Goal: Task Accomplishment & Management: Use online tool/utility

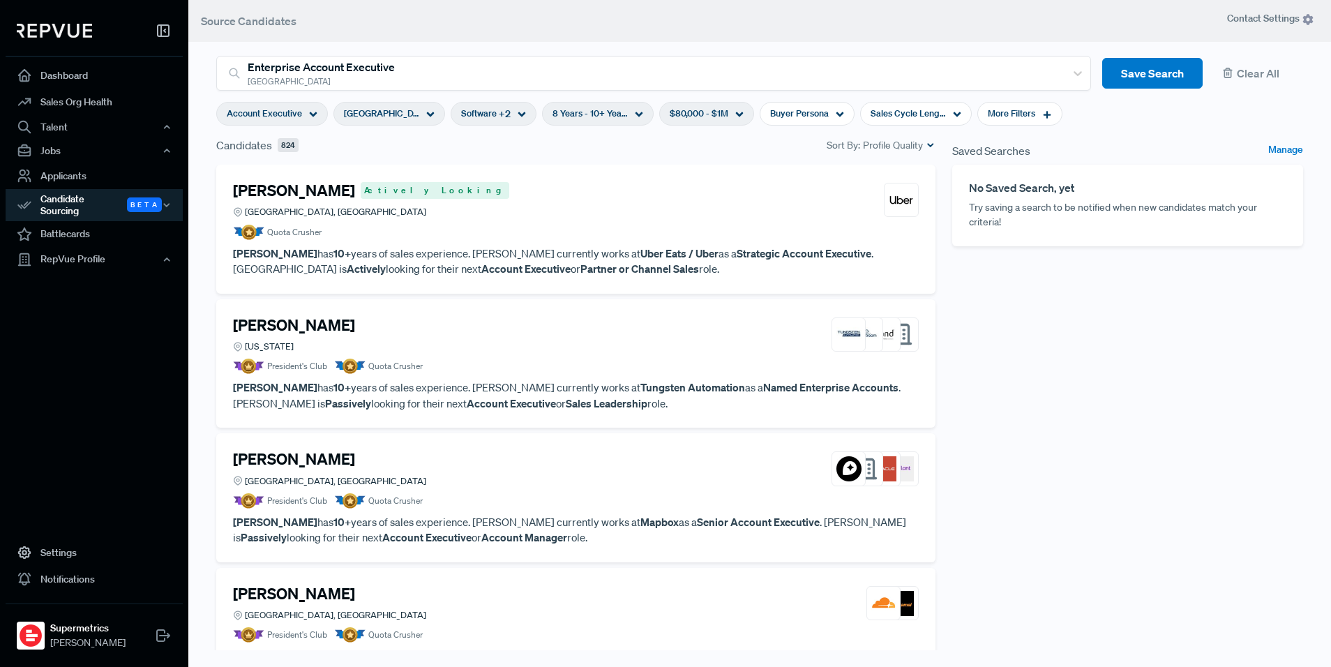
drag, startPoint x: 1052, startPoint y: 387, endPoint x: 1002, endPoint y: 403, distance: 52.1
click at [1052, 387] on div "Saved Searches Manage No Saved Search, yet Try saving a search to be notified w…" at bounding box center [1128, 402] width 368 height 531
click at [425, 497] on article "President's Club Quota Crusher" at bounding box center [576, 500] width 686 height 15
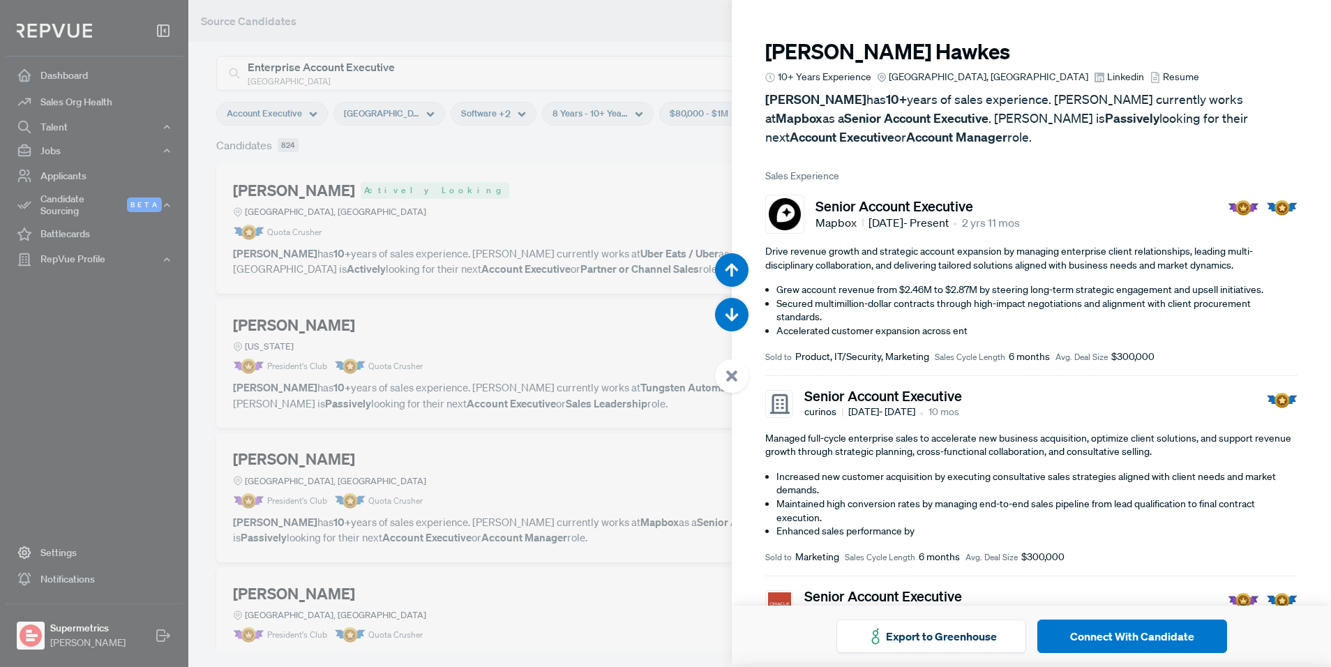
click at [1010, 136] on p "[PERSON_NAME] has 10+ years of sales experience. [PERSON_NAME] currently works …" at bounding box center [1031, 118] width 532 height 56
click at [1107, 74] on span "Linkedin" at bounding box center [1125, 77] width 37 height 15
click at [492, 181] on div at bounding box center [665, 333] width 1331 height 667
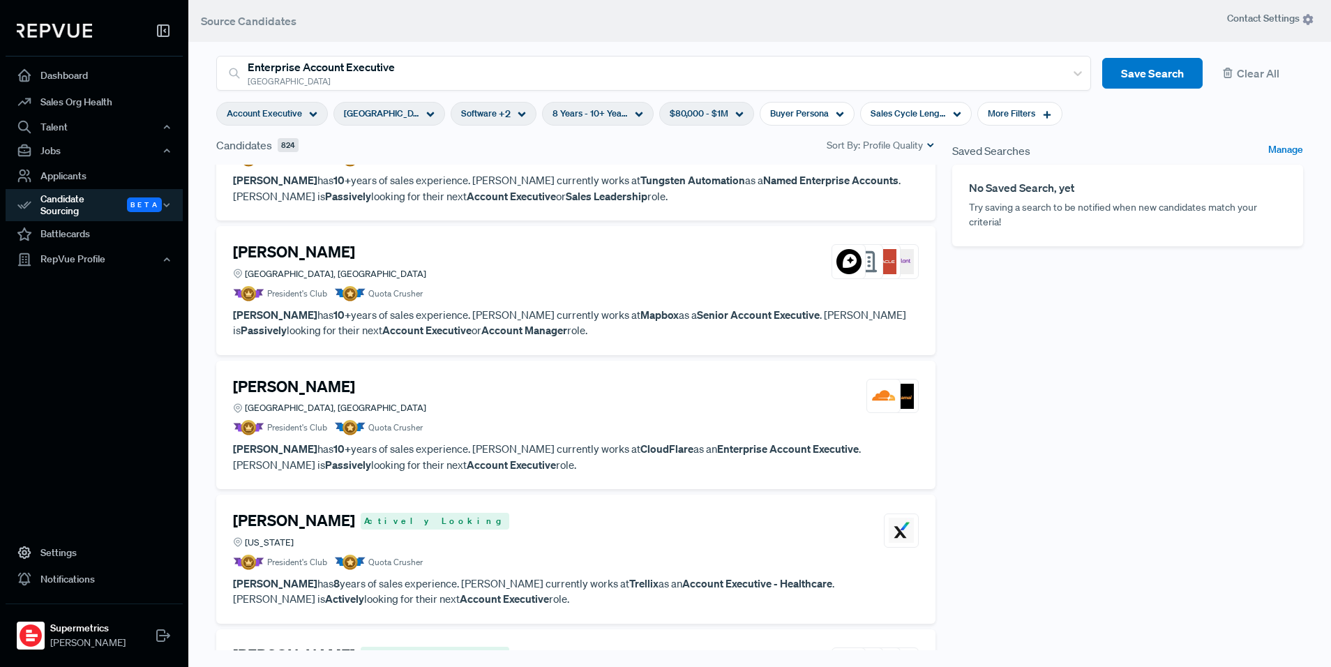
scroll to position [208, 0]
click at [499, 430] on article "President's Club Quota Crusher" at bounding box center [576, 426] width 686 height 15
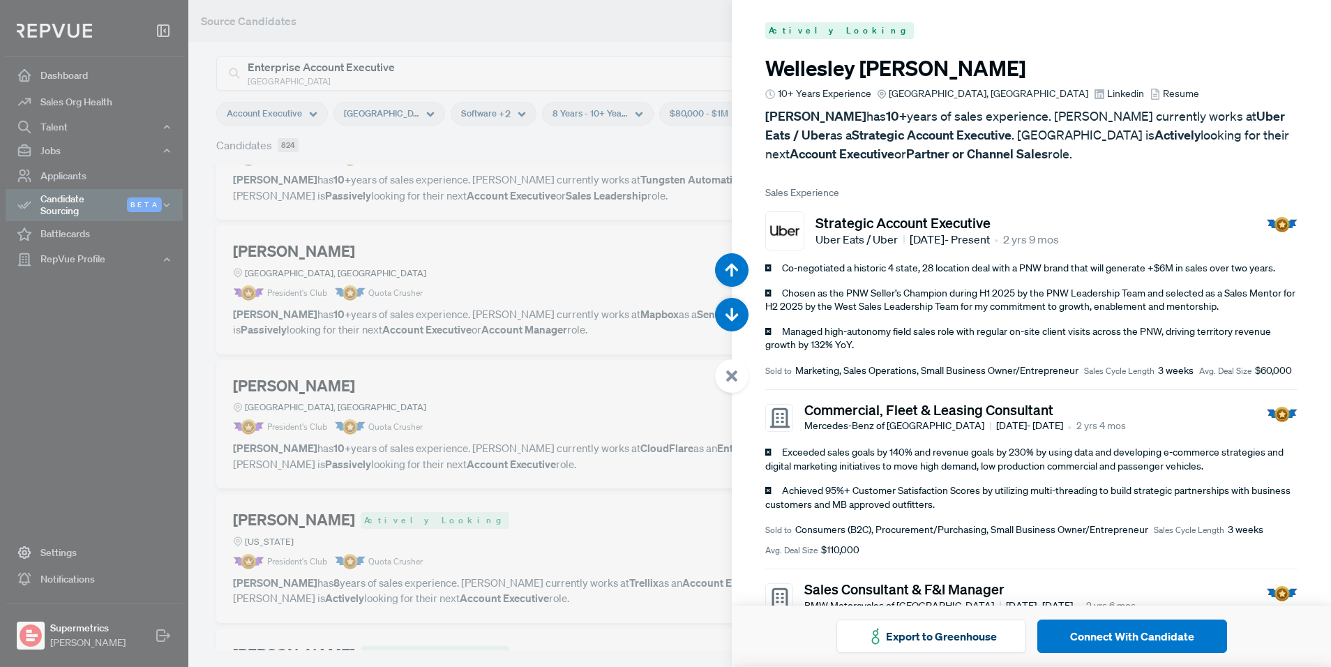
scroll to position [2000, 0]
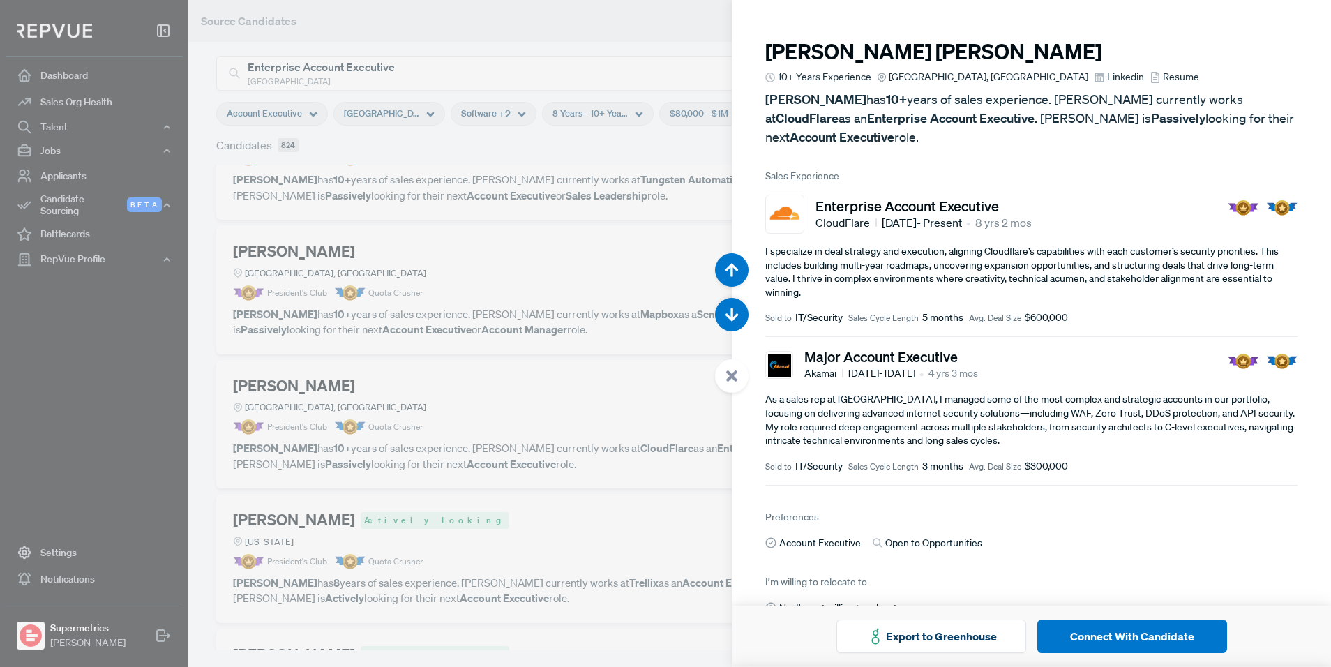
click at [590, 271] on div at bounding box center [665, 333] width 1331 height 667
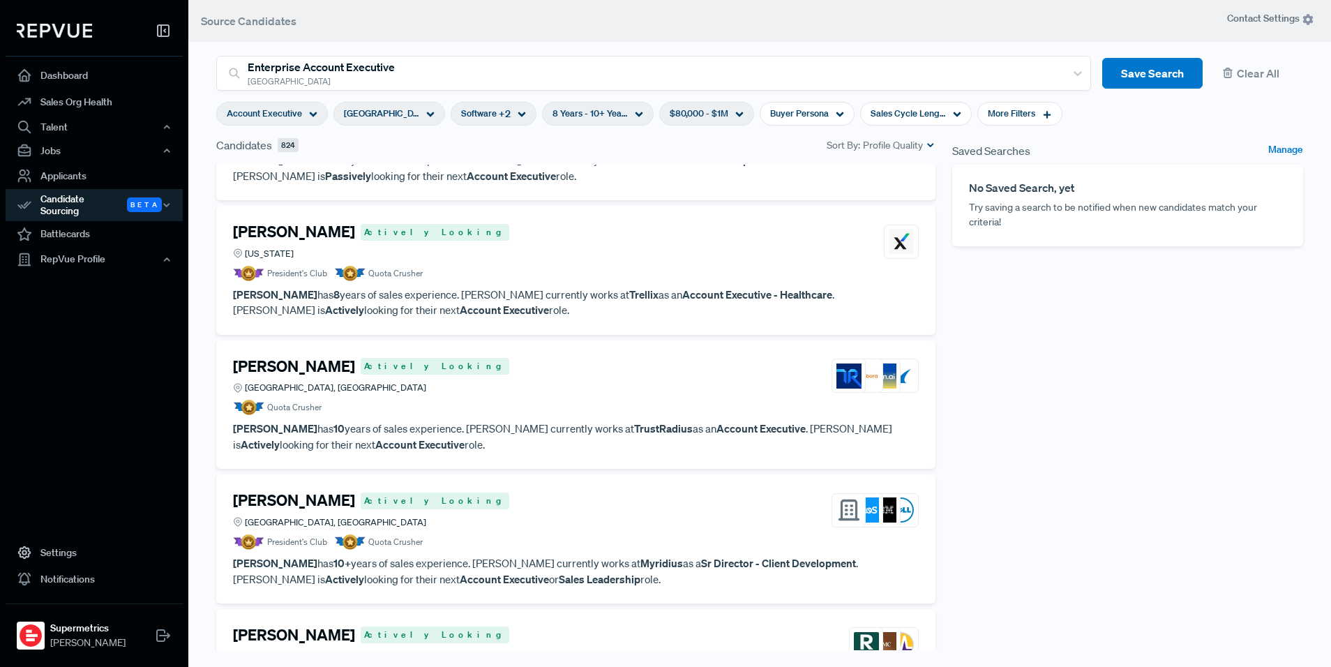
scroll to position [504, 0]
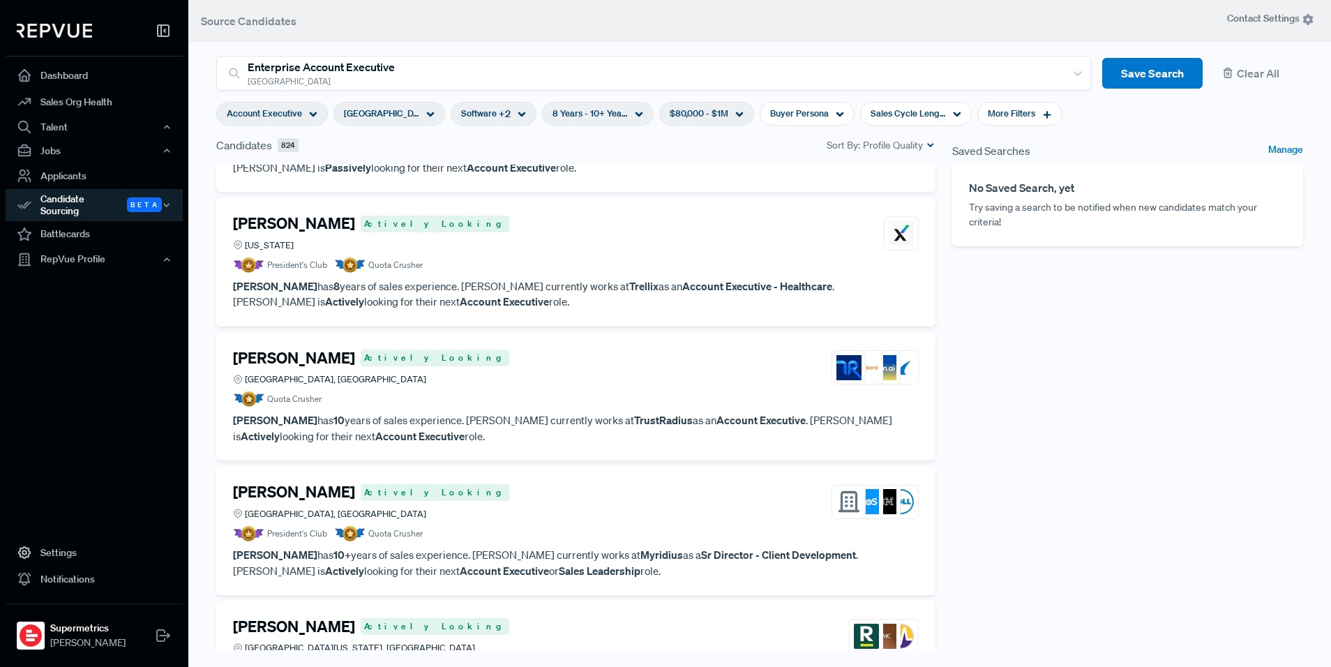
click at [610, 370] on div "[PERSON_NAME] Actively Looking [GEOGRAPHIC_DATA], [GEOGRAPHIC_DATA]" at bounding box center [576, 368] width 686 height 38
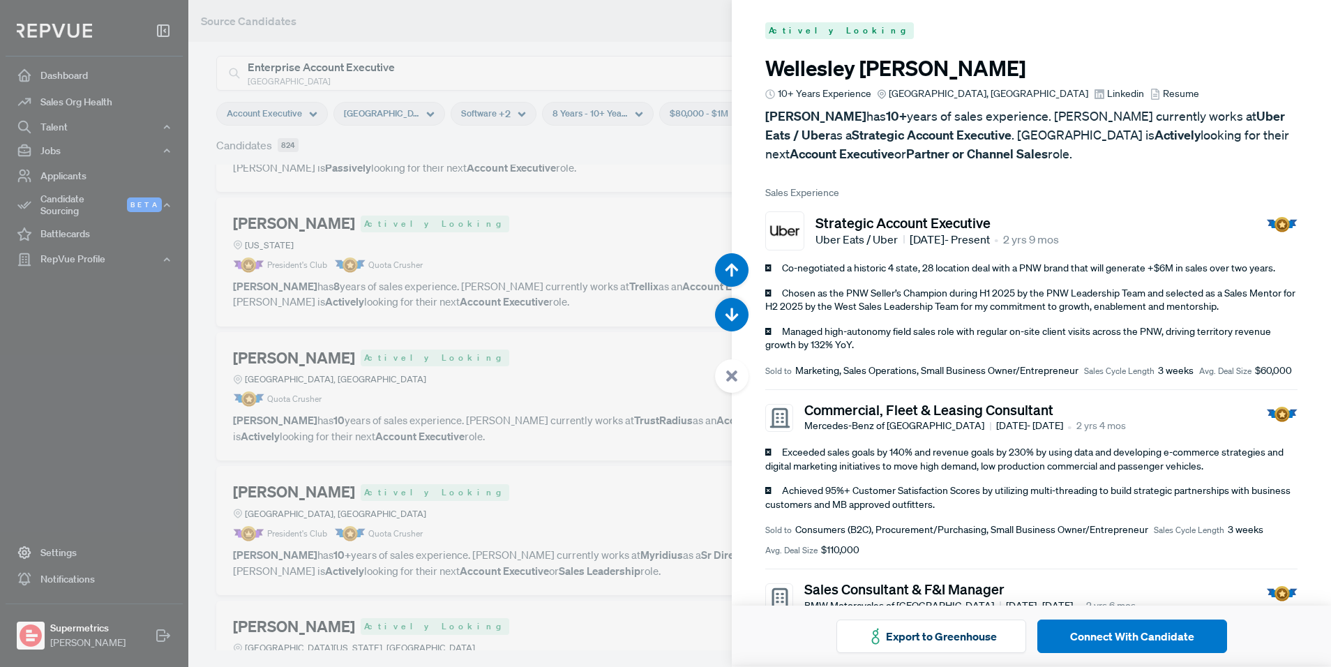
scroll to position [3334, 0]
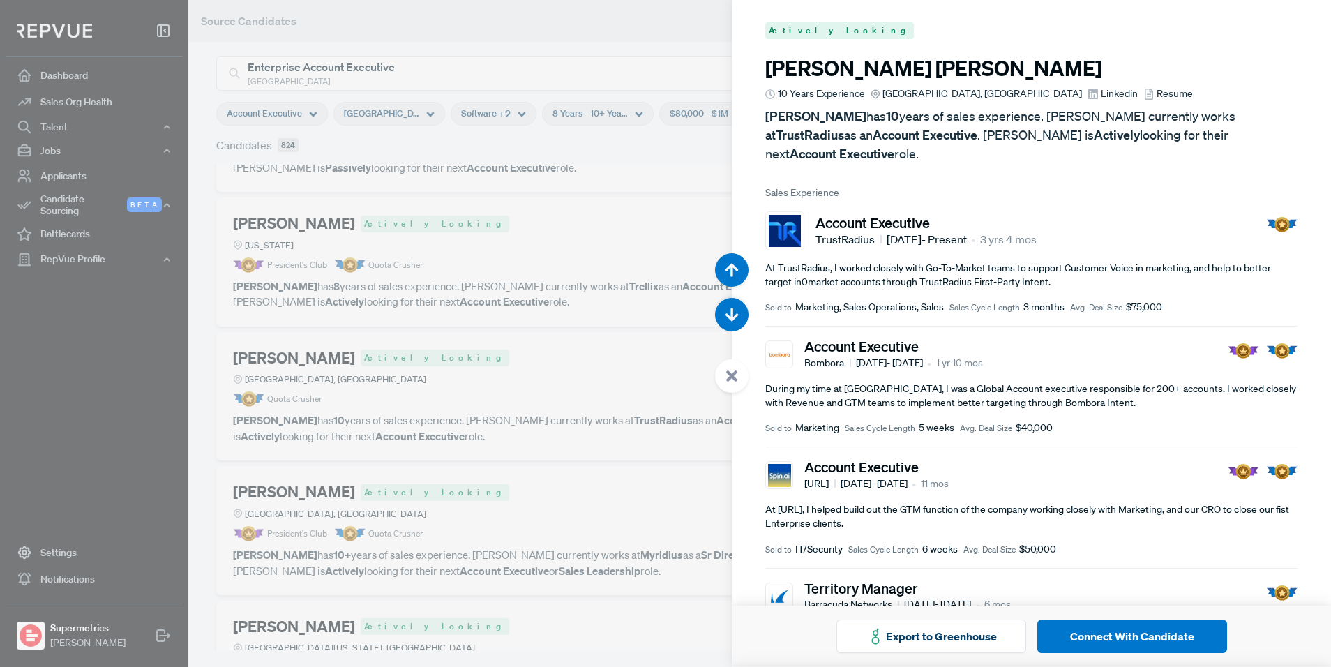
click at [1101, 97] on span "Linkedin" at bounding box center [1119, 93] width 37 height 15
click at [1156, 91] on span "Resume" at bounding box center [1174, 93] width 36 height 15
click at [596, 322] on div at bounding box center [665, 333] width 1331 height 667
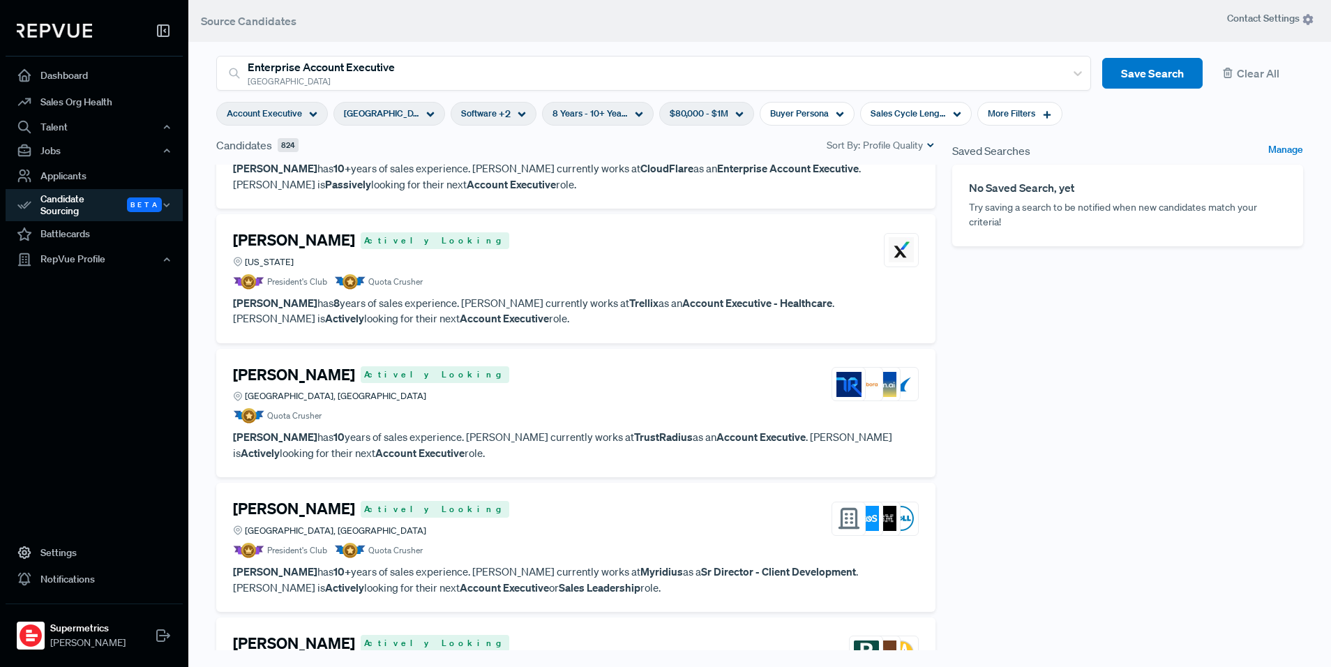
scroll to position [478, 0]
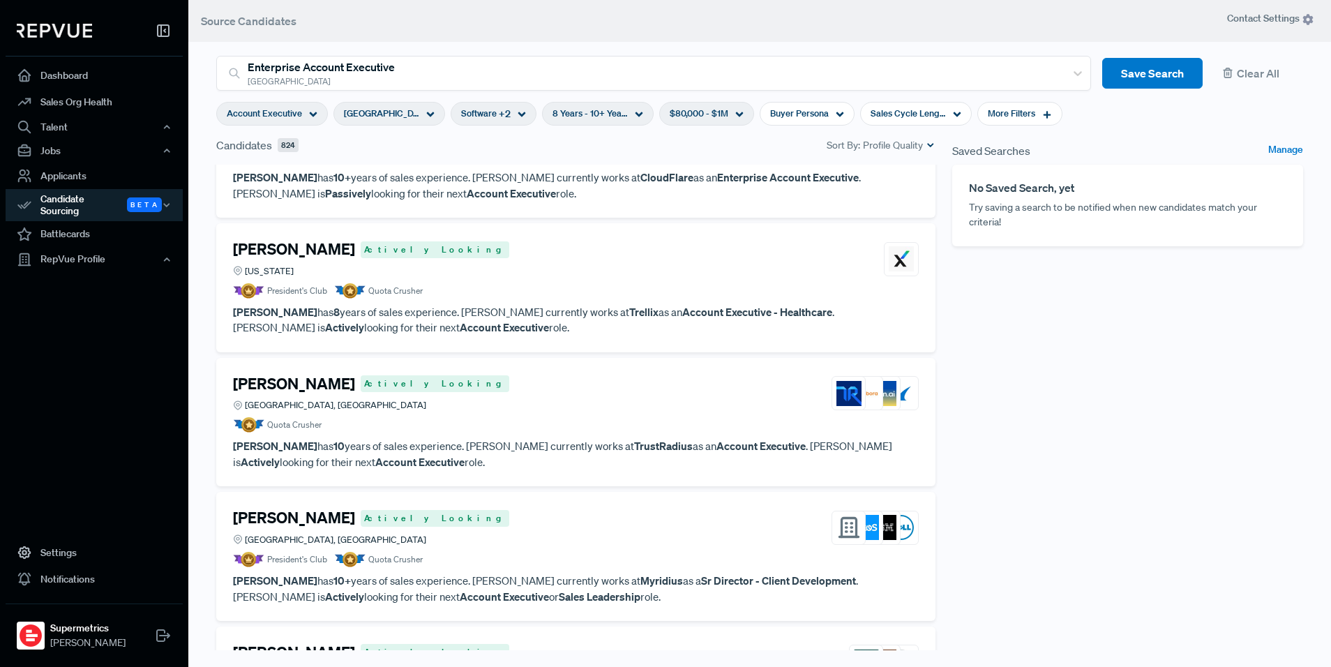
click at [598, 316] on p "[PERSON_NAME] has 8 years of sales experience. [PERSON_NAME] currently works at…" at bounding box center [576, 319] width 686 height 31
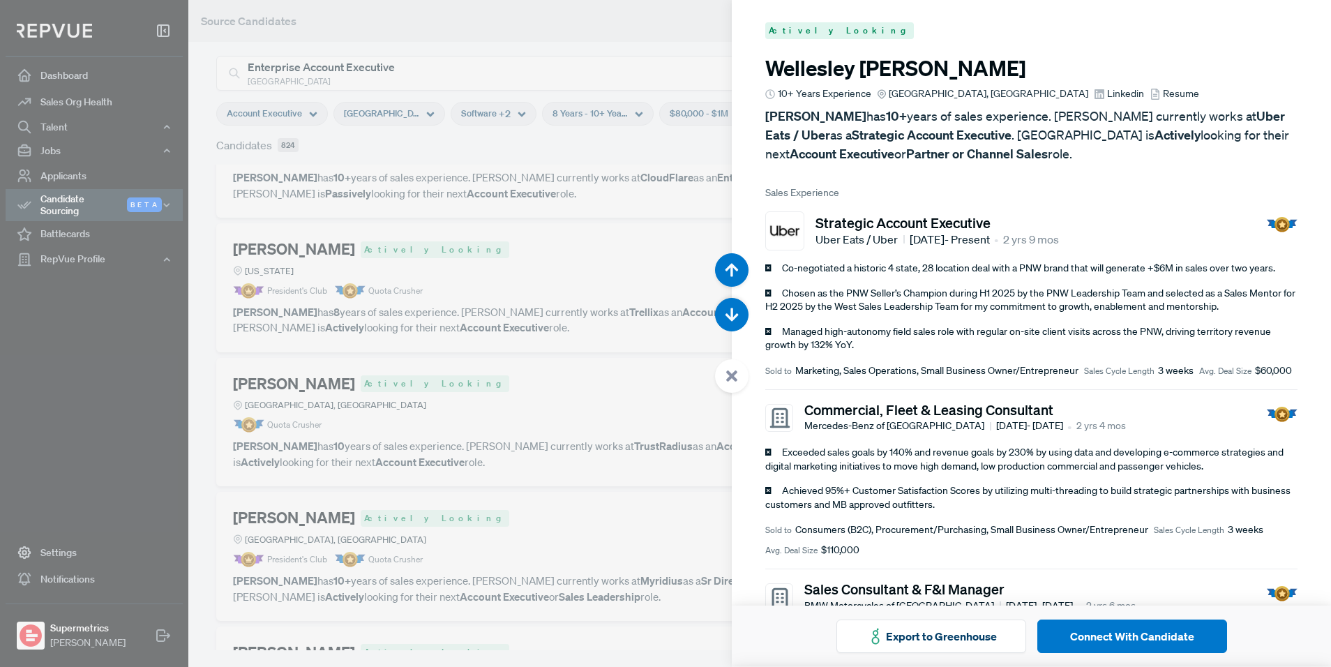
scroll to position [2667, 0]
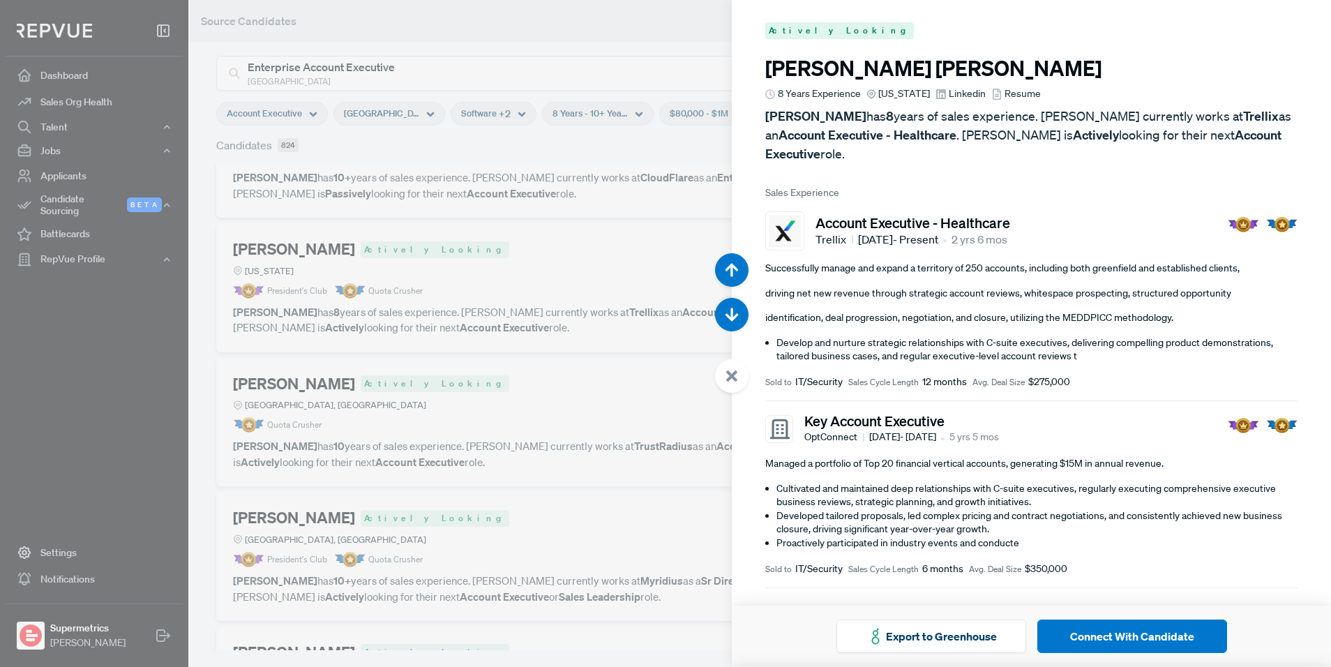
click at [498, 347] on div at bounding box center [665, 333] width 1331 height 667
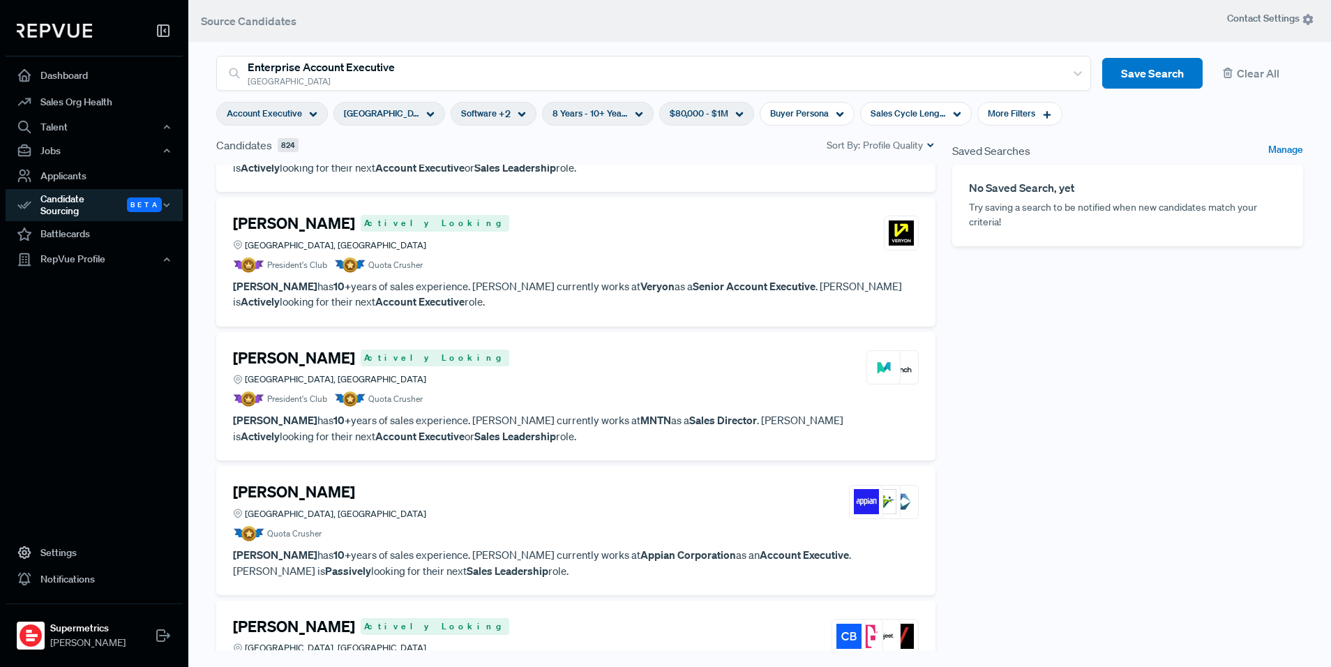
scroll to position [2950, 0]
click at [575, 423] on p "[PERSON_NAME] has 10+ years of sales experience. [PERSON_NAME] currently works …" at bounding box center [576, 427] width 686 height 31
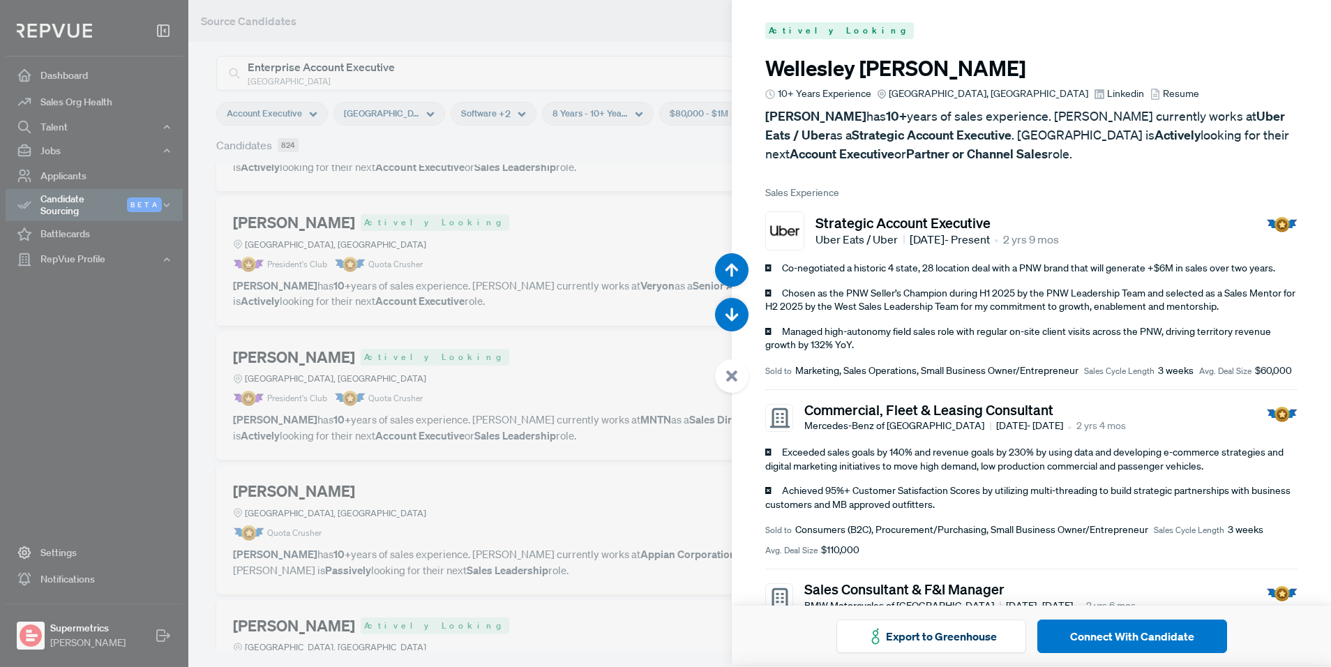
scroll to position [16003, 0]
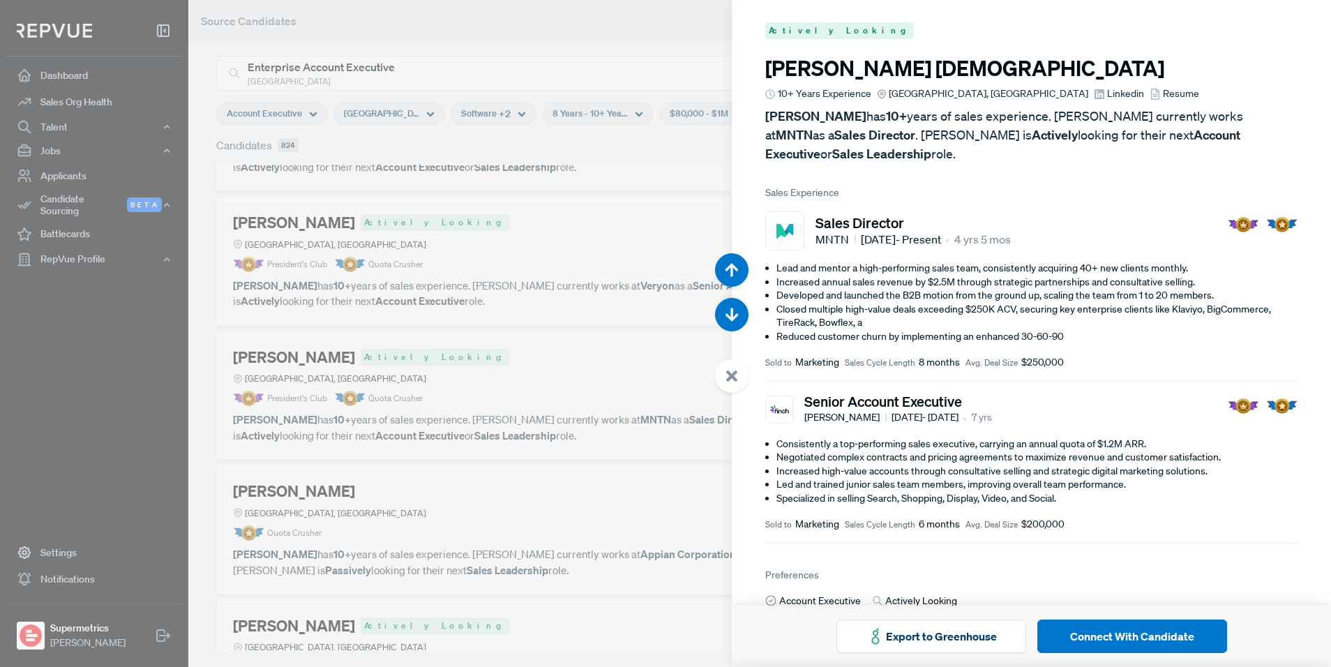
click at [1107, 94] on span "Linkedin" at bounding box center [1125, 93] width 37 height 15
click at [608, 254] on div at bounding box center [665, 333] width 1331 height 667
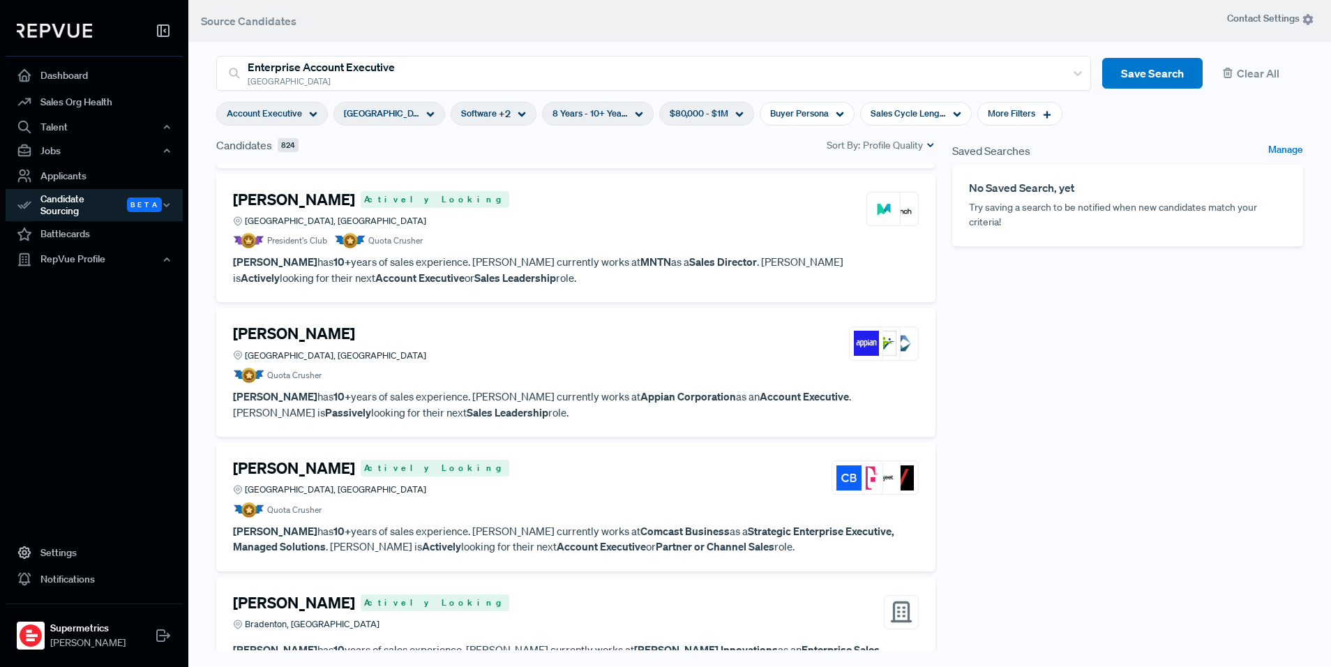
scroll to position [3109, 0]
click at [443, 388] on p "[PERSON_NAME] has 10+ years of sales experience. [PERSON_NAME] currently works …" at bounding box center [576, 402] width 686 height 31
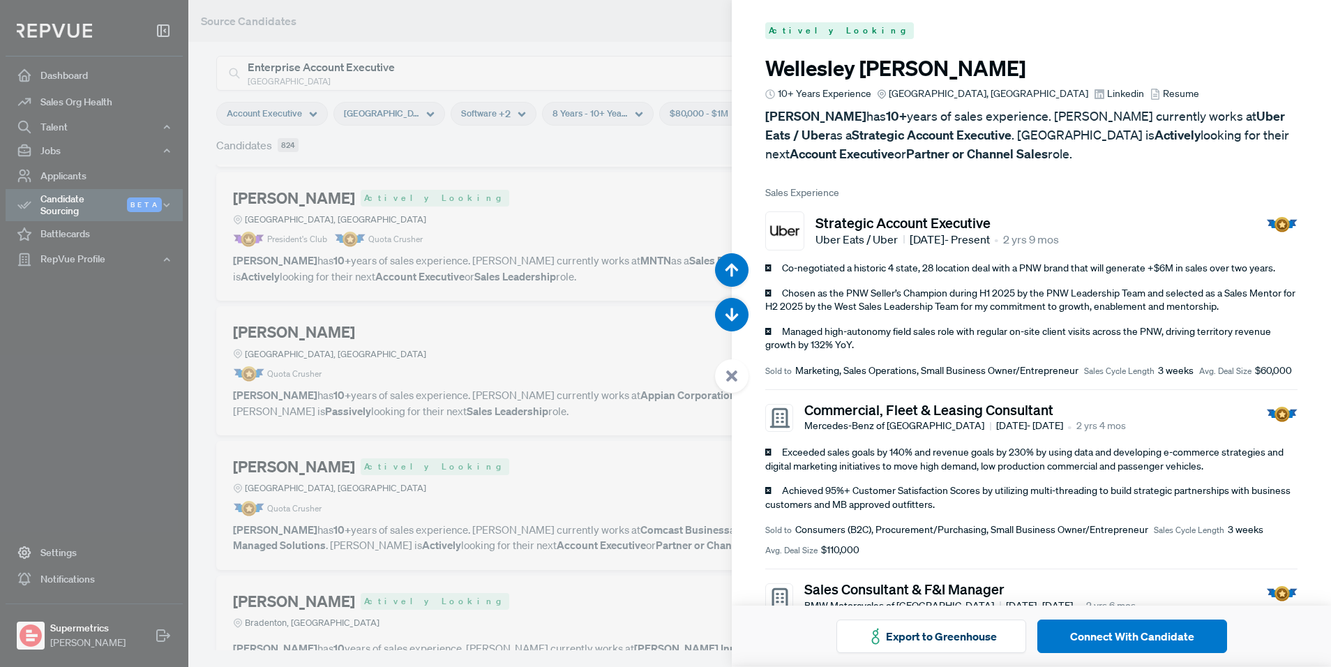
scroll to position [16670, 0]
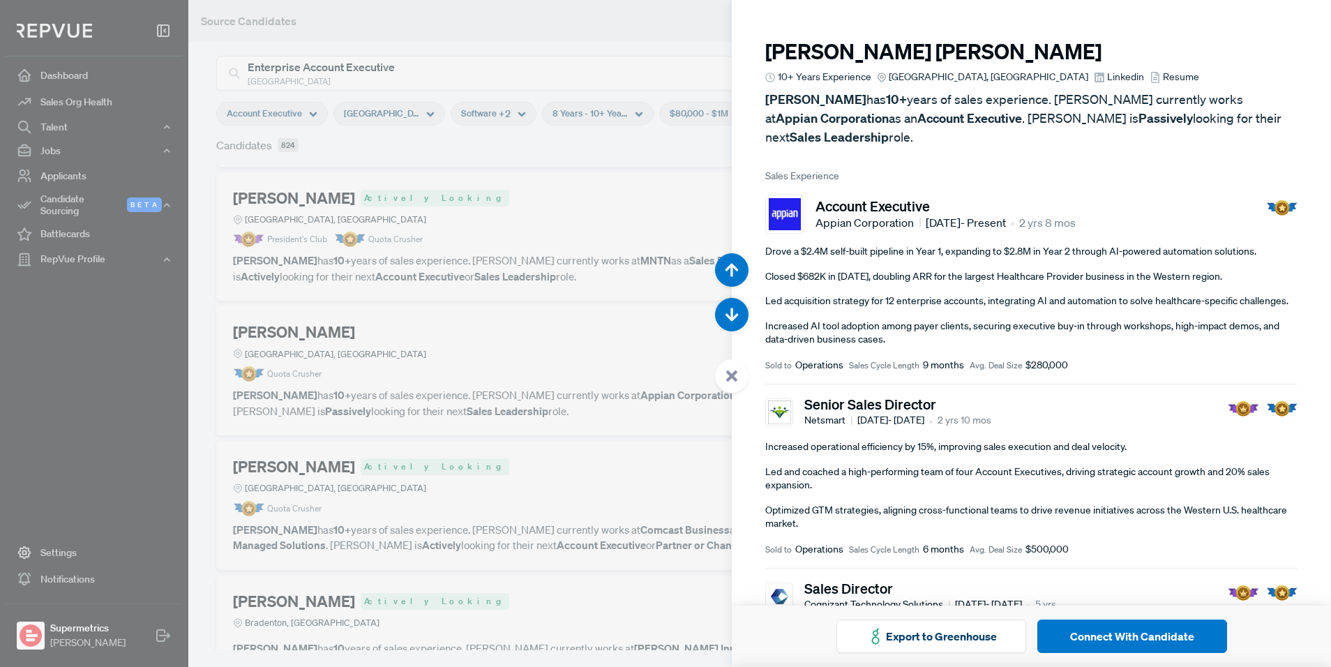
click at [1107, 75] on span "Linkedin" at bounding box center [1125, 77] width 37 height 15
click at [547, 172] on div at bounding box center [665, 333] width 1331 height 667
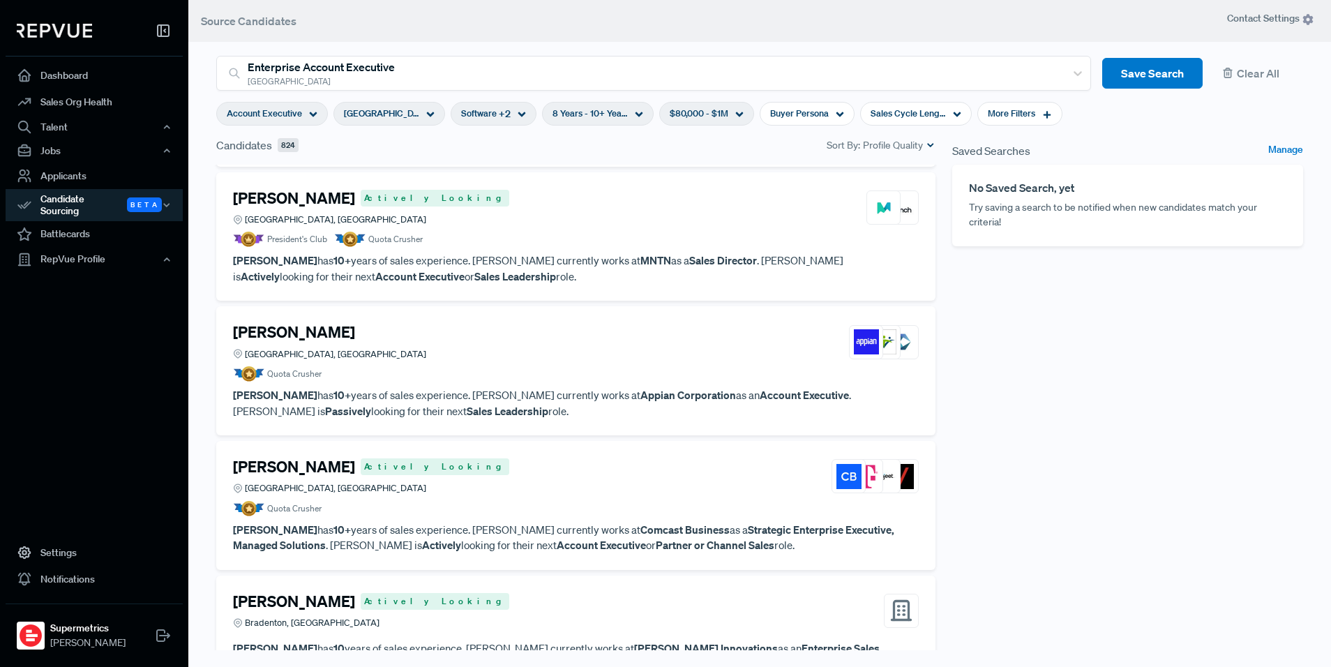
click at [596, 116] on span "8 Years - 10+ Years" at bounding box center [589, 113] width 75 height 13
type input "10 Years"
drag, startPoint x: 635, startPoint y: 183, endPoint x: 626, endPoint y: 186, distance: 10.0
click at [627, 186] on div at bounding box center [624, 184] width 10 height 10
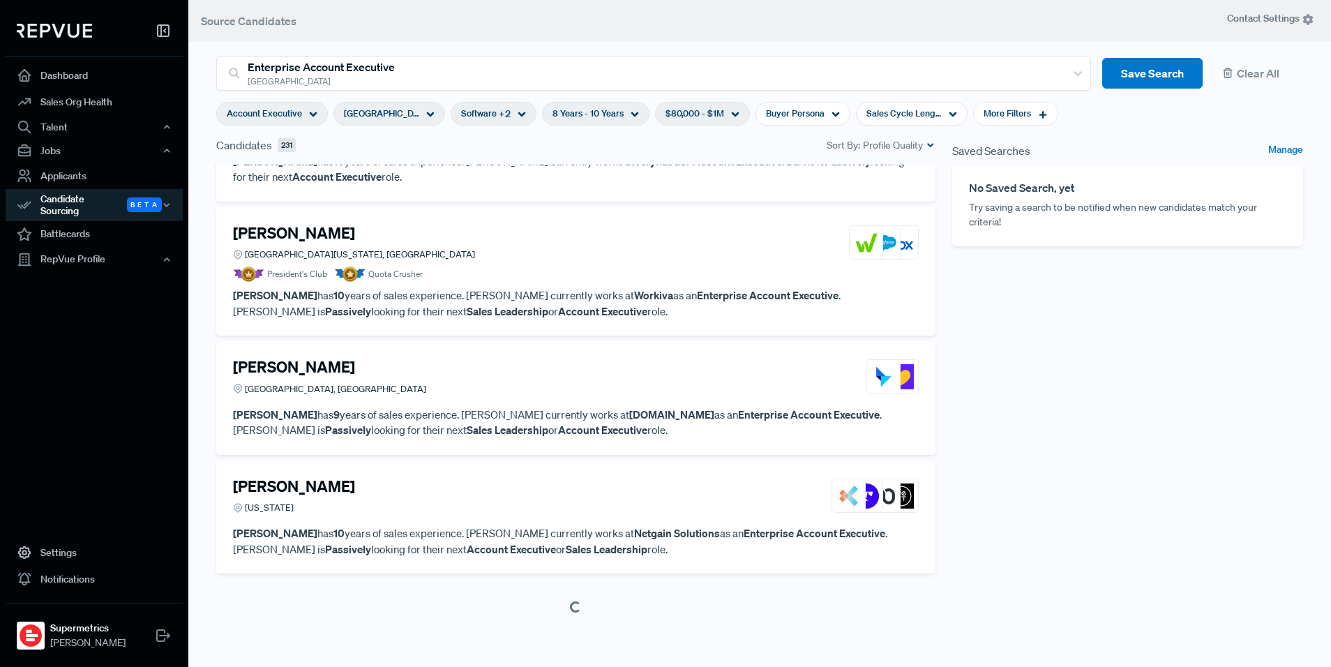
click at [1018, 325] on div "Saved Searches Manage No Saved Search, yet Try saving a search to be notified w…" at bounding box center [1128, 402] width 368 height 531
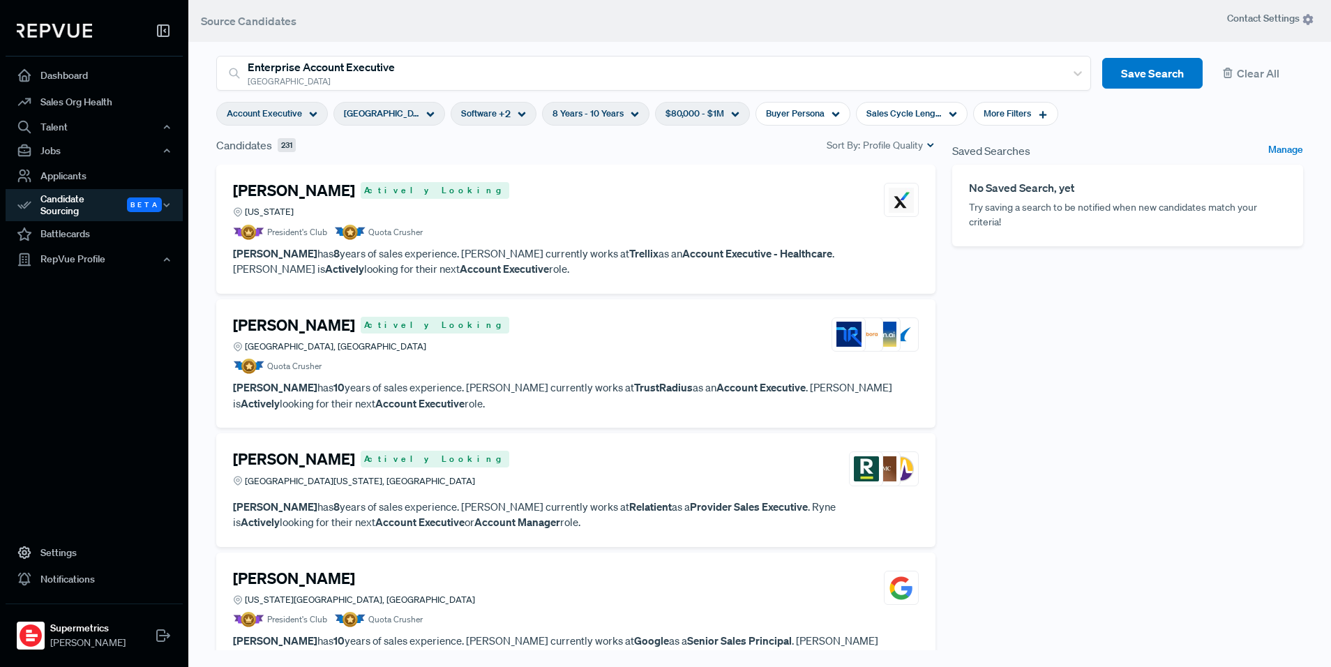
click at [512, 223] on article "[PERSON_NAME] Actively Looking [US_STATE] President's Club Quota Crusher" at bounding box center [576, 210] width 686 height 59
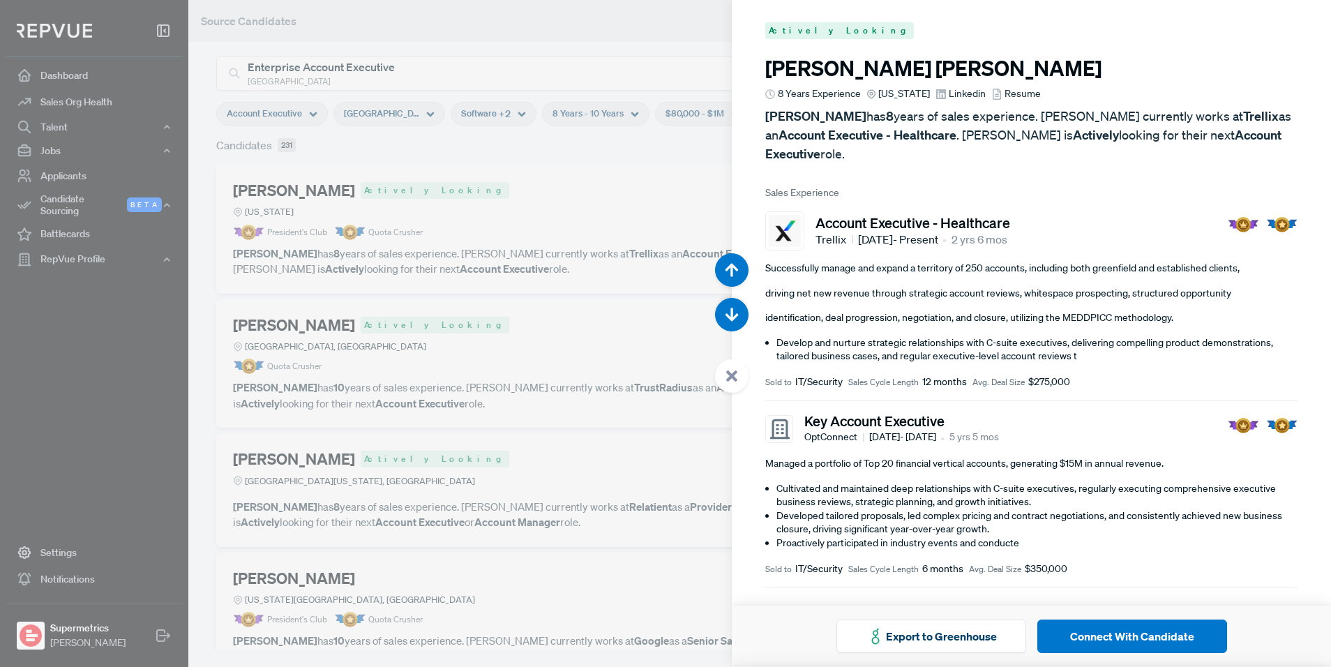
click at [782, 215] on img at bounding box center [785, 231] width 32 height 32
click at [790, 215] on img at bounding box center [785, 231] width 32 height 32
click at [575, 204] on div at bounding box center [665, 333] width 1331 height 667
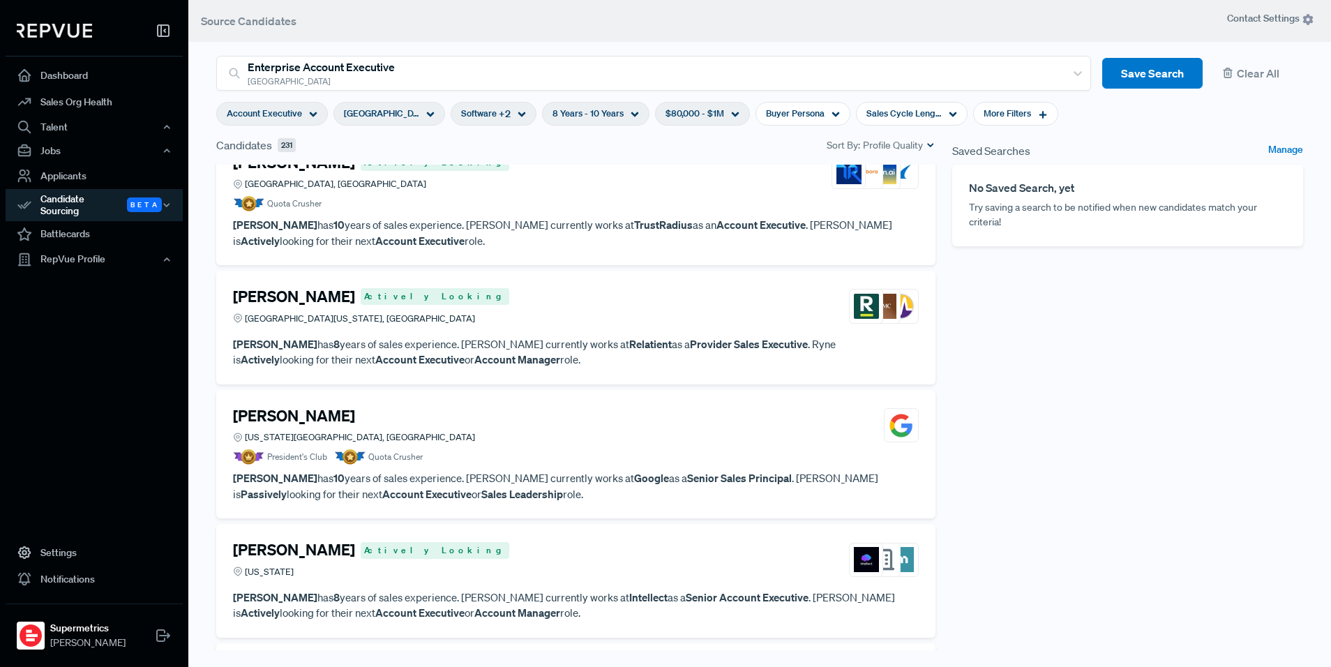
scroll to position [165, 0]
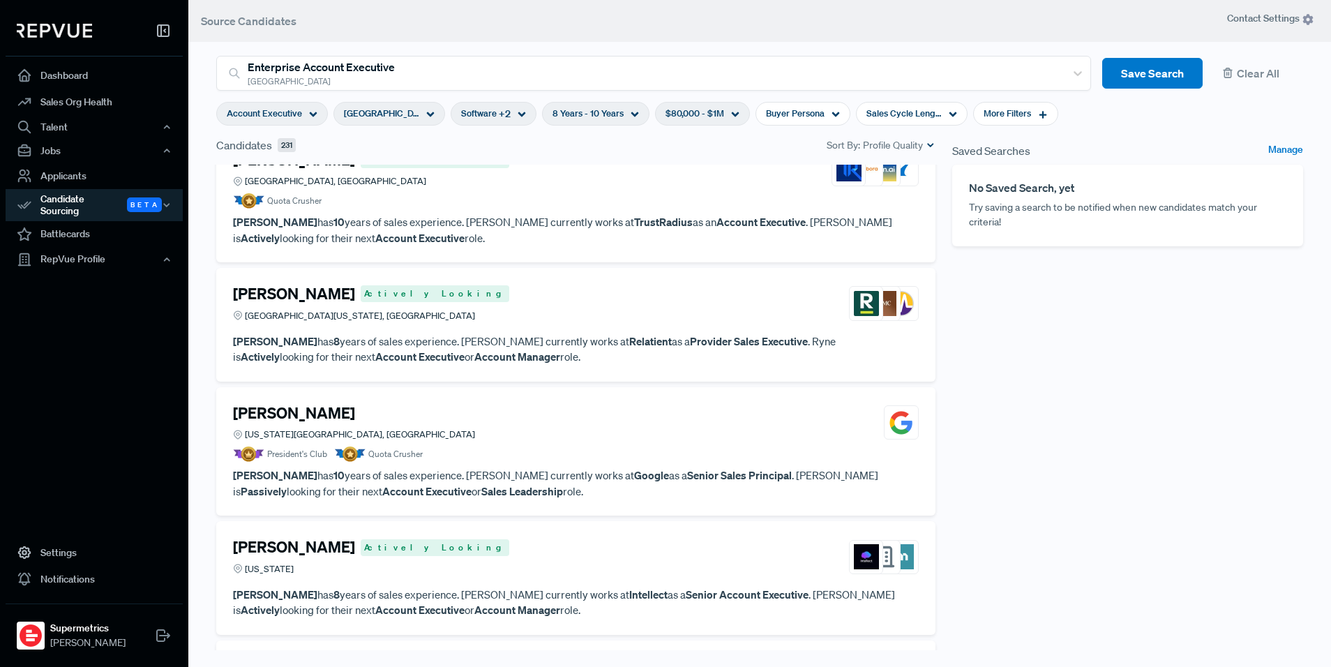
click at [570, 492] on p "[PERSON_NAME] has 10 years of sales experience. [PERSON_NAME] currently works a…" at bounding box center [576, 482] width 686 height 31
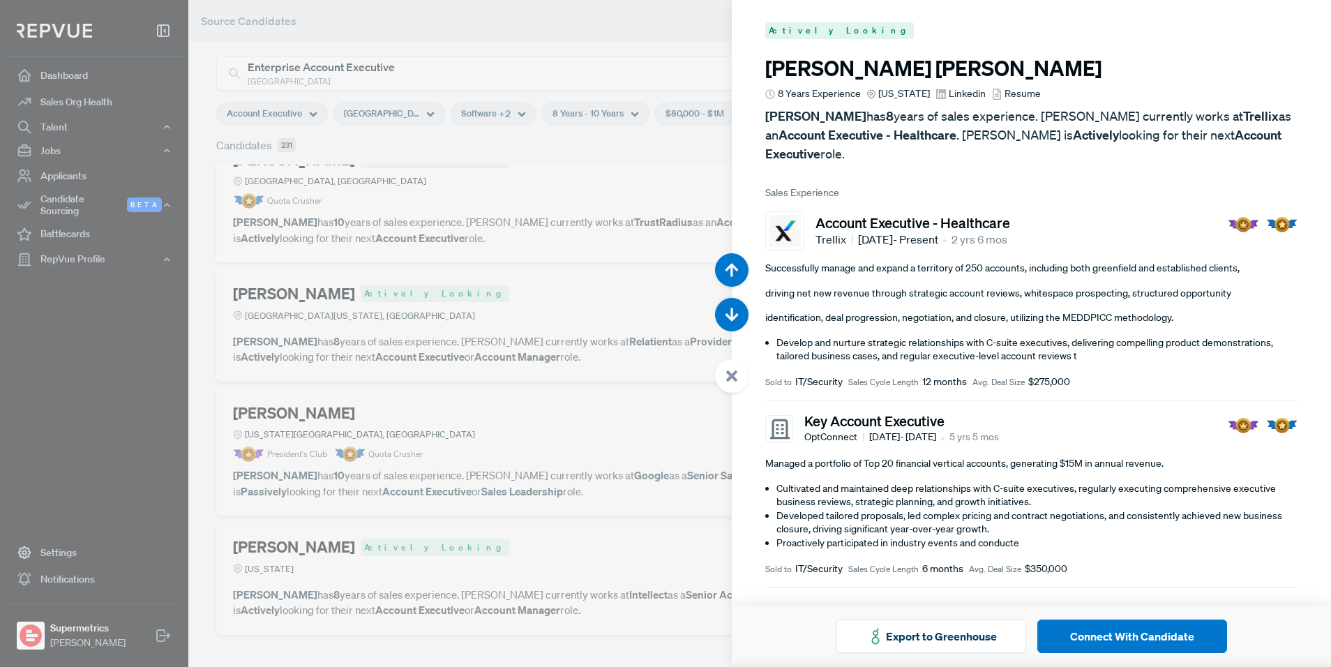
scroll to position [2000, 0]
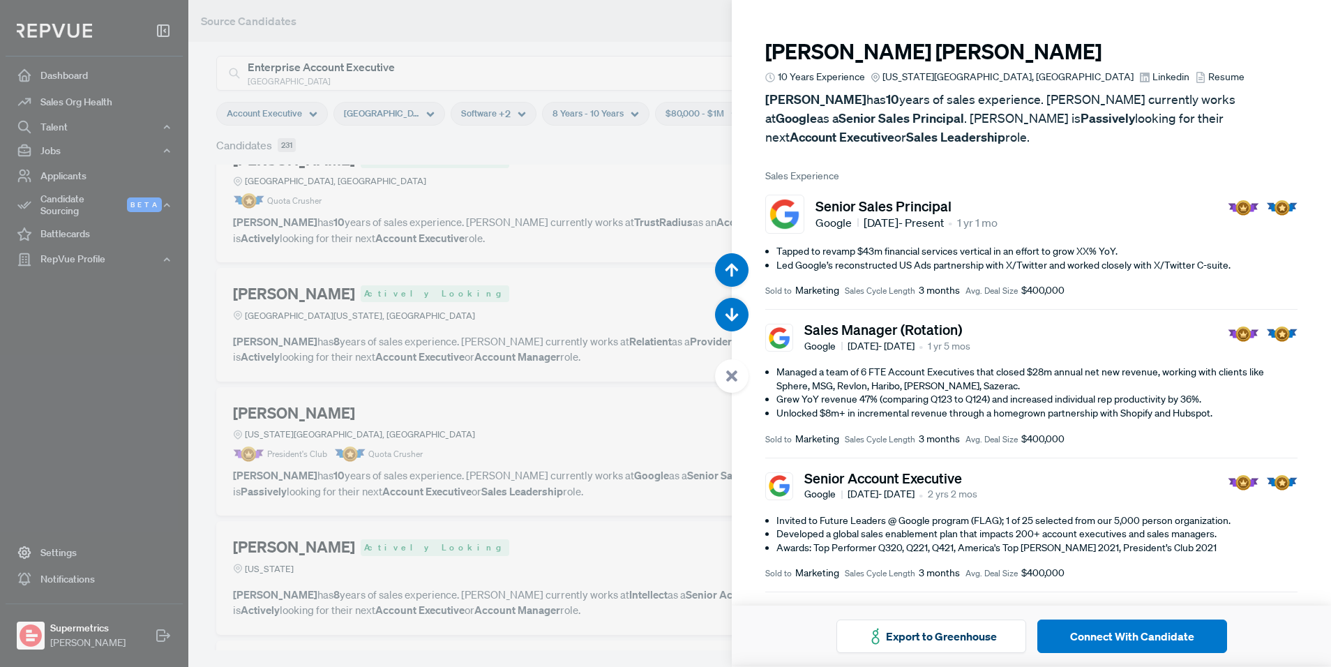
click at [1152, 80] on span "Linkedin" at bounding box center [1170, 77] width 37 height 15
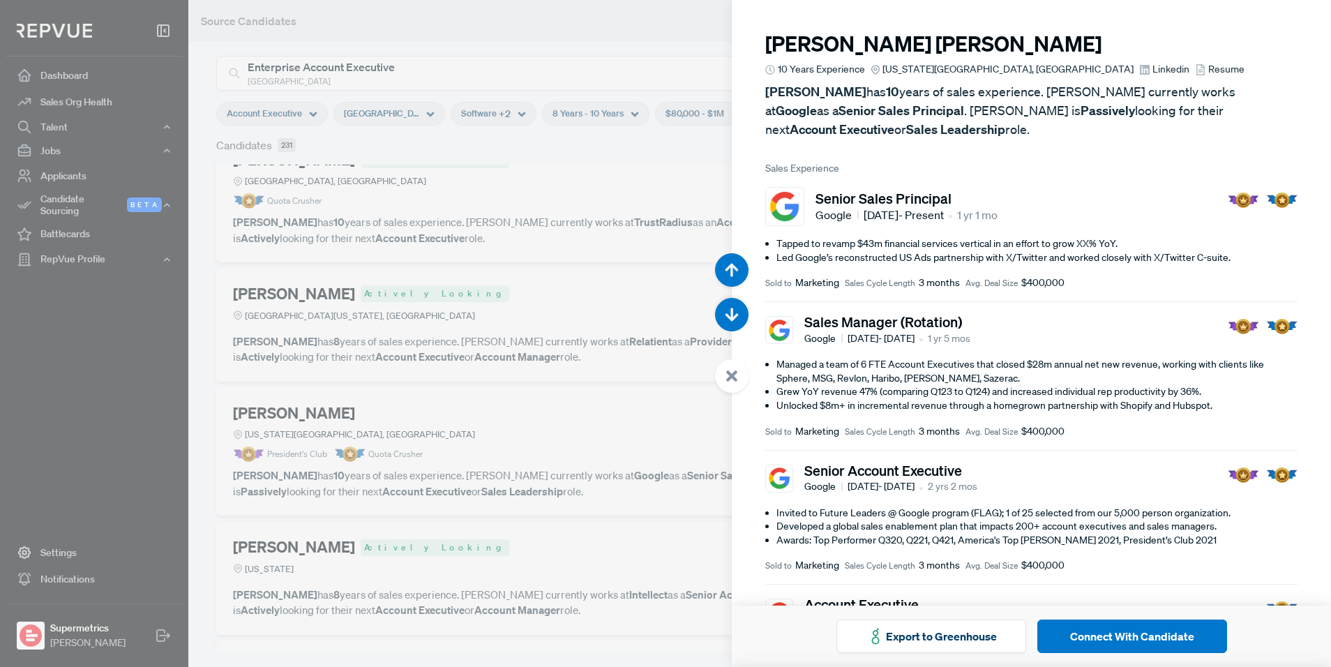
scroll to position [0, 0]
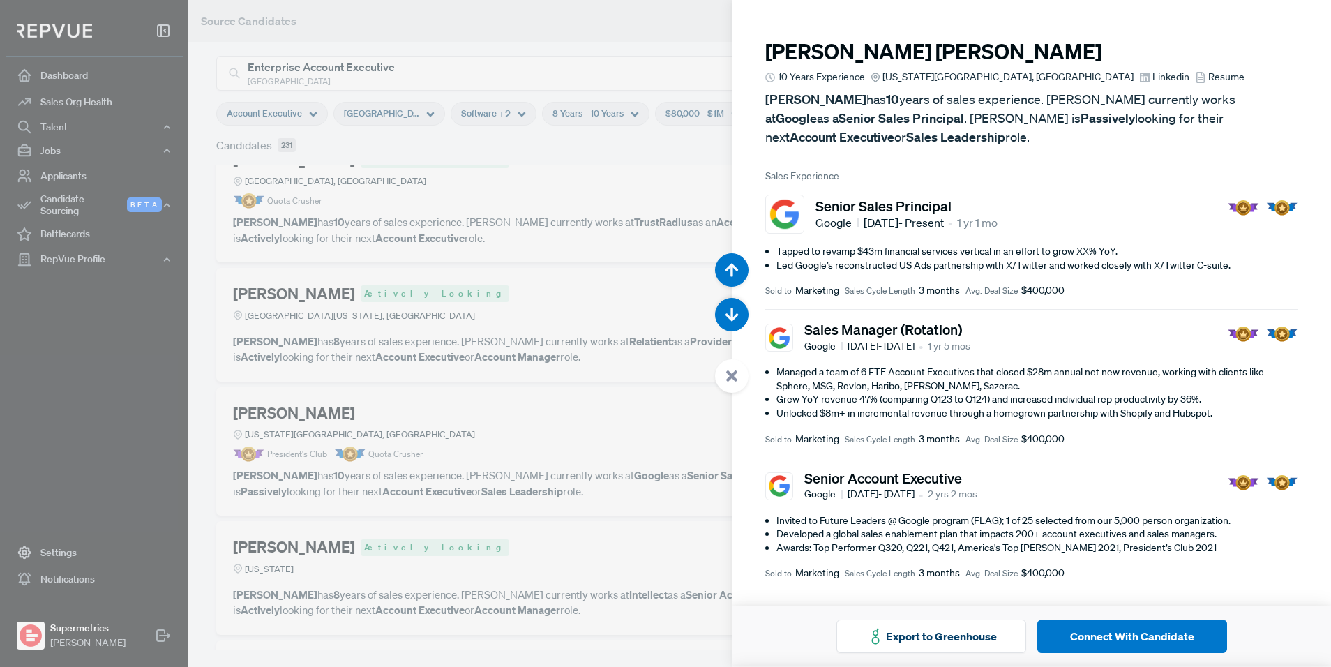
click at [466, 174] on div at bounding box center [665, 333] width 1331 height 667
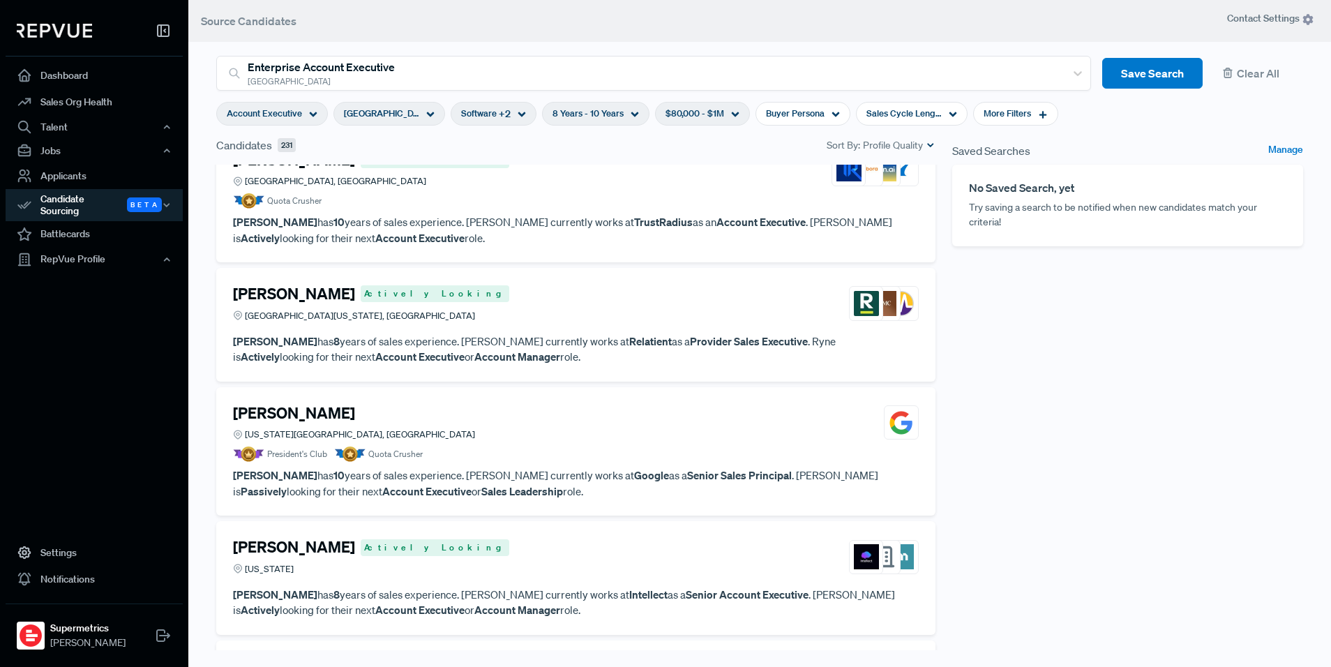
click at [693, 121] on div "$80,000 - $1M" at bounding box center [702, 114] width 95 height 24
drag, startPoint x: 746, startPoint y: 181, endPoint x: 634, endPoint y: 191, distance: 112.0
click at [634, 191] on div "to $0 $1M" at bounding box center [676, 201] width 195 height 51
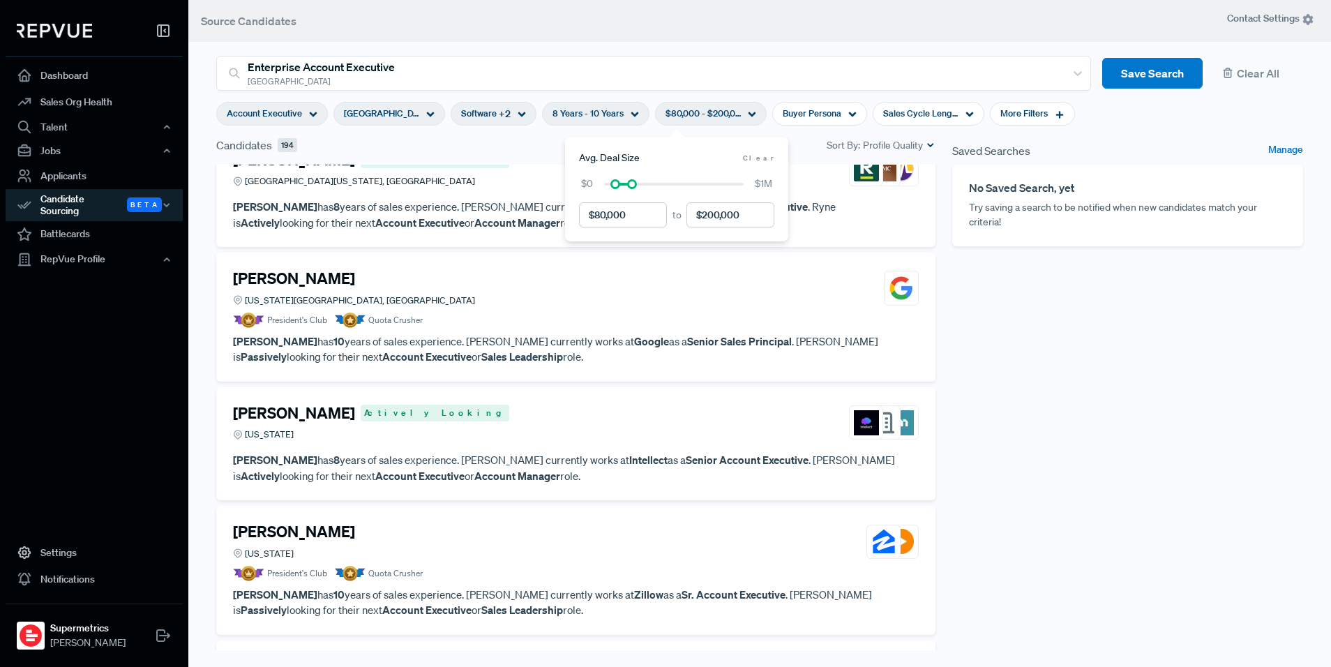
click at [1155, 314] on div "Saved Searches Manage No Saved Search, yet Try saving a search to be notified w…" at bounding box center [1128, 402] width 368 height 531
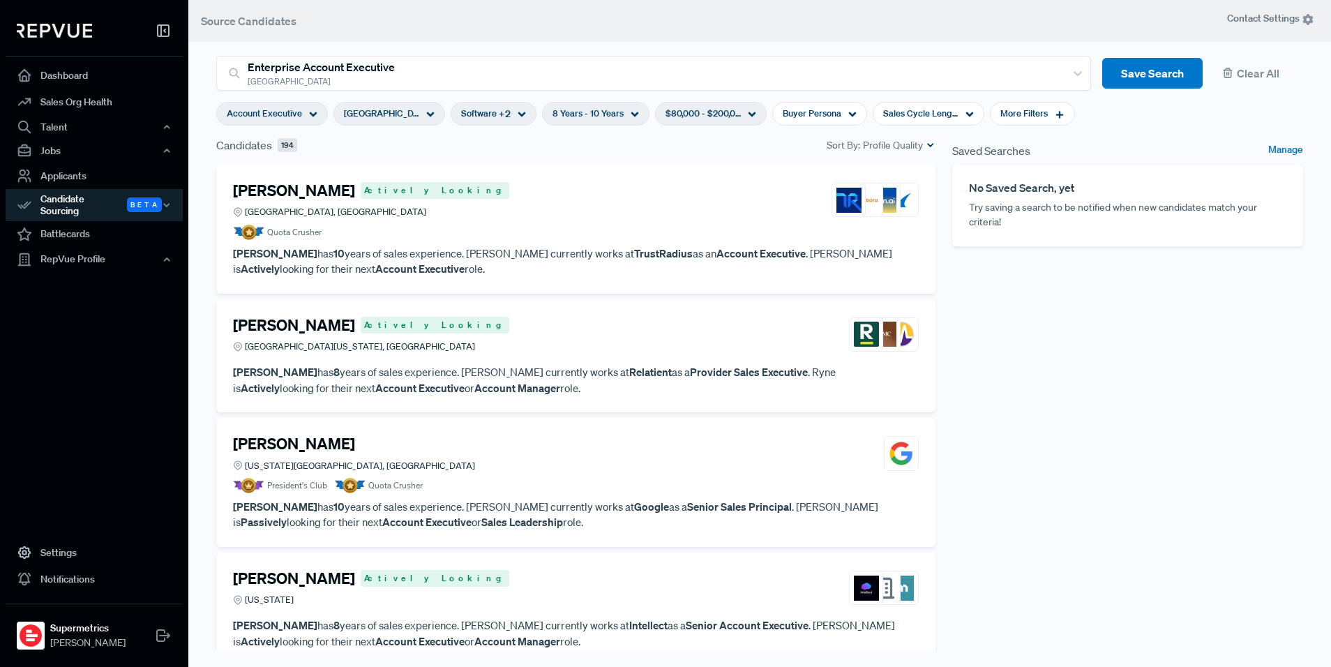
click at [495, 453] on div "[PERSON_NAME] [US_STATE][GEOGRAPHIC_DATA], [GEOGRAPHIC_DATA]" at bounding box center [576, 454] width 686 height 38
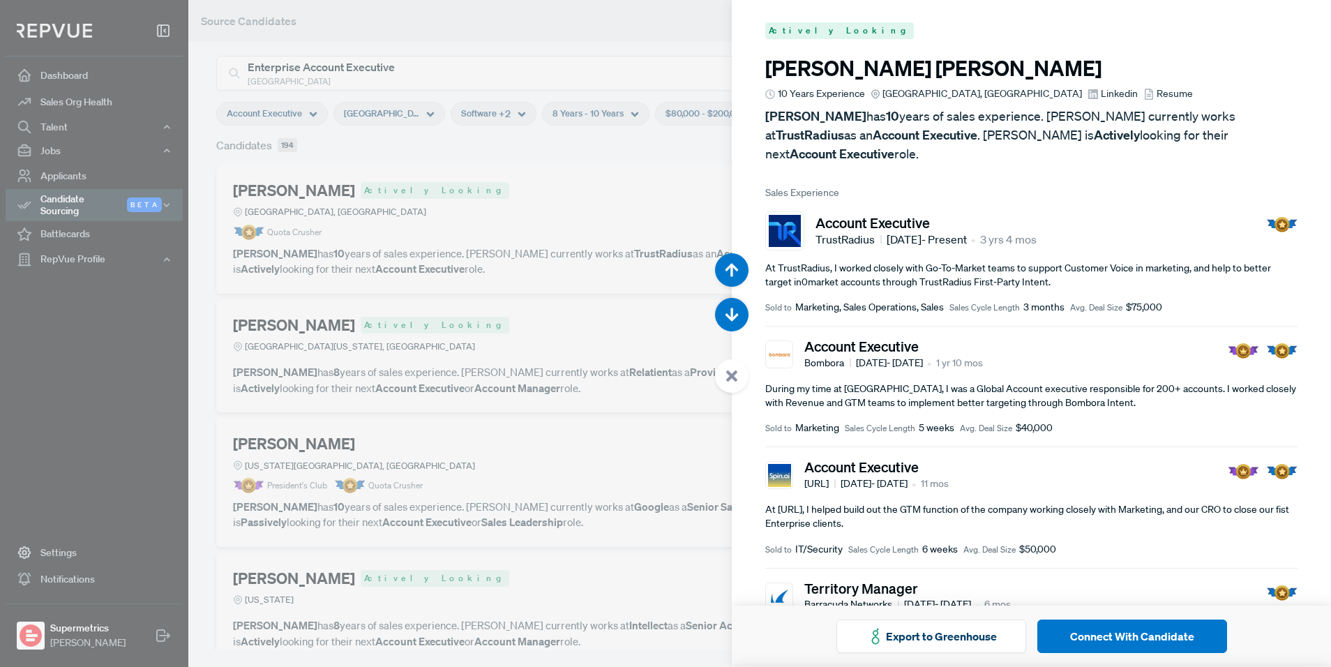
scroll to position [1334, 0]
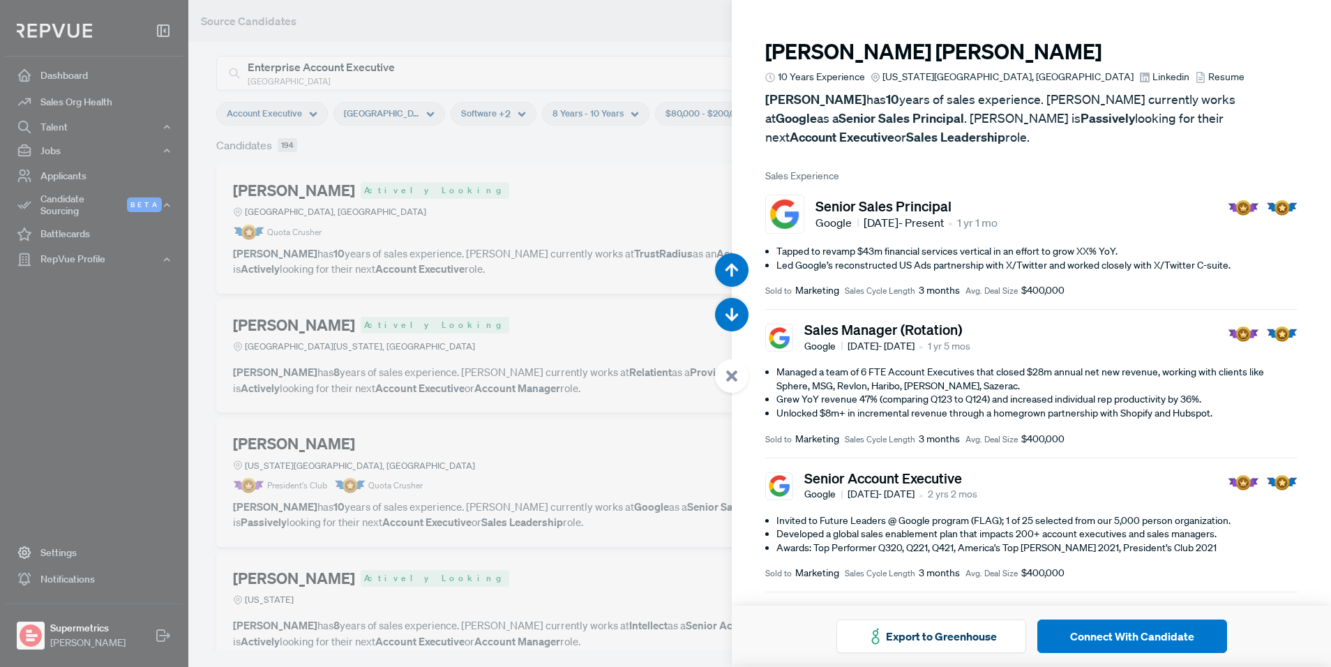
click at [691, 153] on div at bounding box center [665, 333] width 1331 height 667
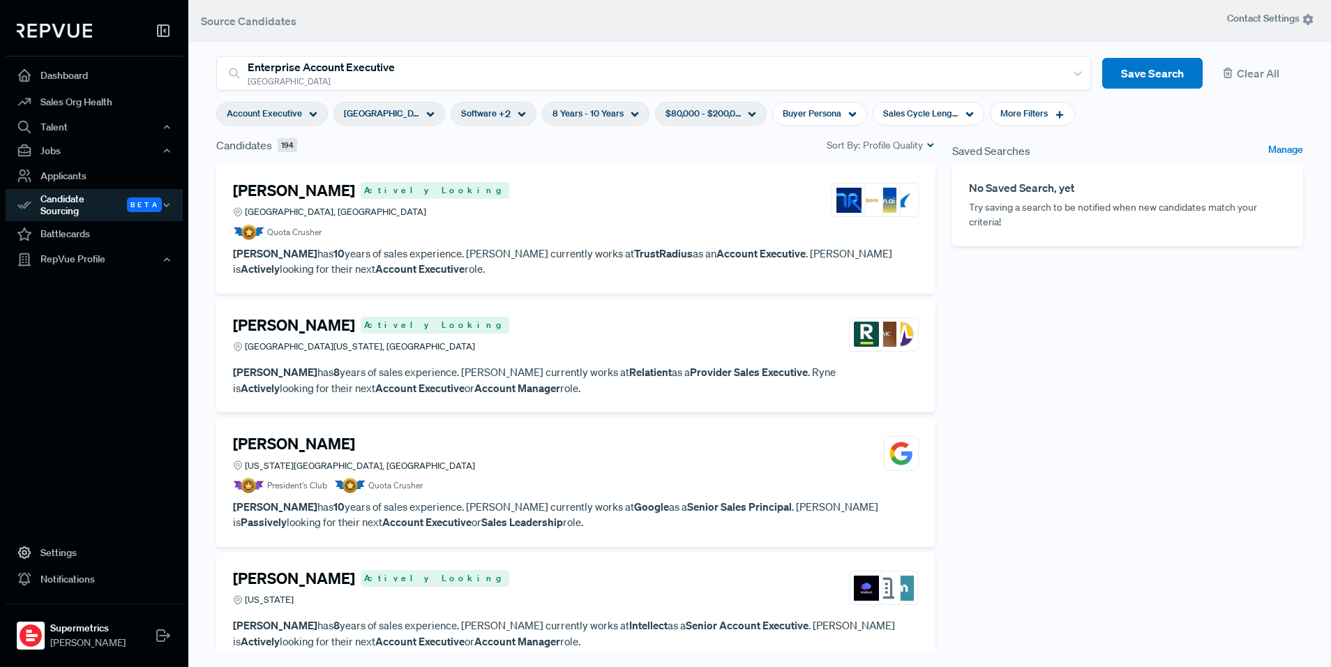
click at [717, 124] on div "$80,000 - $200,000" at bounding box center [711, 114] width 112 height 24
click at [563, 110] on span "8 Years - 10 Years" at bounding box center [587, 113] width 71 height 13
click at [723, 150] on div "Candidates 194 Sort By: Profile Quality" at bounding box center [575, 145] width 719 height 17
click at [499, 116] on span "+ 2" at bounding box center [505, 114] width 12 height 15
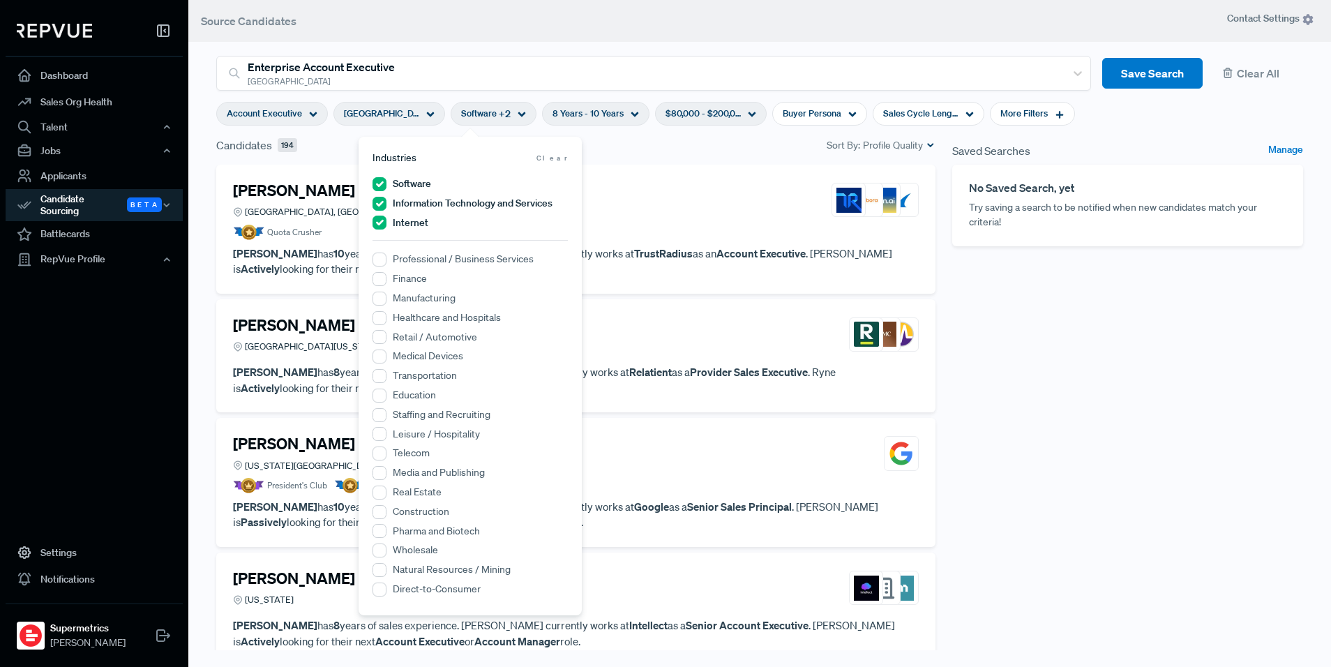
click at [663, 155] on div "Candidates 194 Sort By: Profile Quality" at bounding box center [576, 151] width 736 height 28
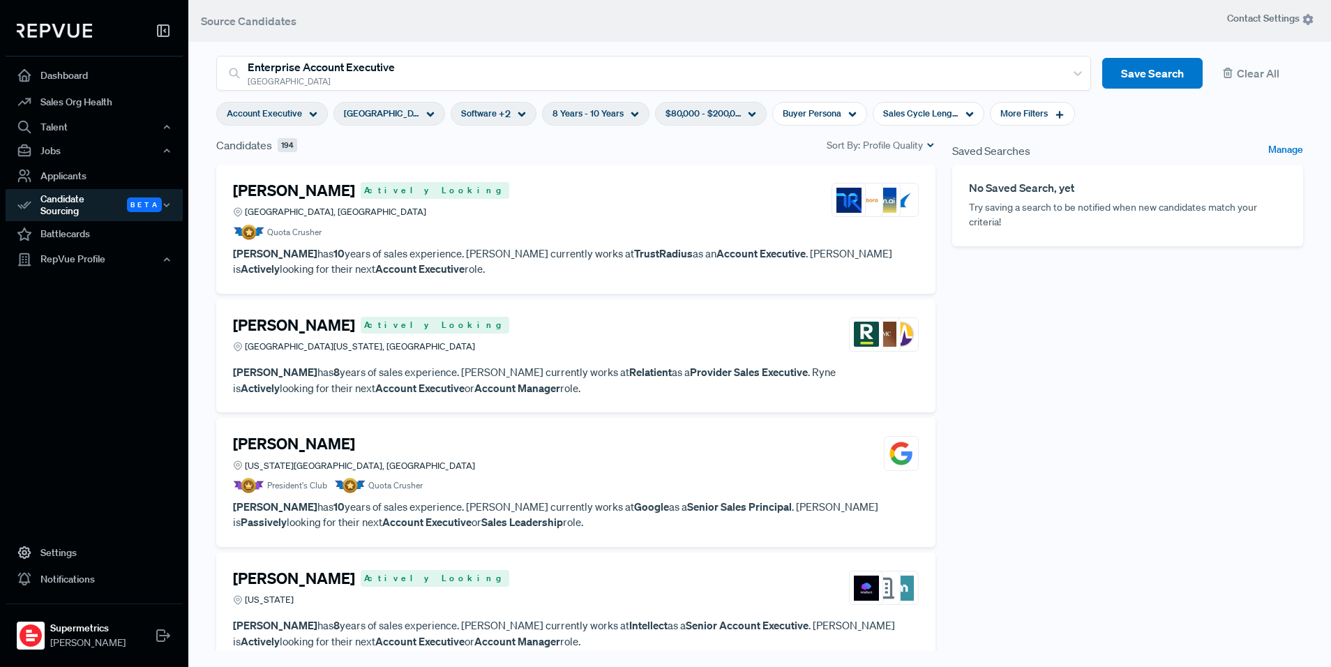
click at [405, 119] on div "[GEOGRAPHIC_DATA]" at bounding box center [389, 114] width 112 height 24
click at [555, 155] on div "Candidates 194 Sort By: Profile Quality" at bounding box center [576, 151] width 736 height 28
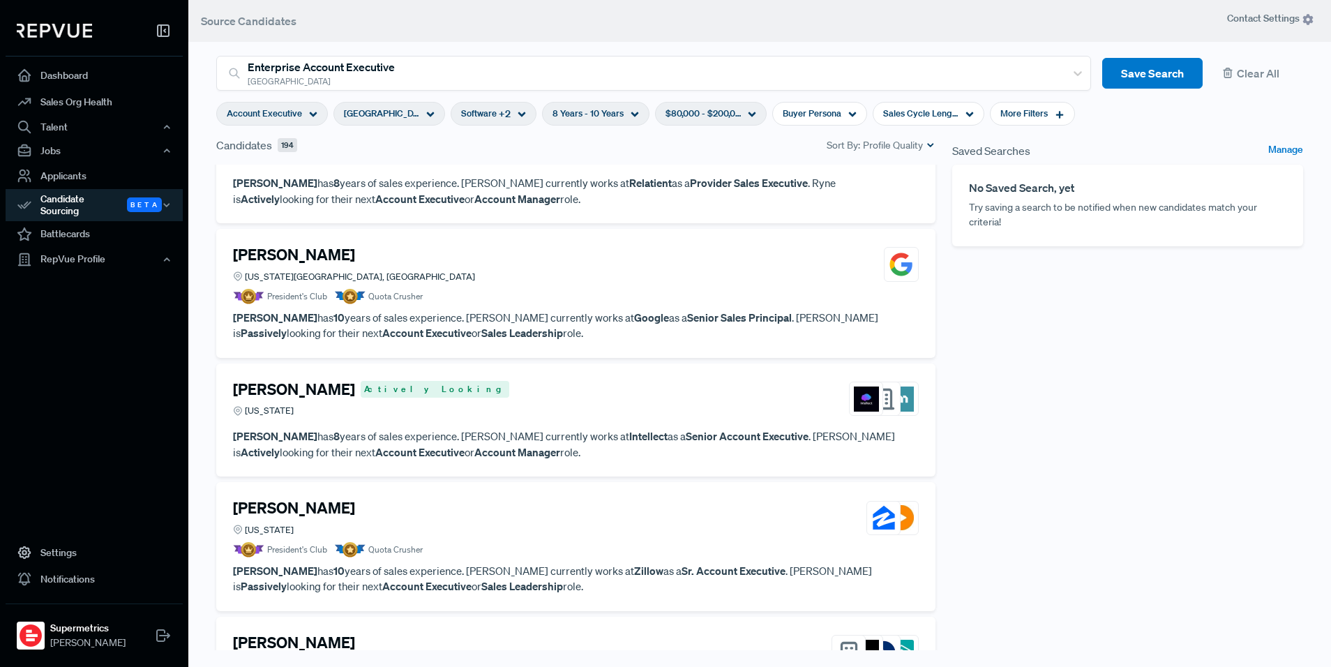
scroll to position [192, 0]
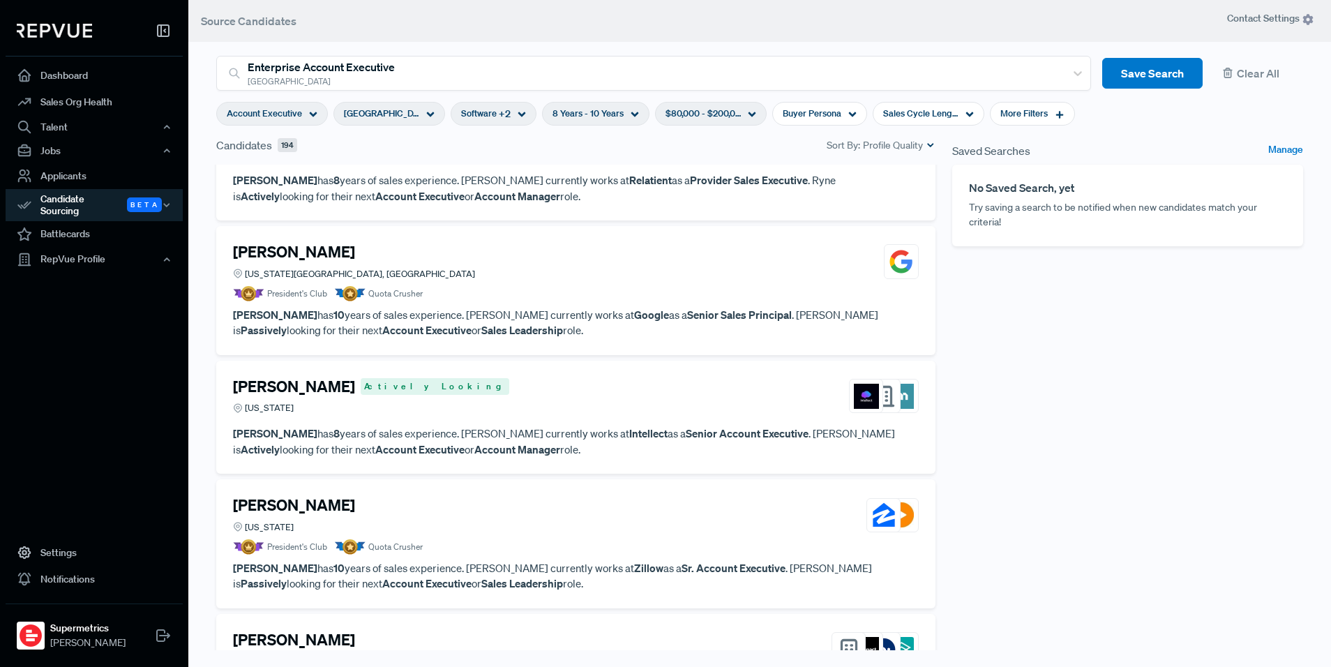
click at [445, 413] on div "[PERSON_NAME] Actively Looking [US_STATE]" at bounding box center [576, 396] width 686 height 38
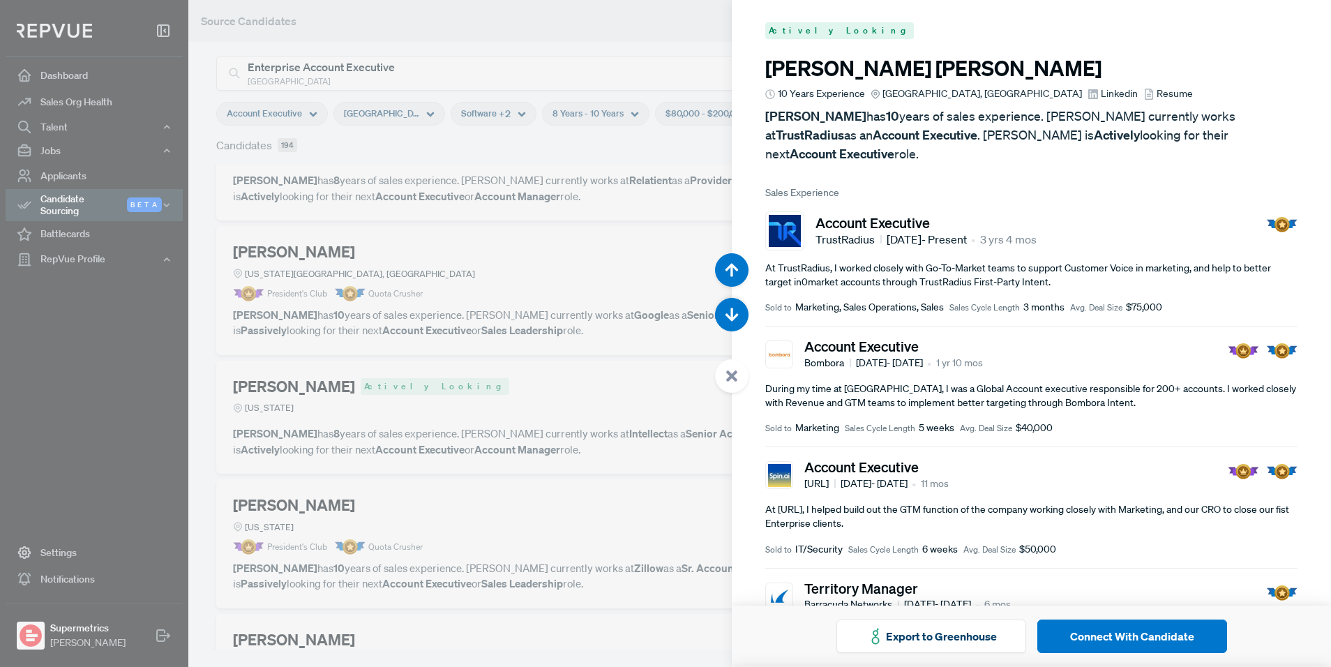
scroll to position [2000, 0]
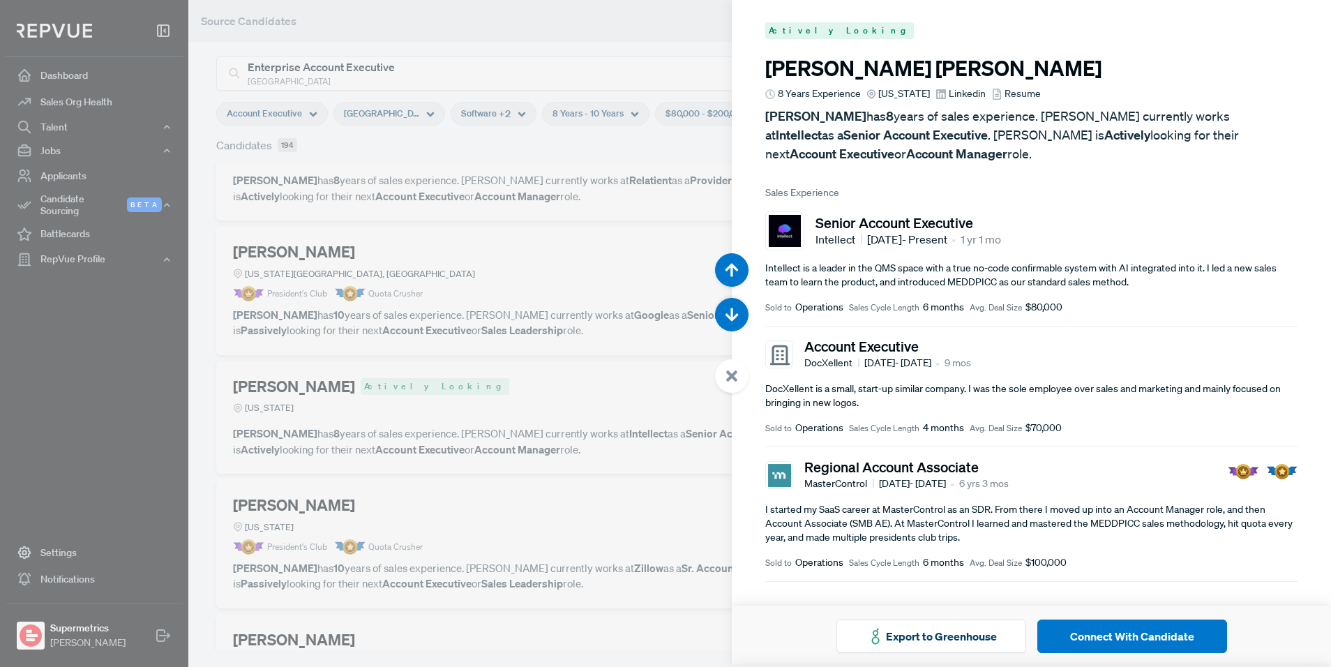
click at [435, 276] on div at bounding box center [665, 333] width 1331 height 667
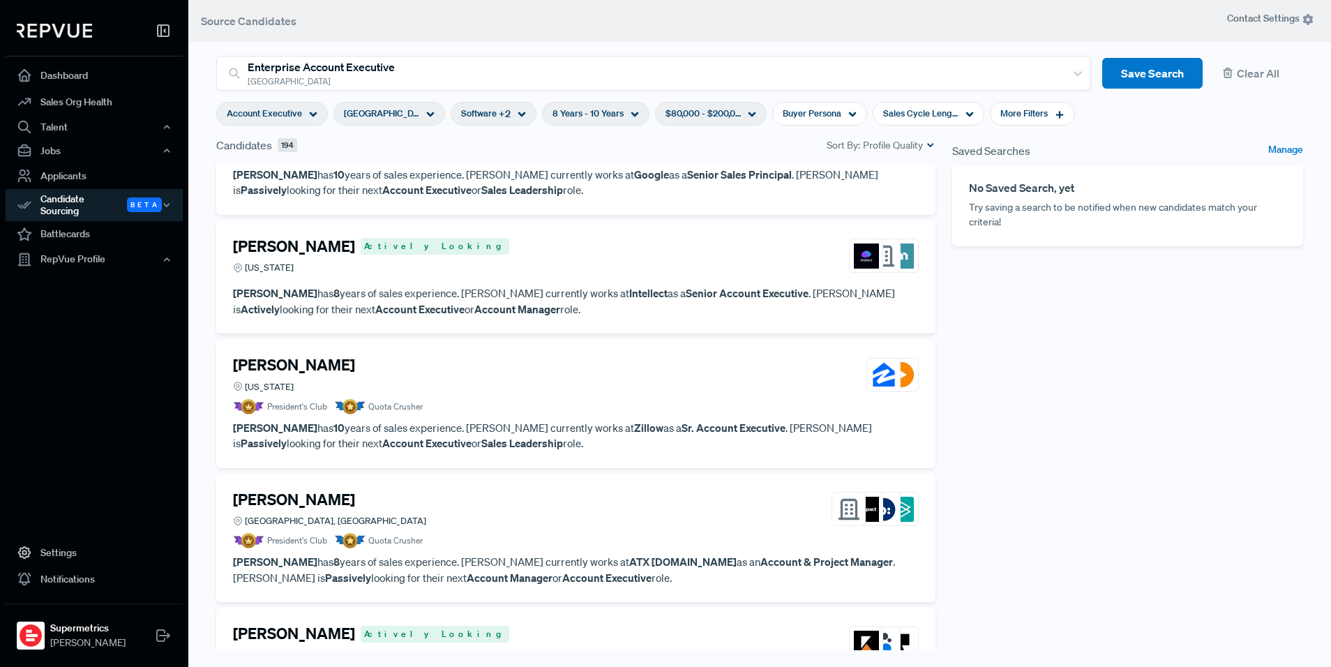
scroll to position [340, 0]
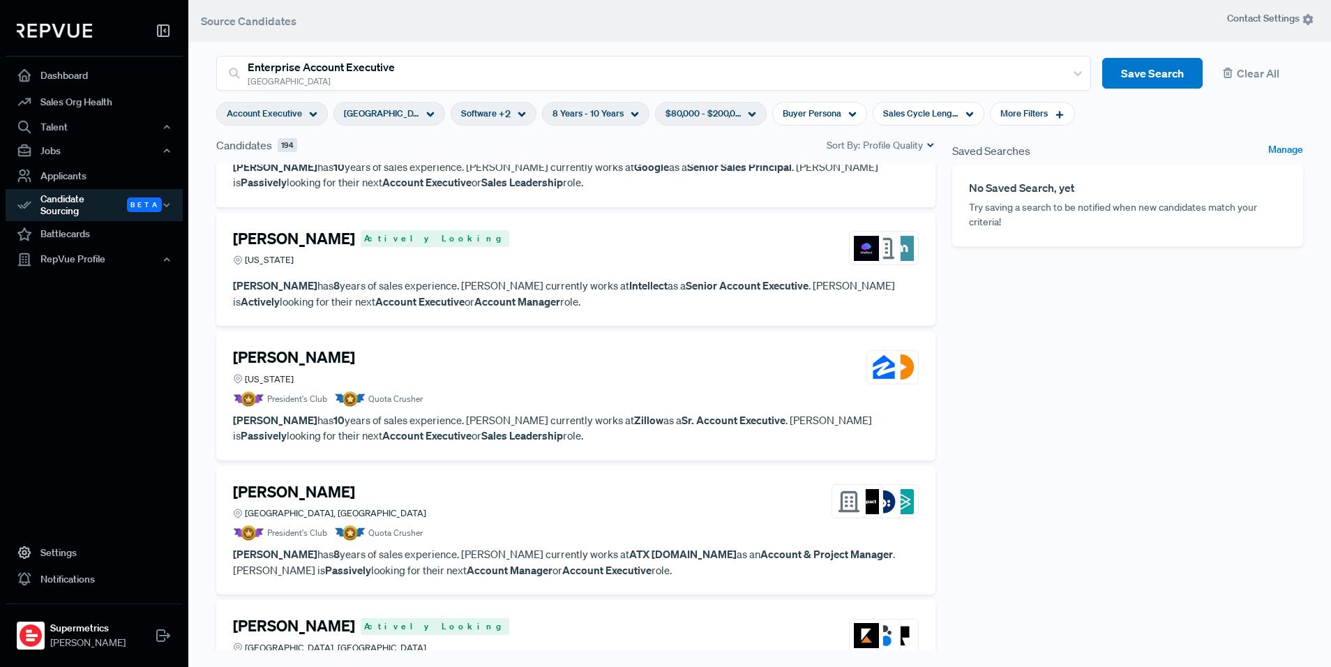
click at [451, 416] on p "[PERSON_NAME] has 10 years of sales experience. [PERSON_NAME] currently works a…" at bounding box center [576, 427] width 686 height 31
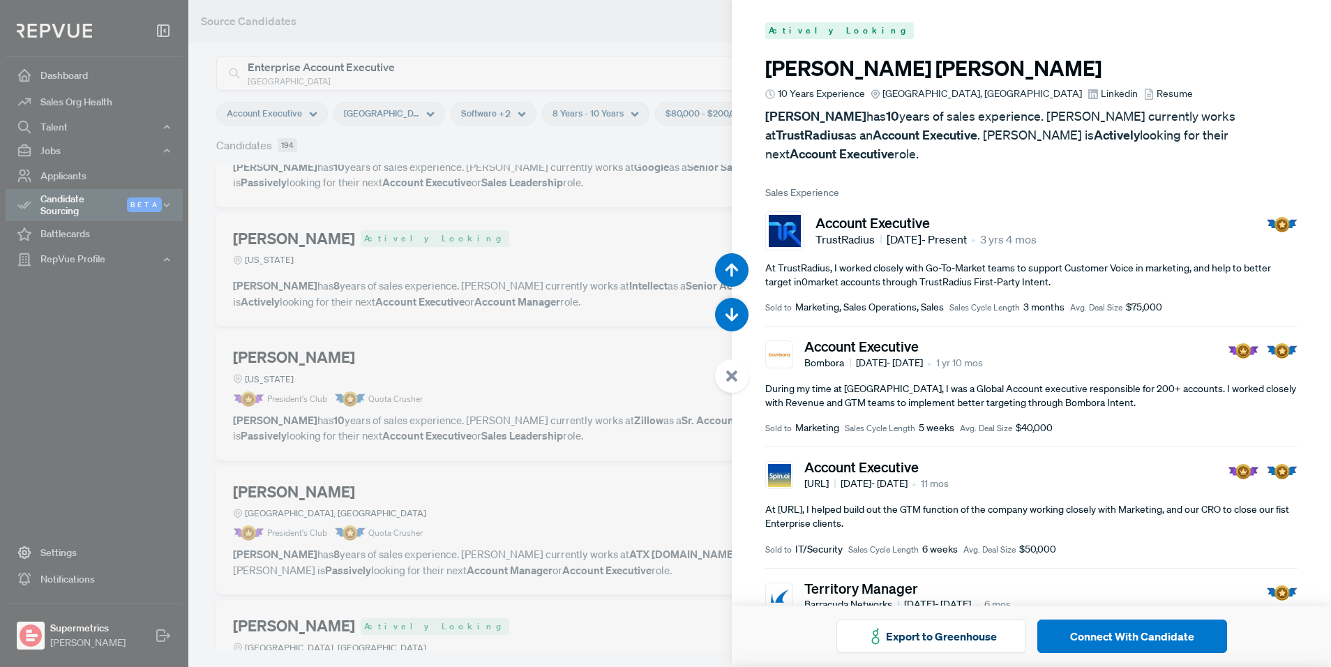
scroll to position [2667, 0]
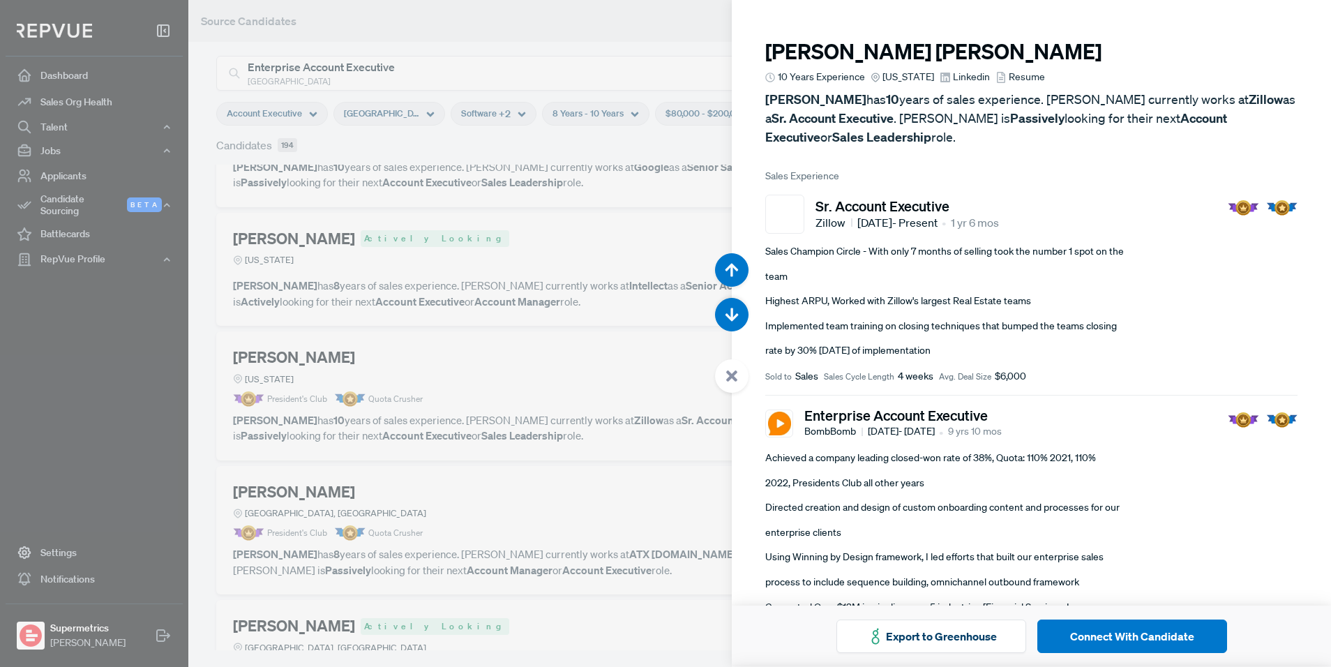
click at [612, 296] on div at bounding box center [665, 333] width 1331 height 667
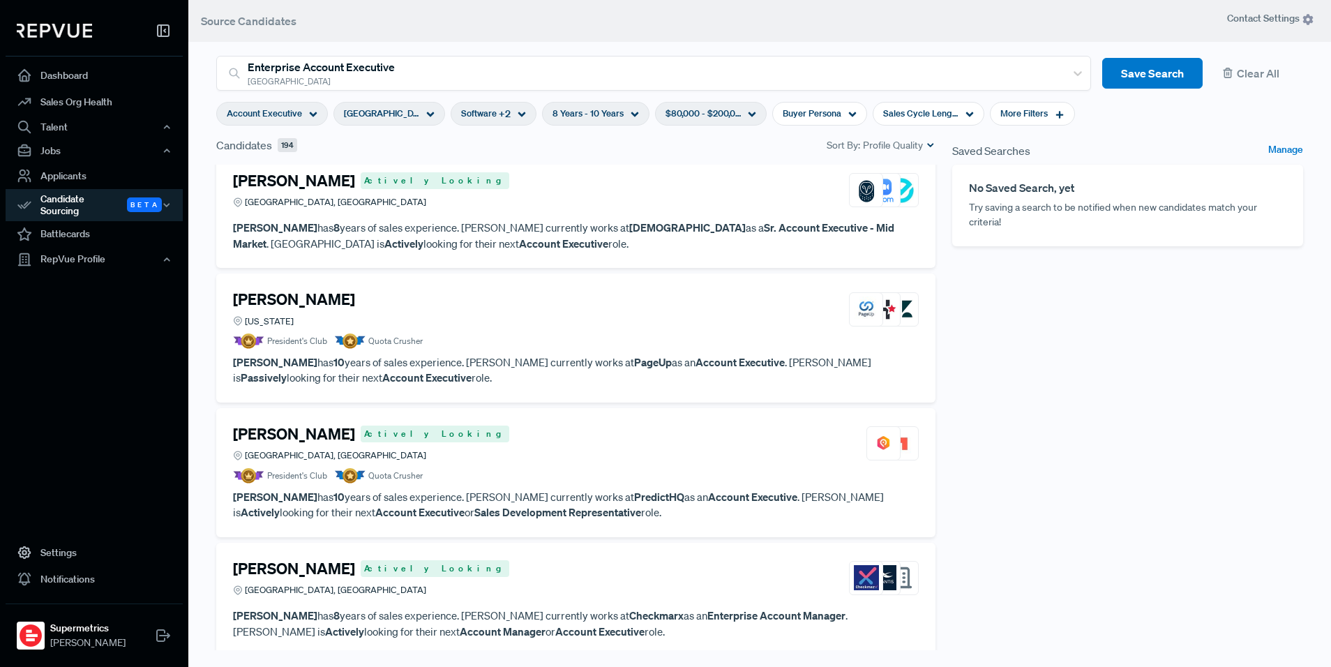
scroll to position [1268, 0]
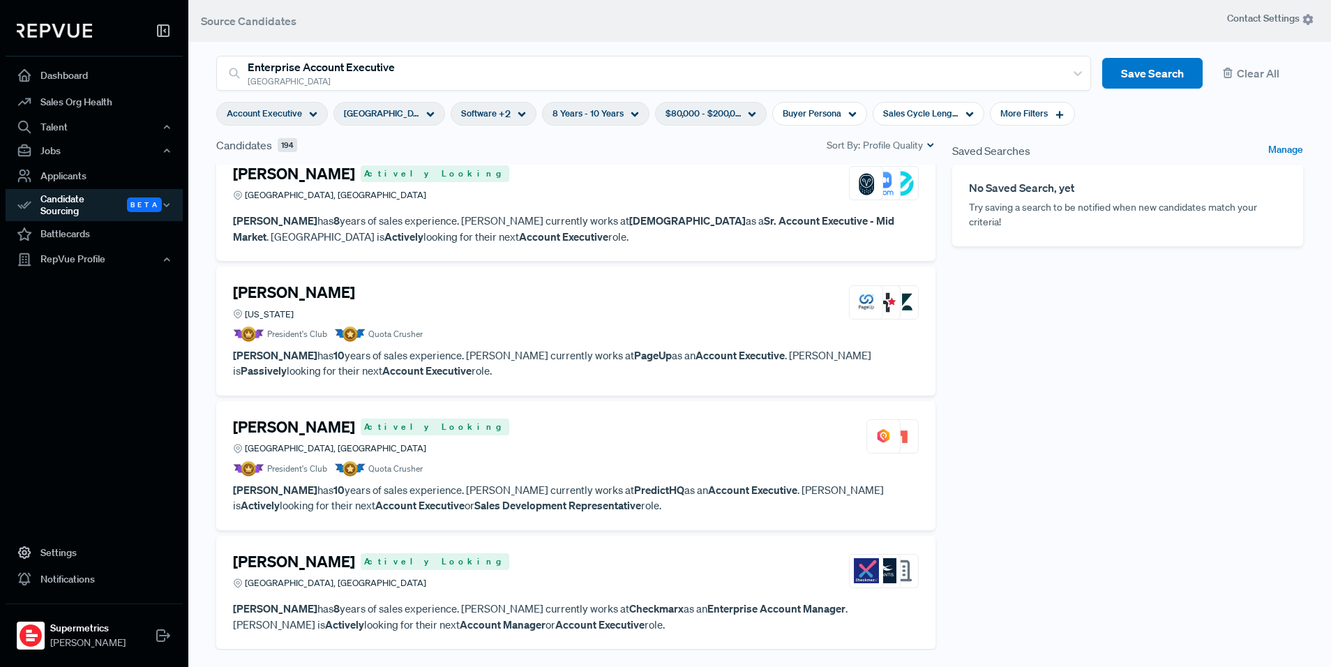
click at [568, 489] on p "[PERSON_NAME] has 10 years of sales experience. [PERSON_NAME] currently works a…" at bounding box center [576, 497] width 686 height 31
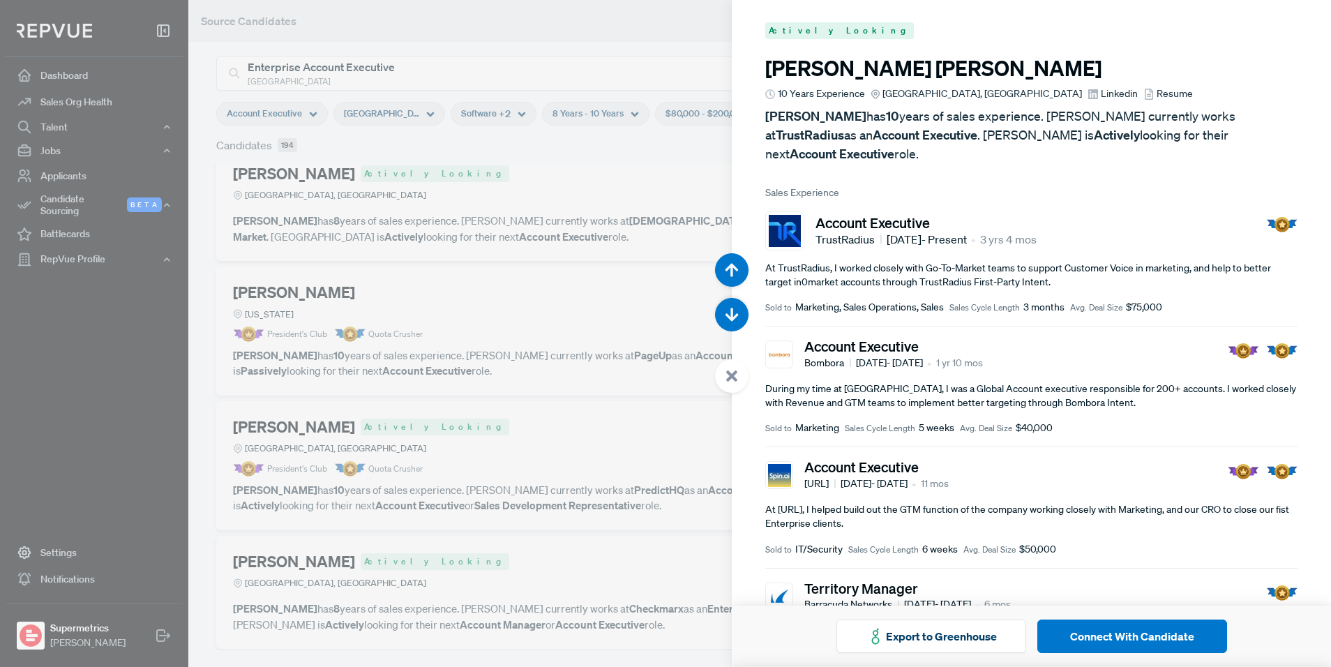
scroll to position [8002, 0]
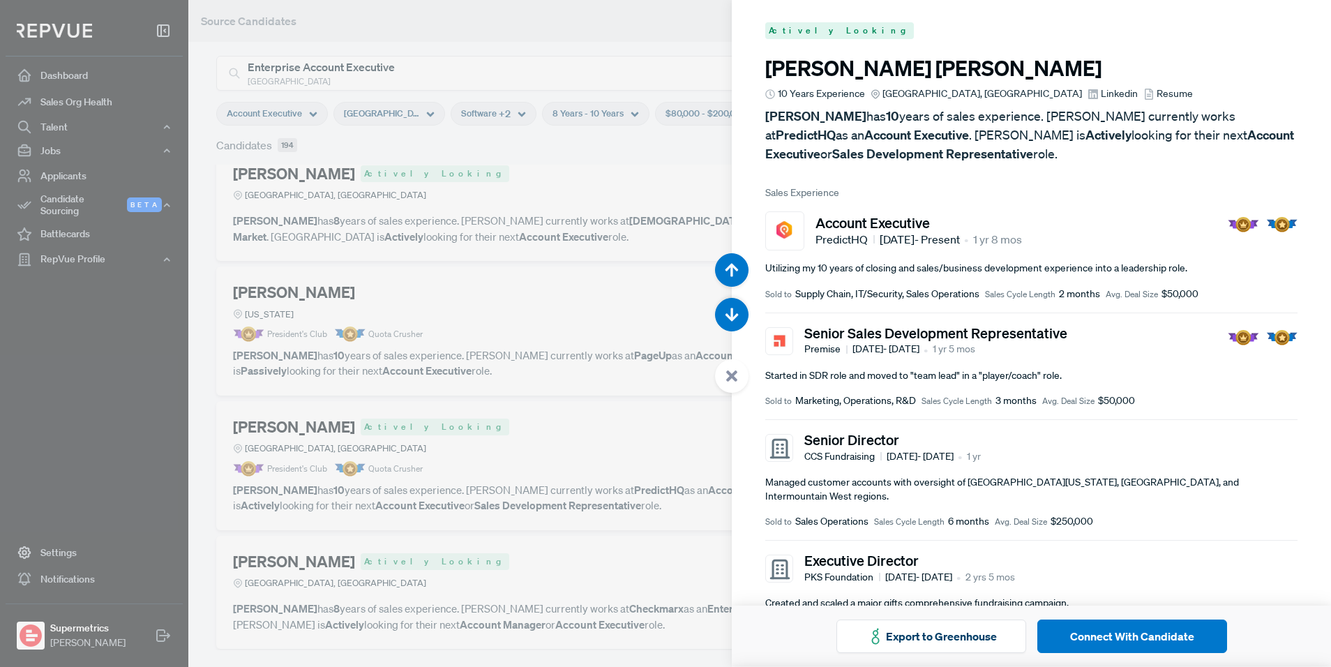
click at [589, 242] on div at bounding box center [665, 333] width 1331 height 667
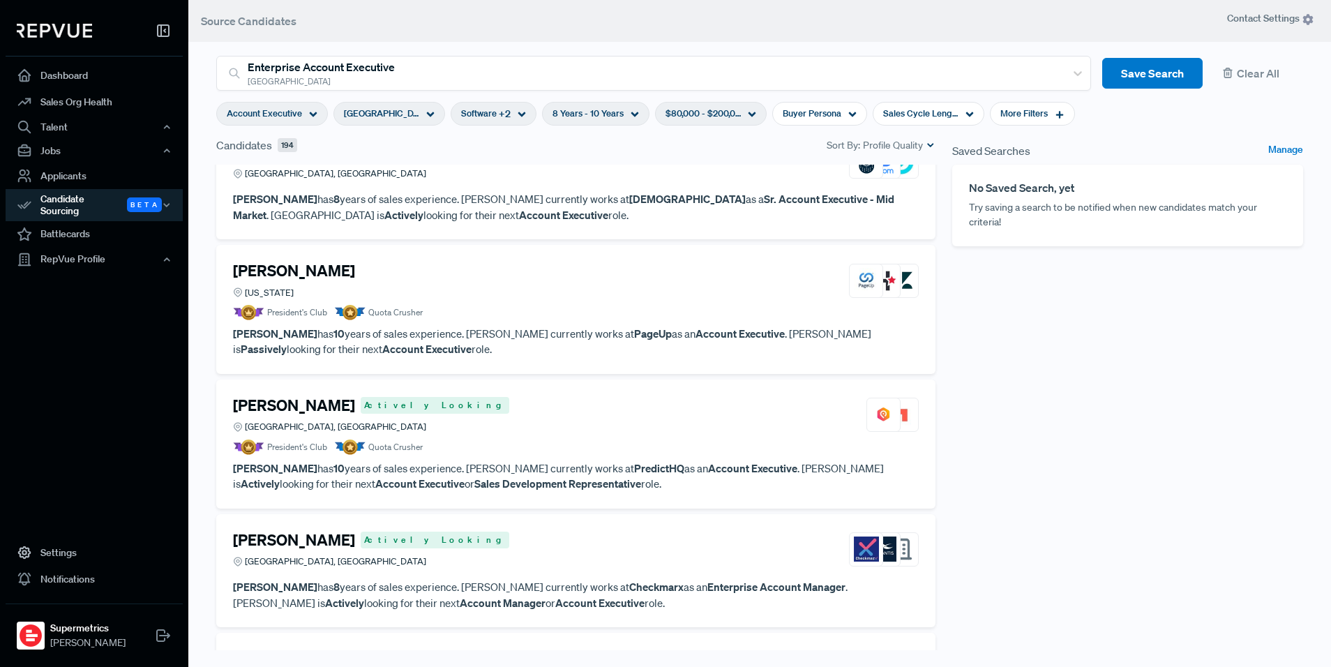
scroll to position [1292, 0]
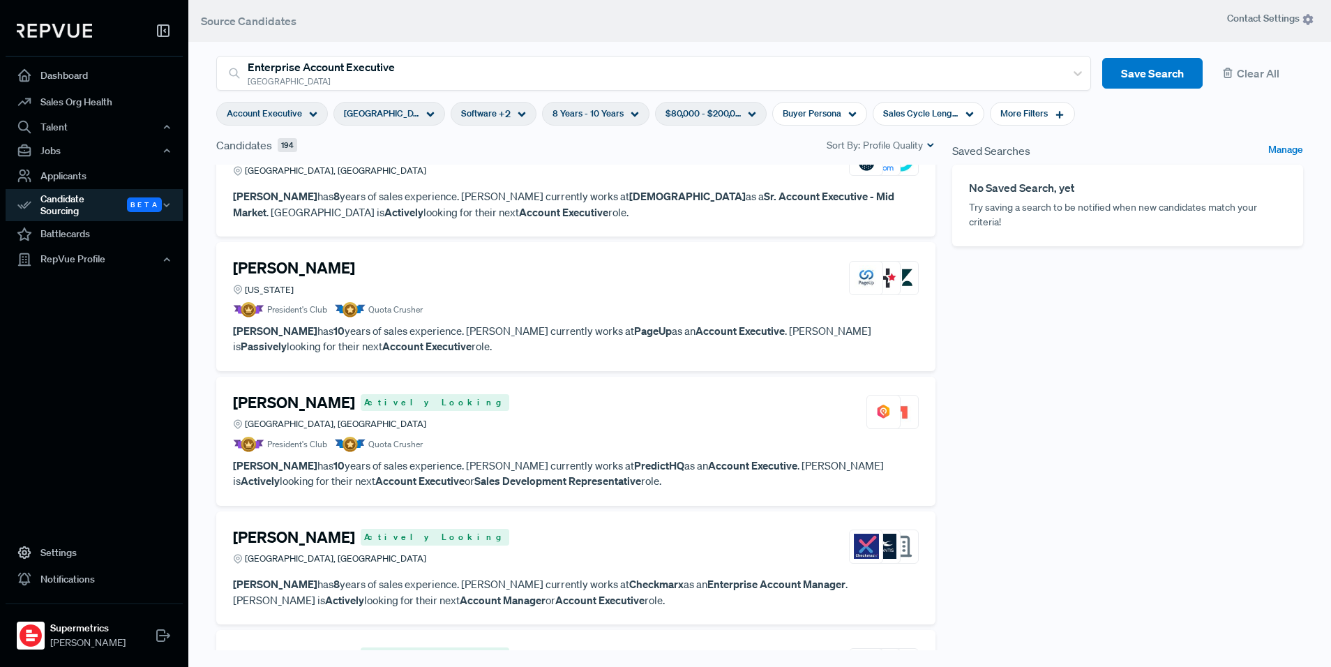
click at [634, 458] on strong "PredictHQ" at bounding box center [659, 465] width 50 height 14
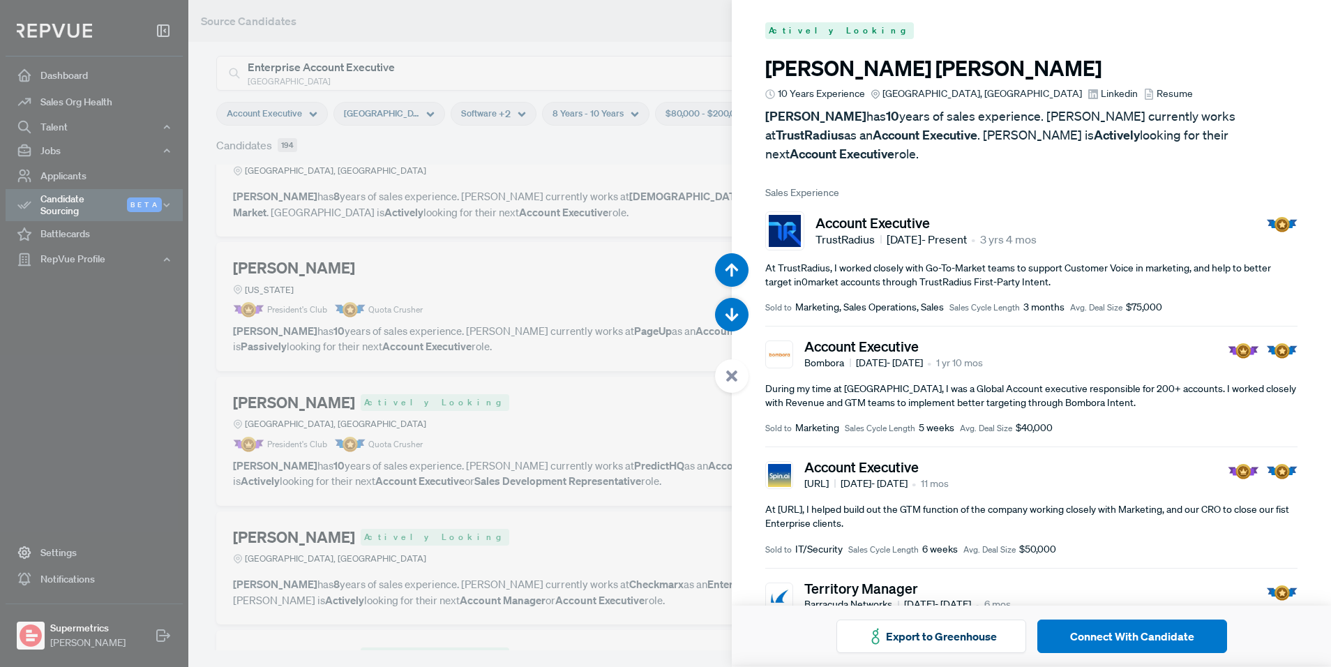
scroll to position [8002, 0]
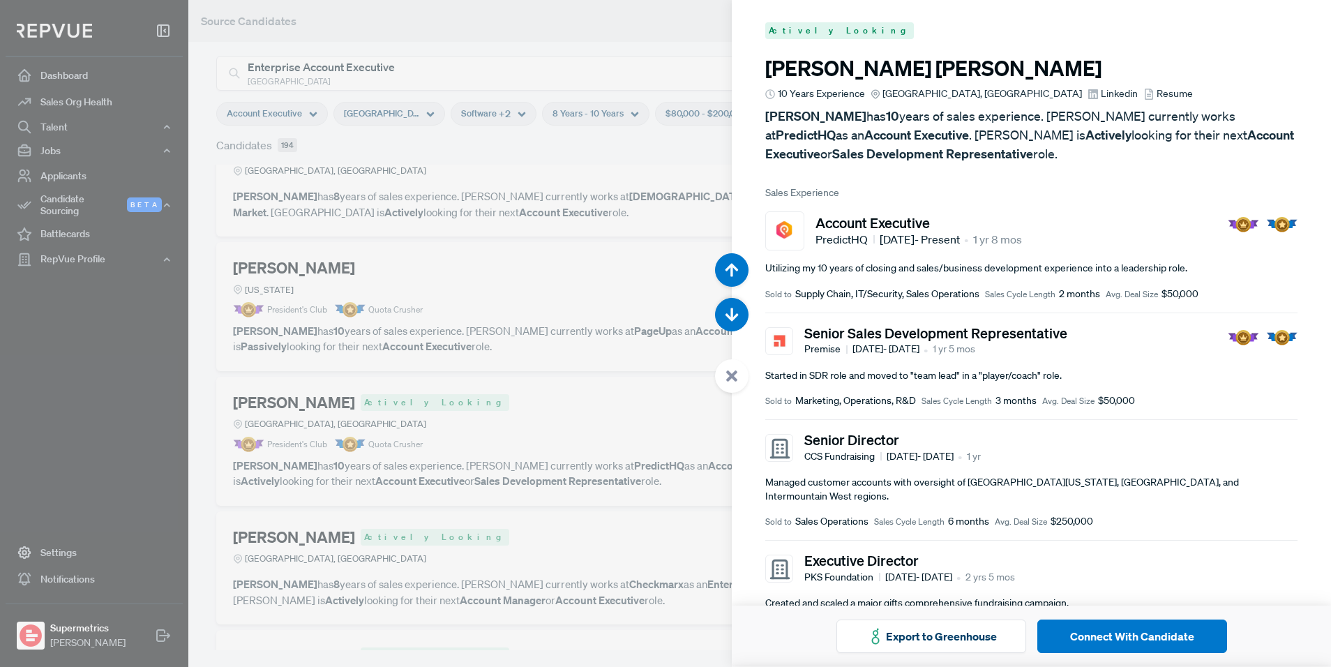
click at [1101, 91] on span "Linkedin" at bounding box center [1119, 93] width 37 height 15
click at [533, 294] on div at bounding box center [665, 333] width 1331 height 667
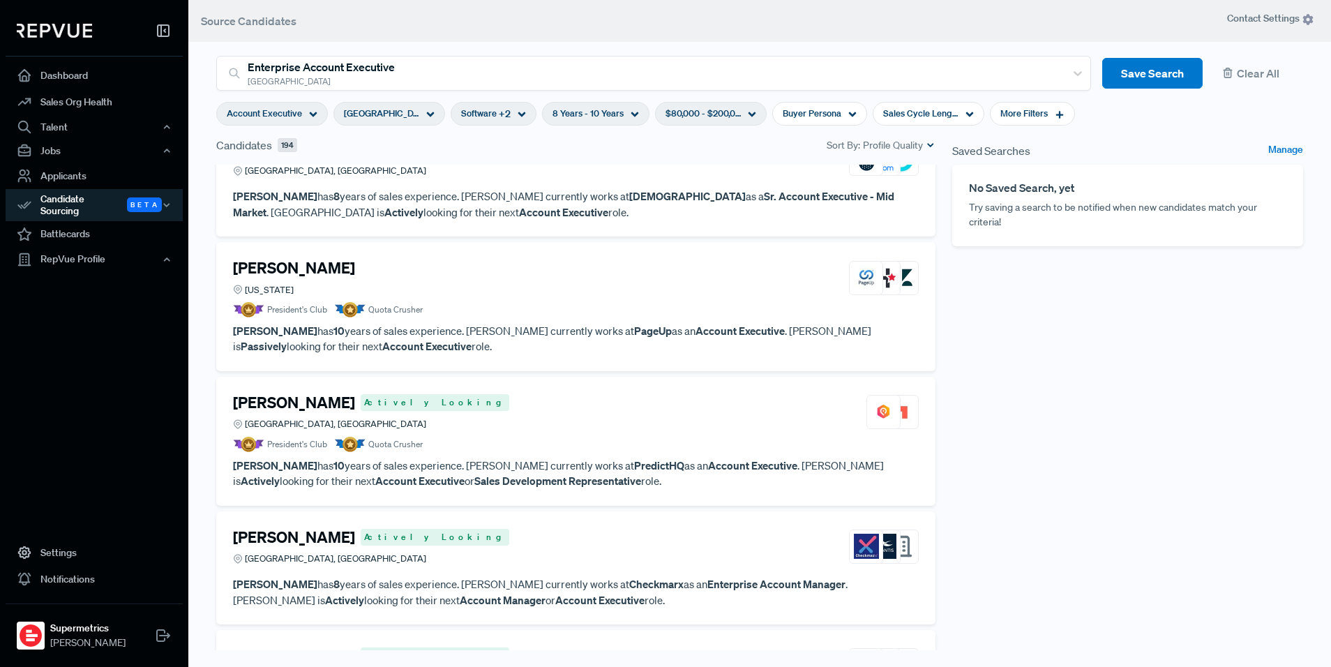
click at [571, 115] on span "8 Years - 10 Years" at bounding box center [587, 113] width 71 height 13
type input "7 Years"
drag, startPoint x: 597, startPoint y: 186, endPoint x: 589, endPoint y: 186, distance: 8.4
click at [589, 186] on div at bounding box center [586, 184] width 10 height 10
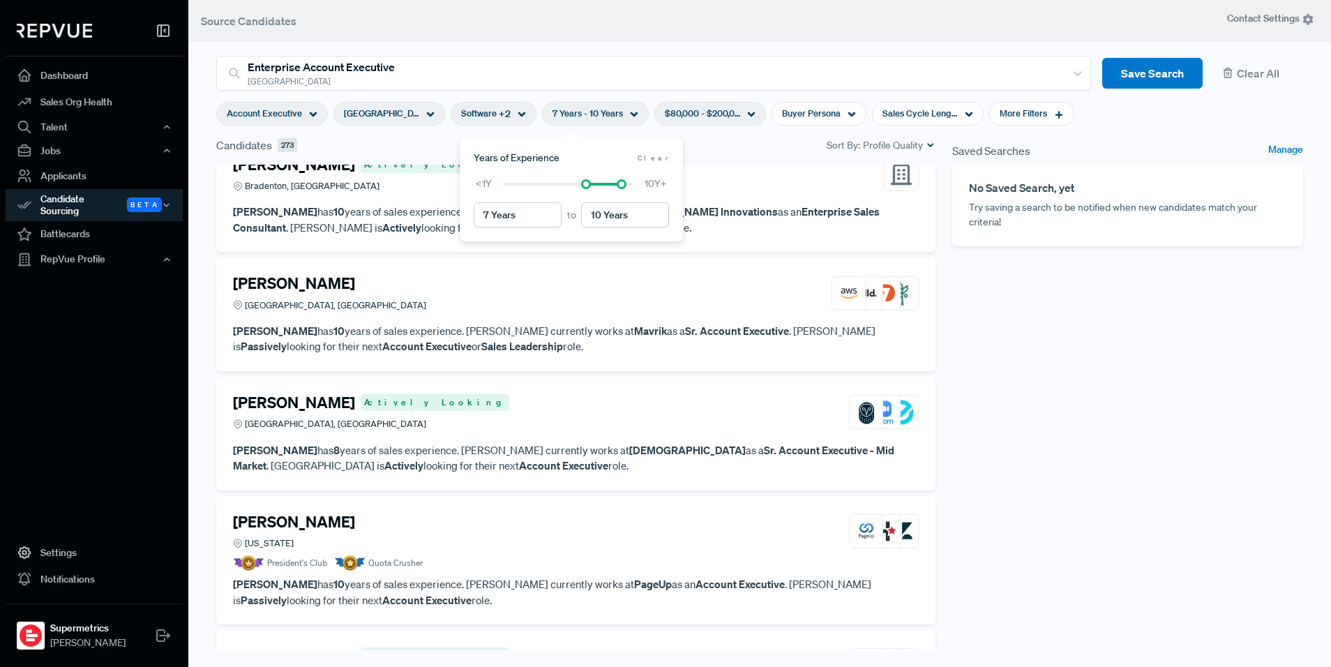
scroll to position [1308, 0]
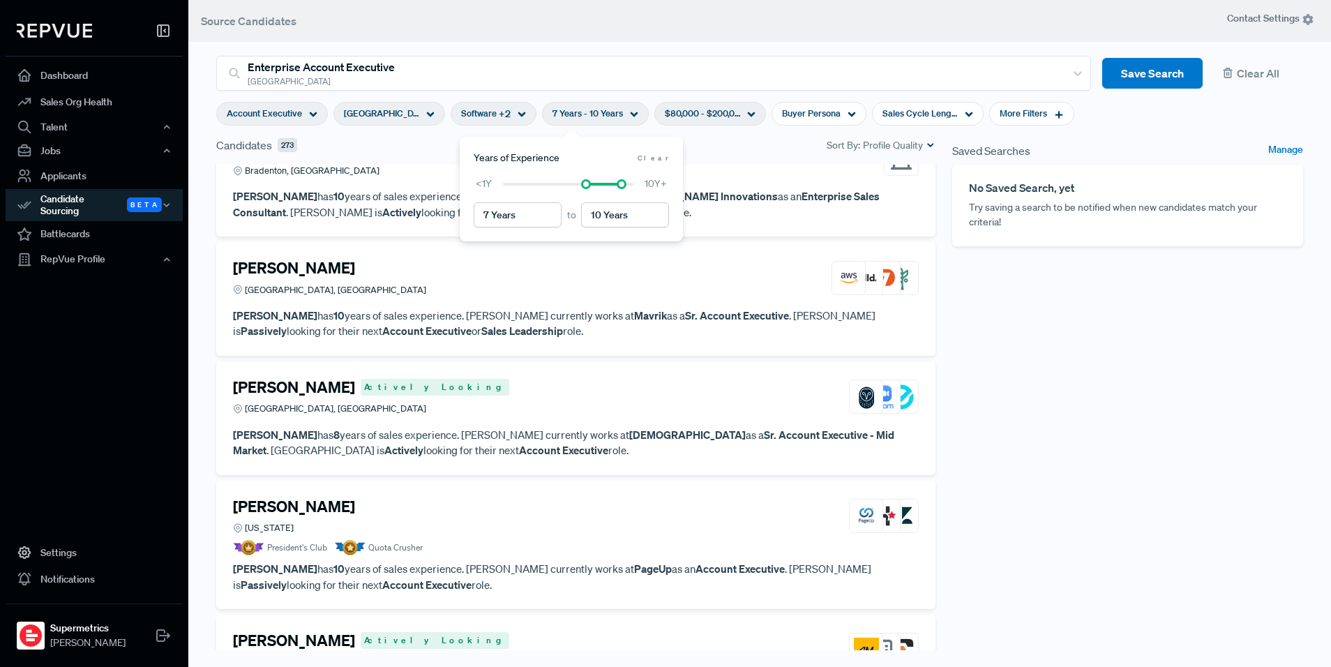
click at [347, 267] on div "[PERSON_NAME][GEOGRAPHIC_DATA], [GEOGRAPHIC_DATA]" at bounding box center [576, 278] width 686 height 38
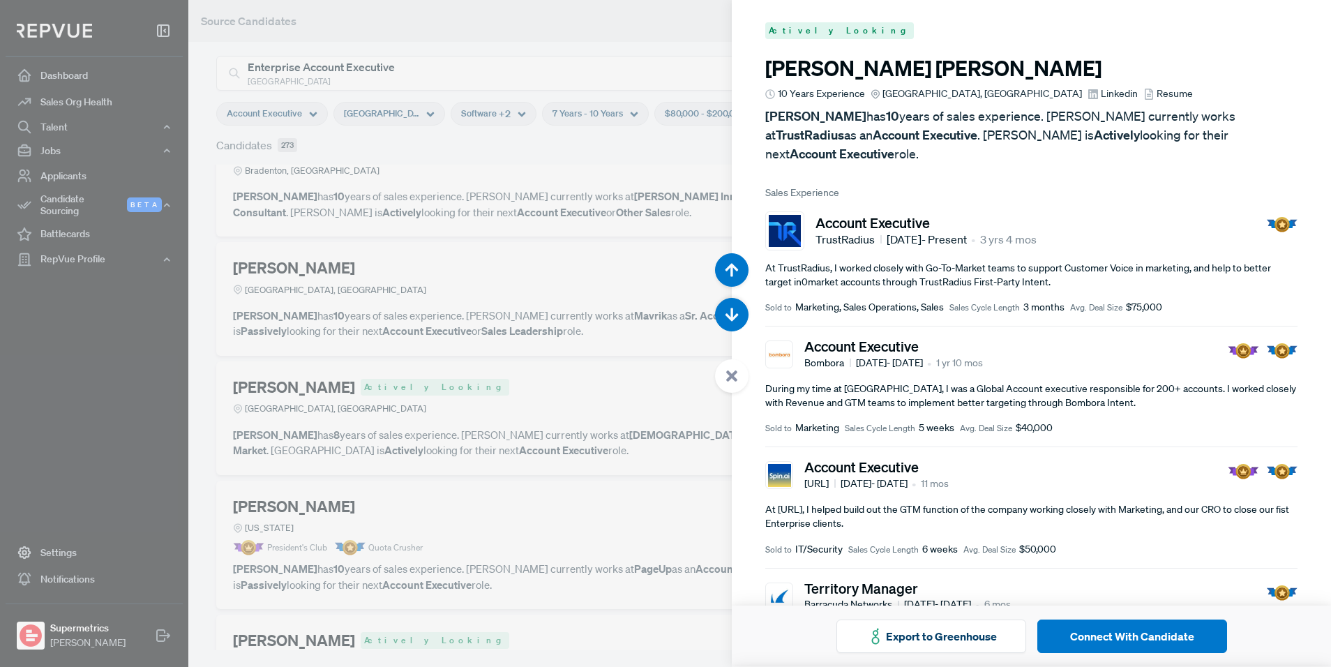
scroll to position [7335, 0]
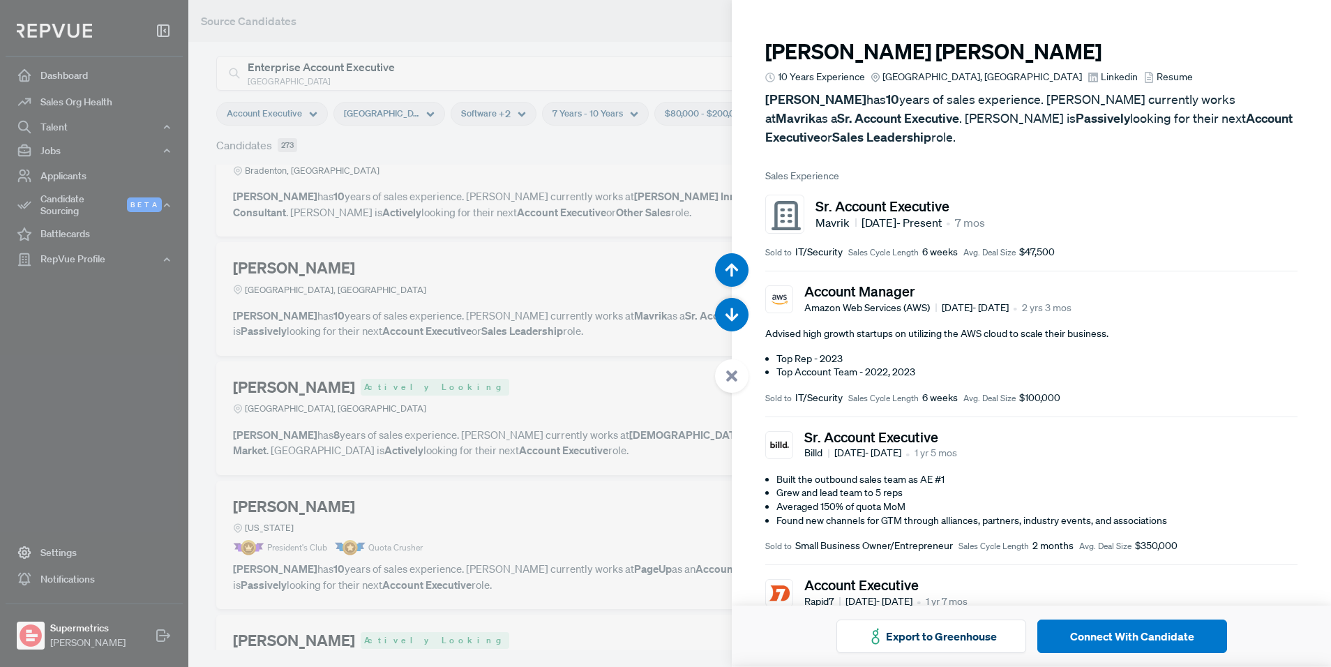
click at [347, 266] on div at bounding box center [665, 333] width 1331 height 667
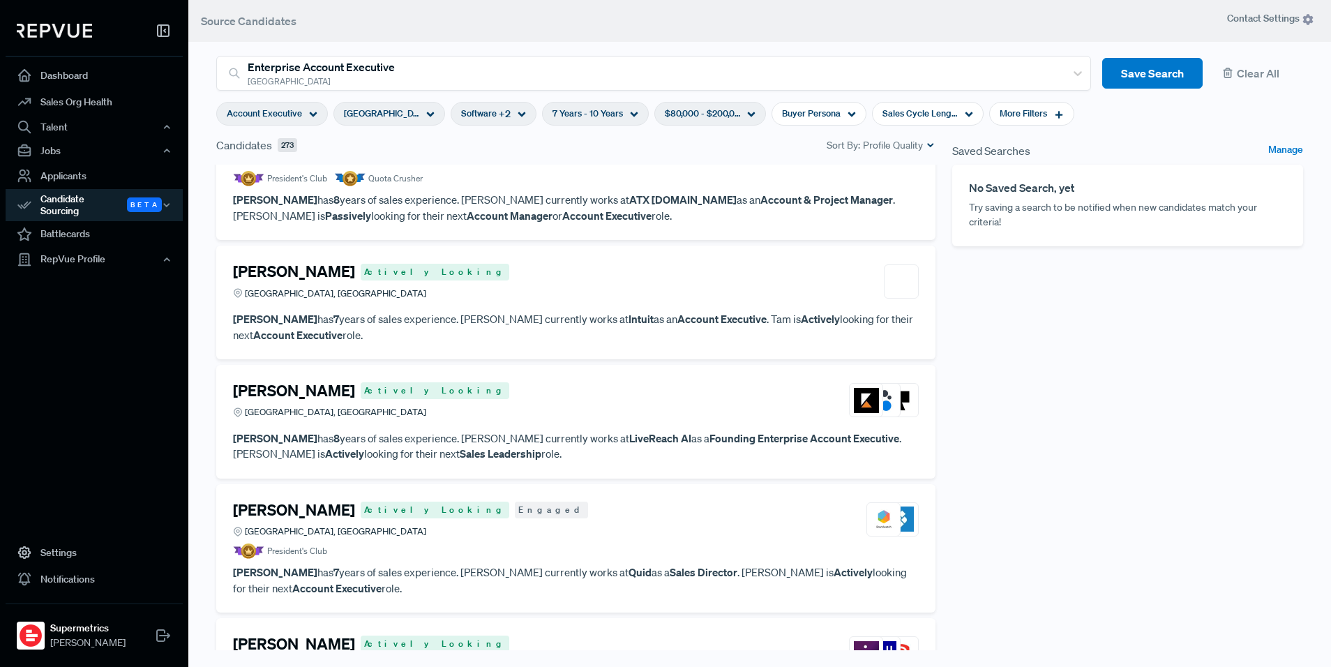
scroll to position [714, 0]
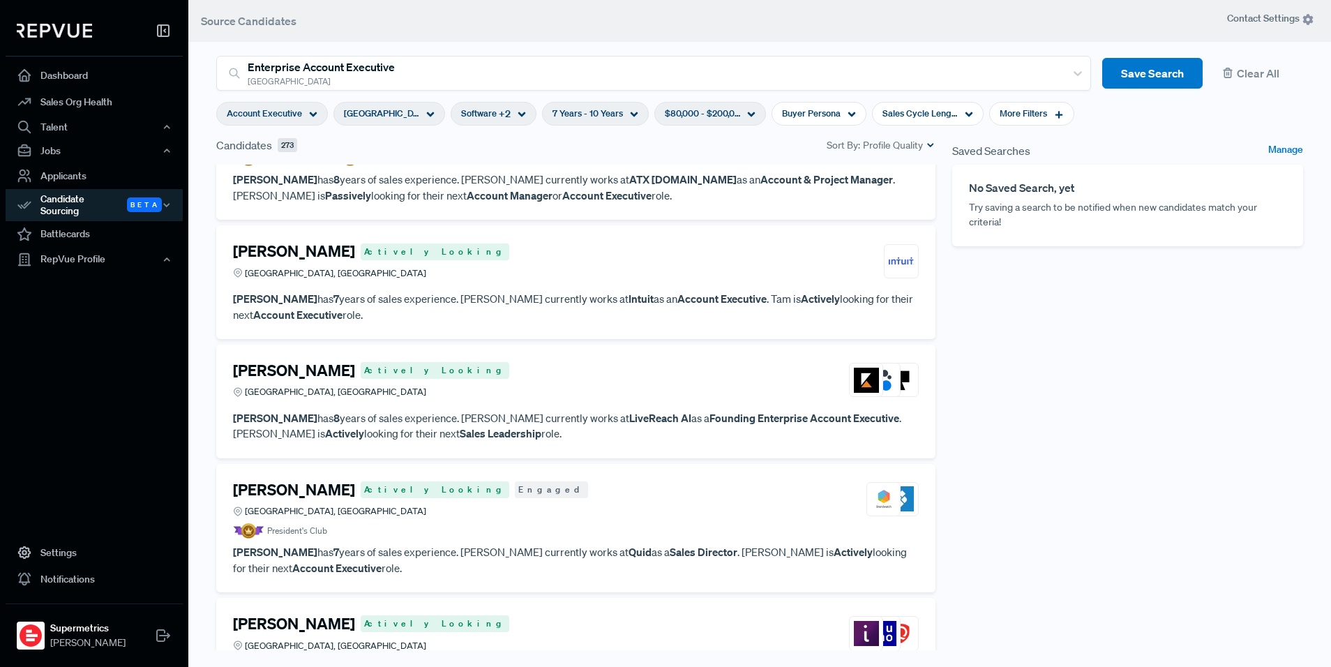
click at [628, 302] on strong "Intuit" at bounding box center [640, 299] width 25 height 14
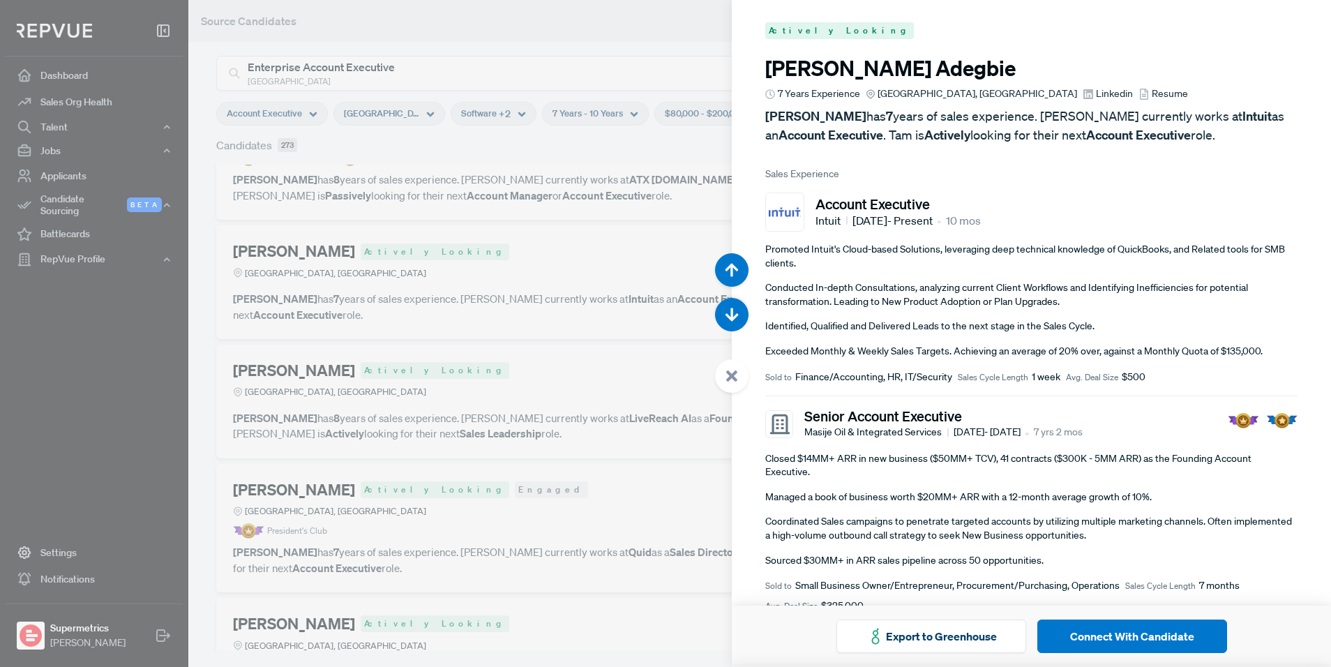
click at [413, 237] on div at bounding box center [665, 333] width 1331 height 667
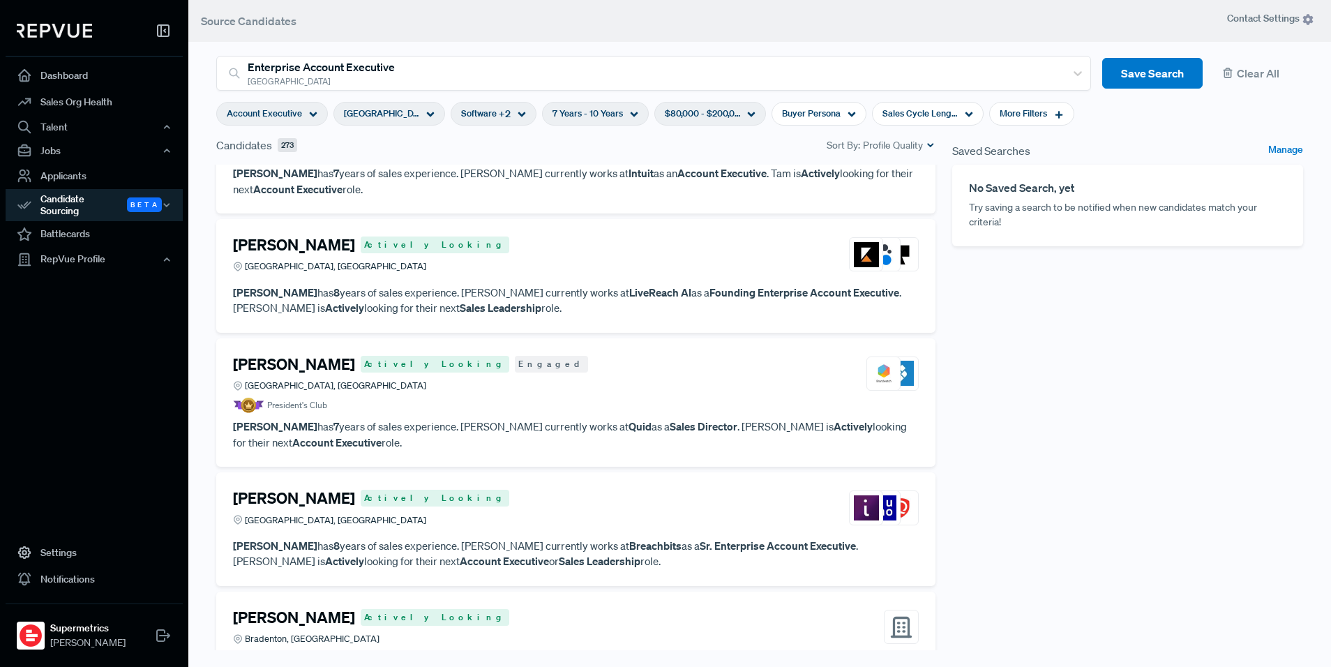
scroll to position [841, 0]
click at [628, 423] on strong "Quid" at bounding box center [639, 425] width 23 height 14
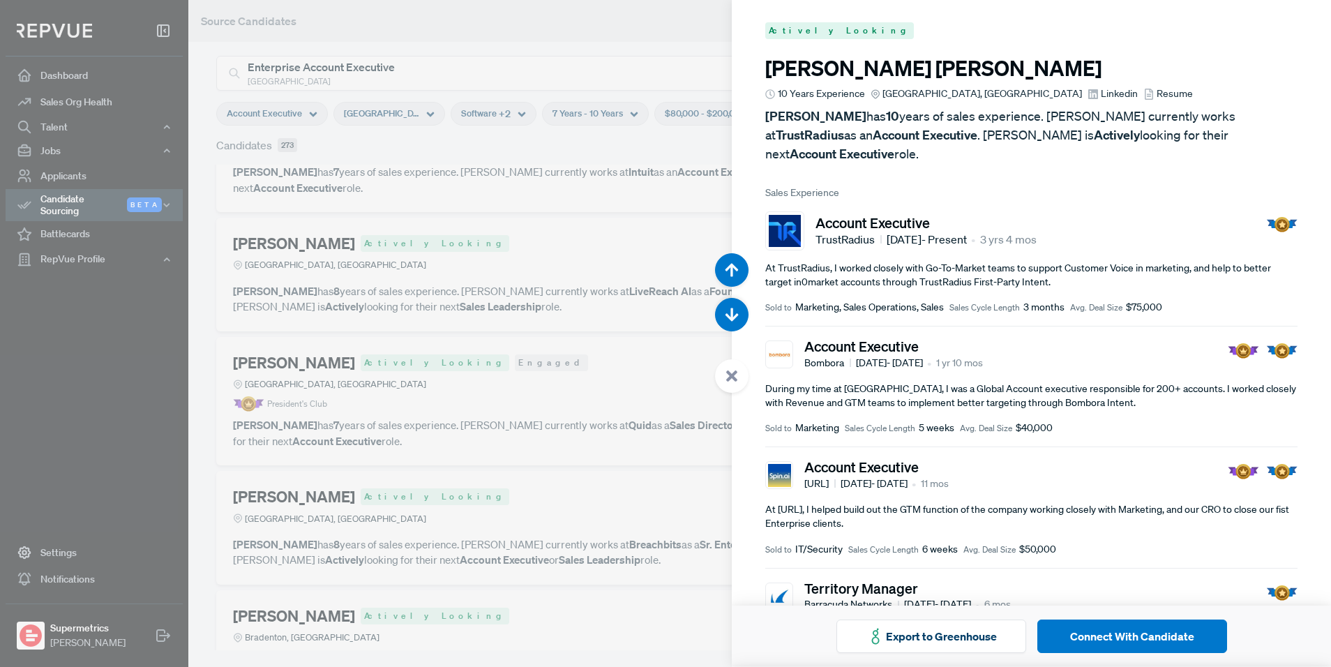
scroll to position [5334, 0]
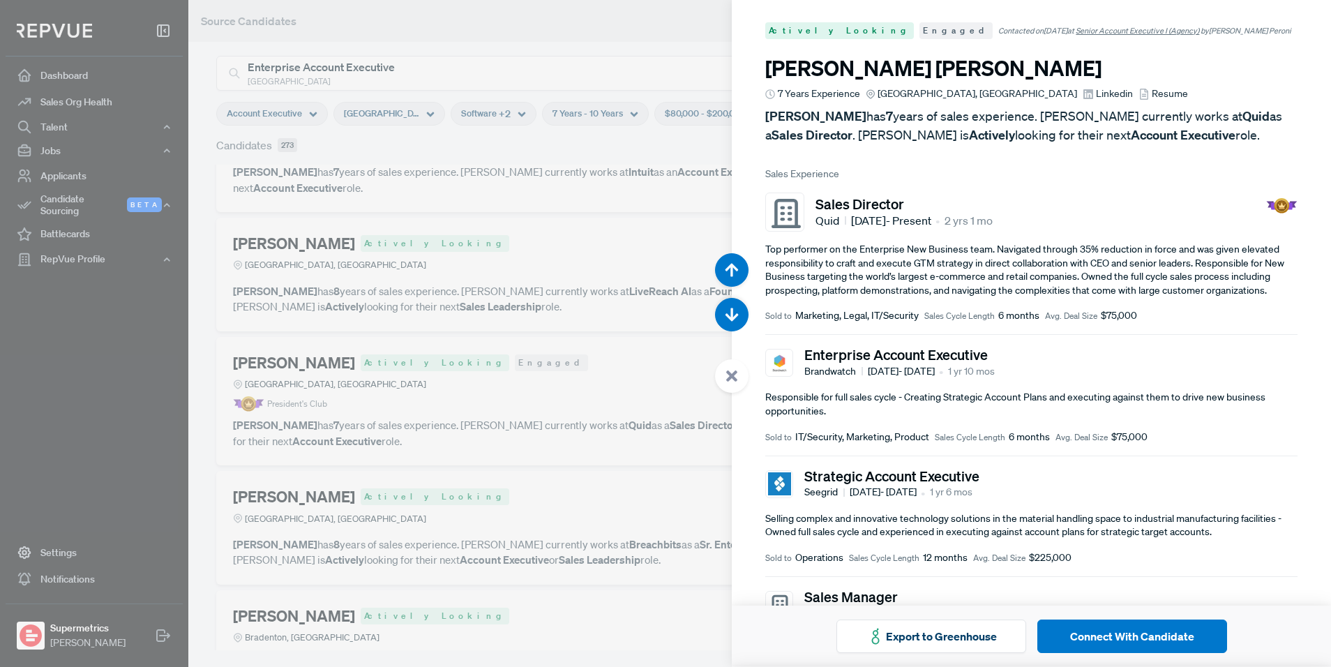
click at [580, 312] on div at bounding box center [665, 333] width 1331 height 667
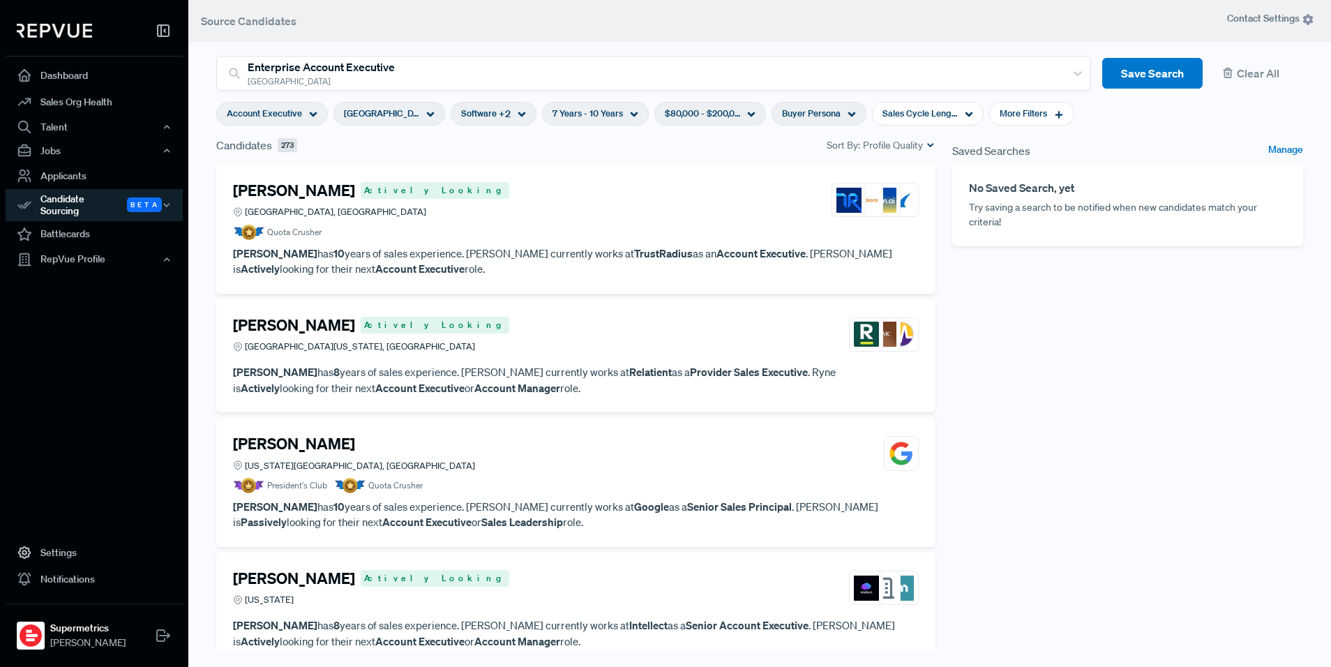
click at [788, 118] on span "Buyer Persona" at bounding box center [811, 113] width 59 height 13
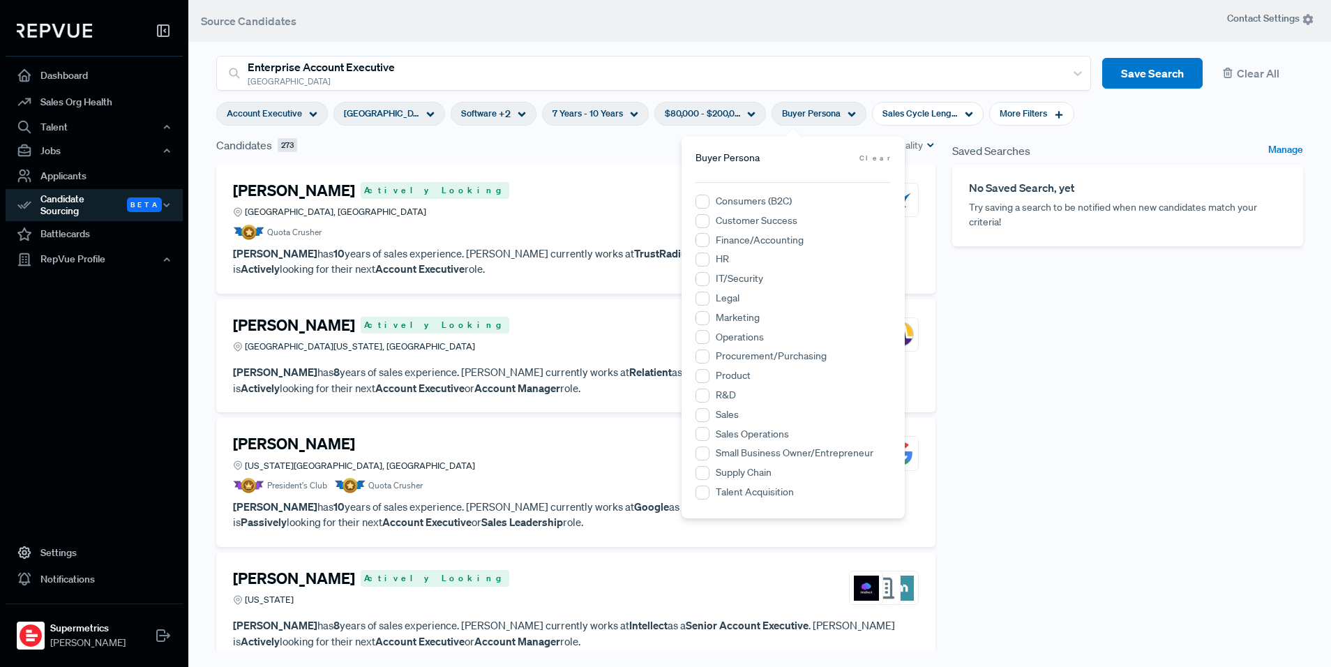
click at [718, 321] on label "Marketing" at bounding box center [738, 317] width 44 height 15
click at [709, 321] on input "Marketing" at bounding box center [702, 318] width 14 height 14
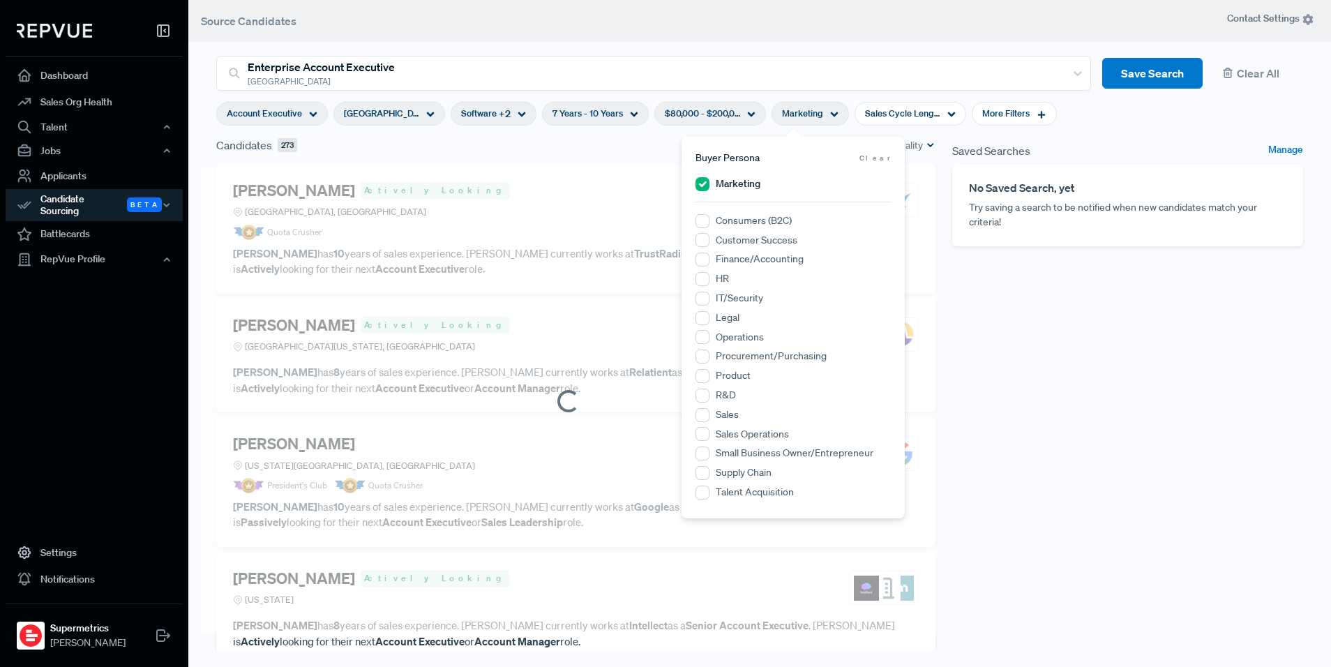
click at [723, 416] on label "Sales" at bounding box center [727, 414] width 23 height 15
click at [709, 416] on input "Sales" at bounding box center [702, 415] width 14 height 14
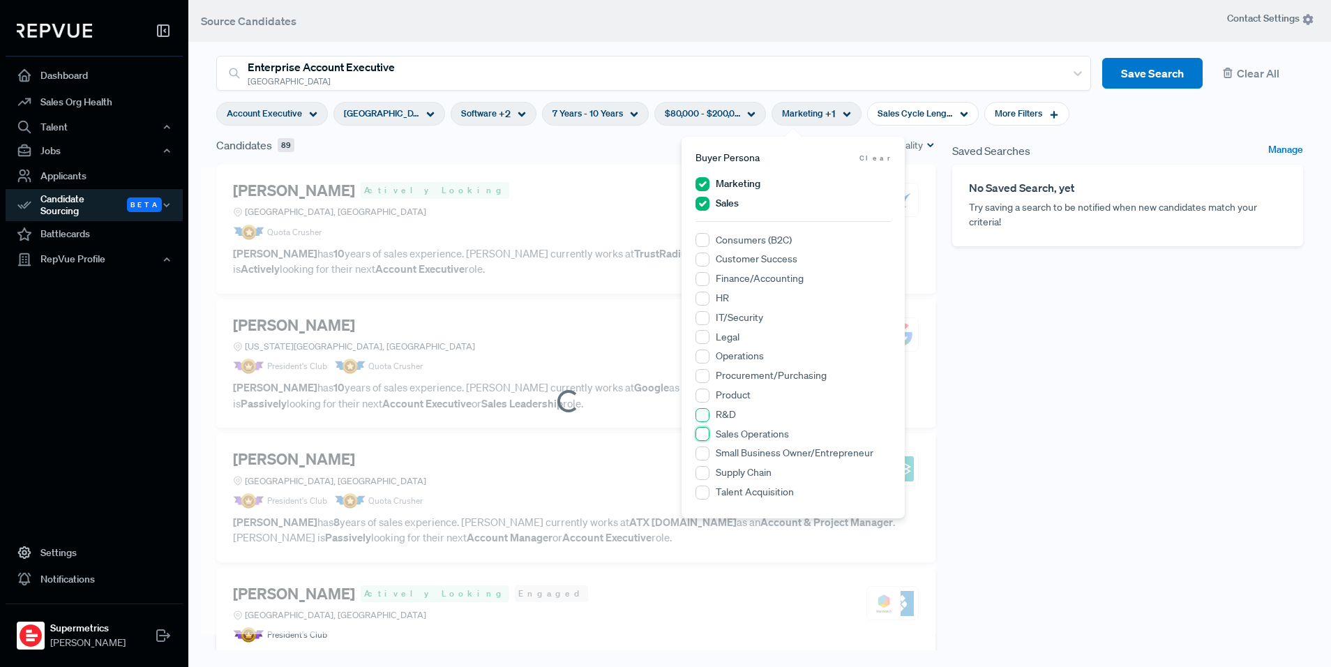
click at [700, 435] on Operations "Sales Operations" at bounding box center [702, 434] width 14 height 14
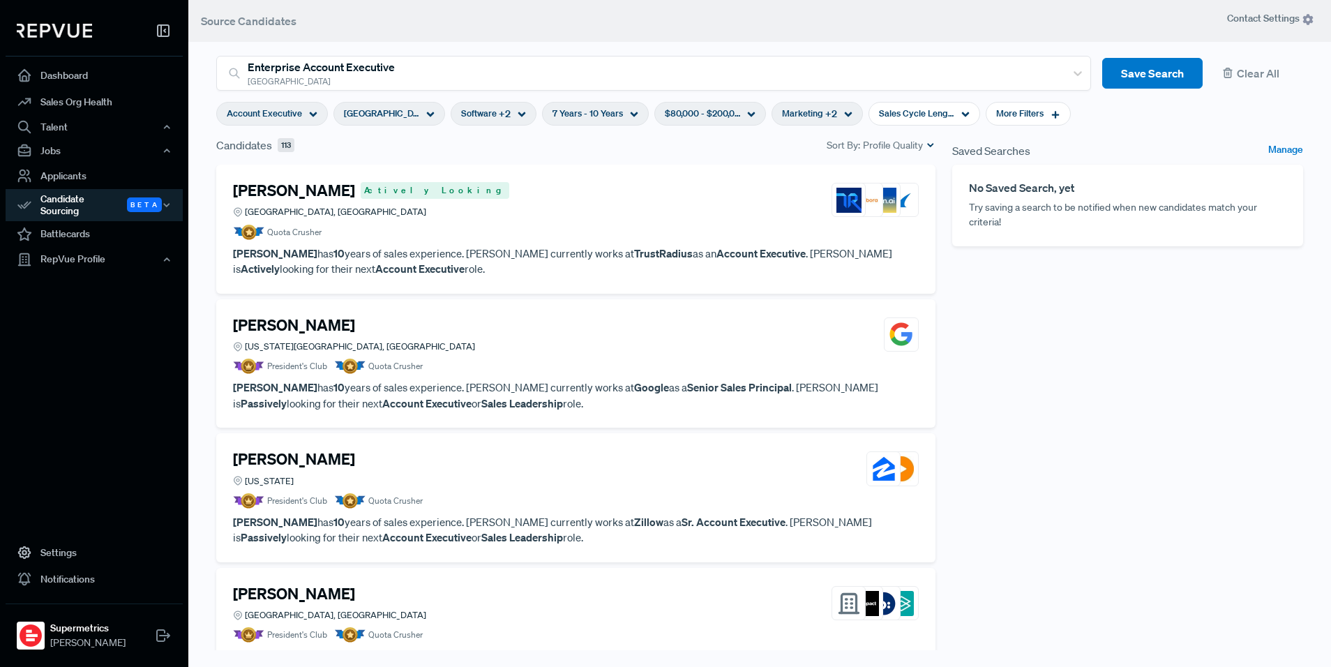
click at [1223, 417] on div "Saved Searches Manage No Saved Search, yet Try saving a search to be notified w…" at bounding box center [1128, 402] width 368 height 531
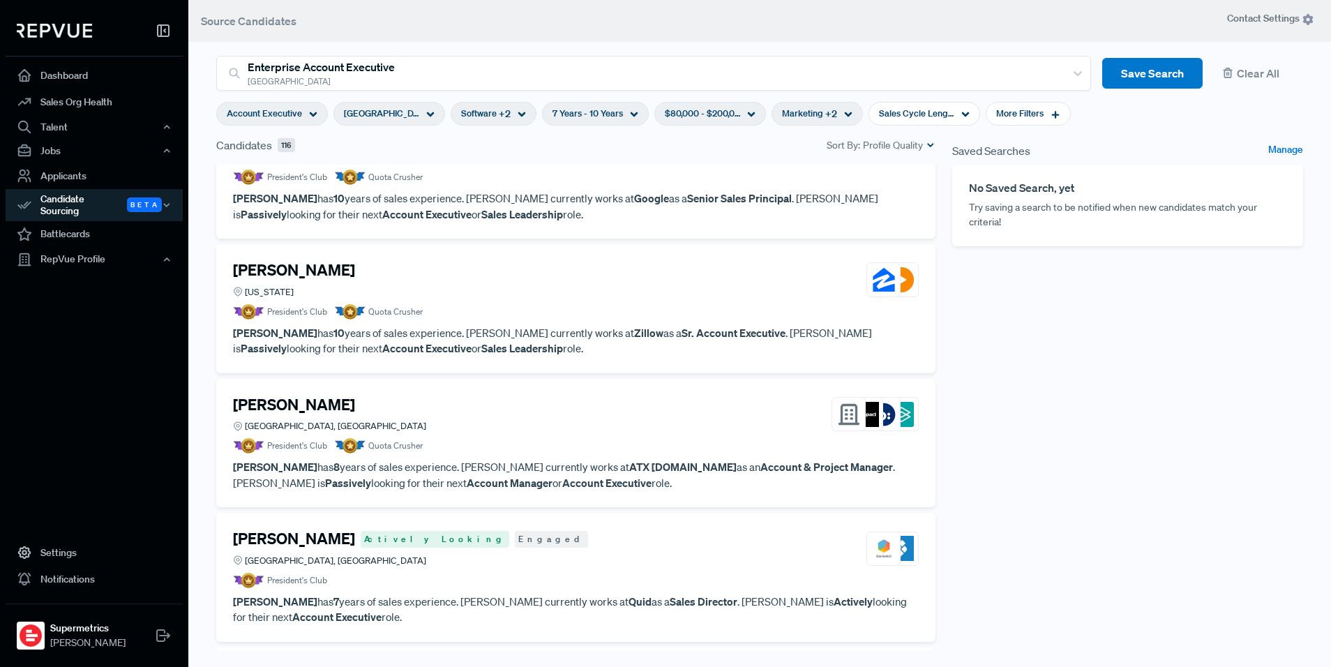
scroll to position [191, 0]
click at [681, 324] on strong "Sr. Account Executive" at bounding box center [733, 331] width 104 height 14
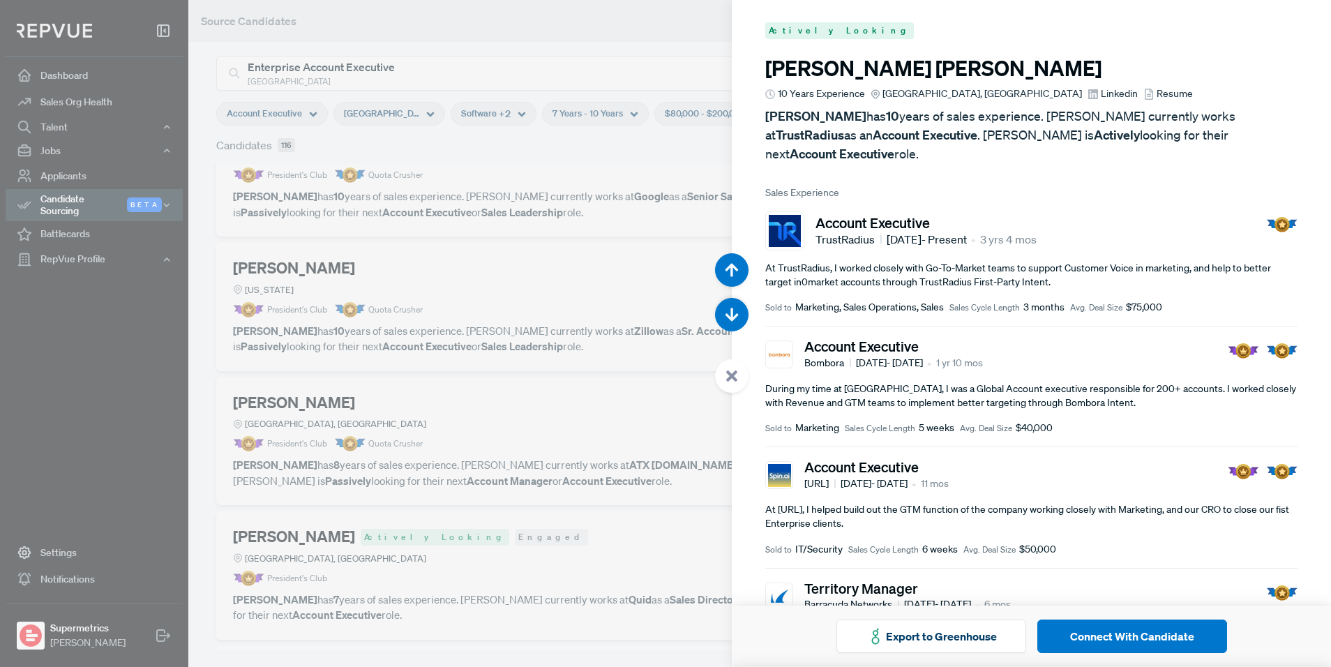
scroll to position [1334, 0]
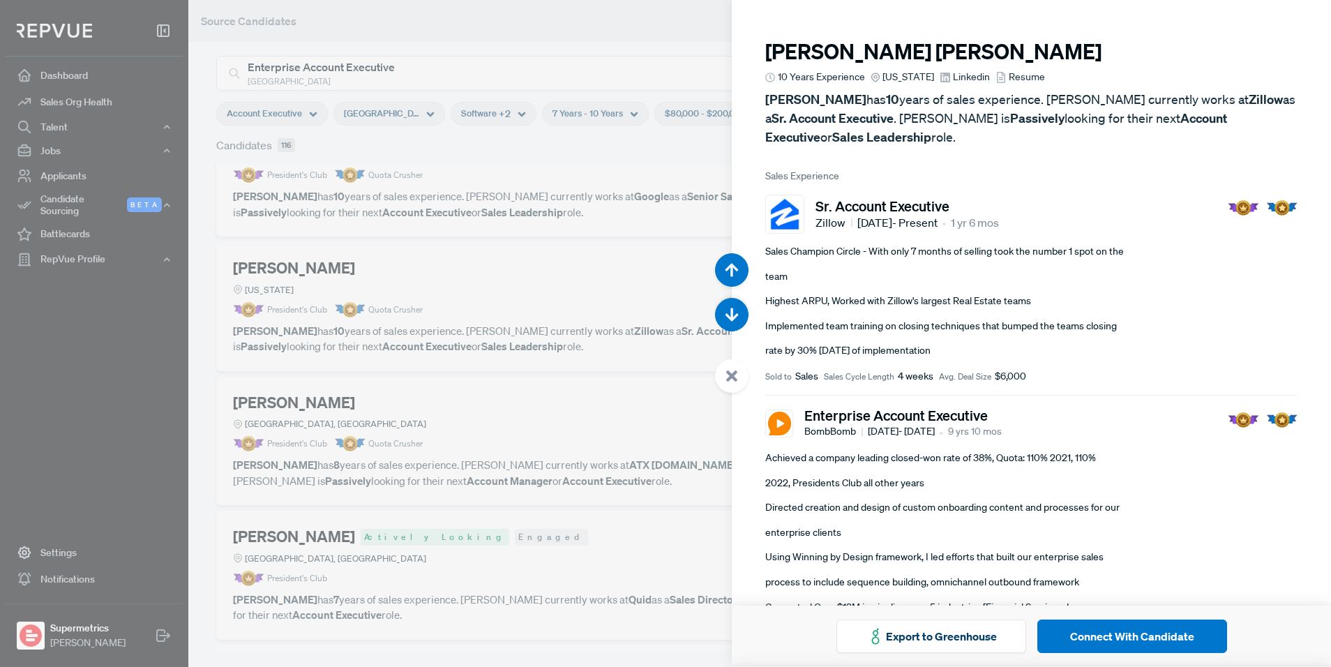
click at [955, 73] on span "Linkedin" at bounding box center [971, 77] width 37 height 15
click at [556, 437] on div at bounding box center [665, 333] width 1331 height 667
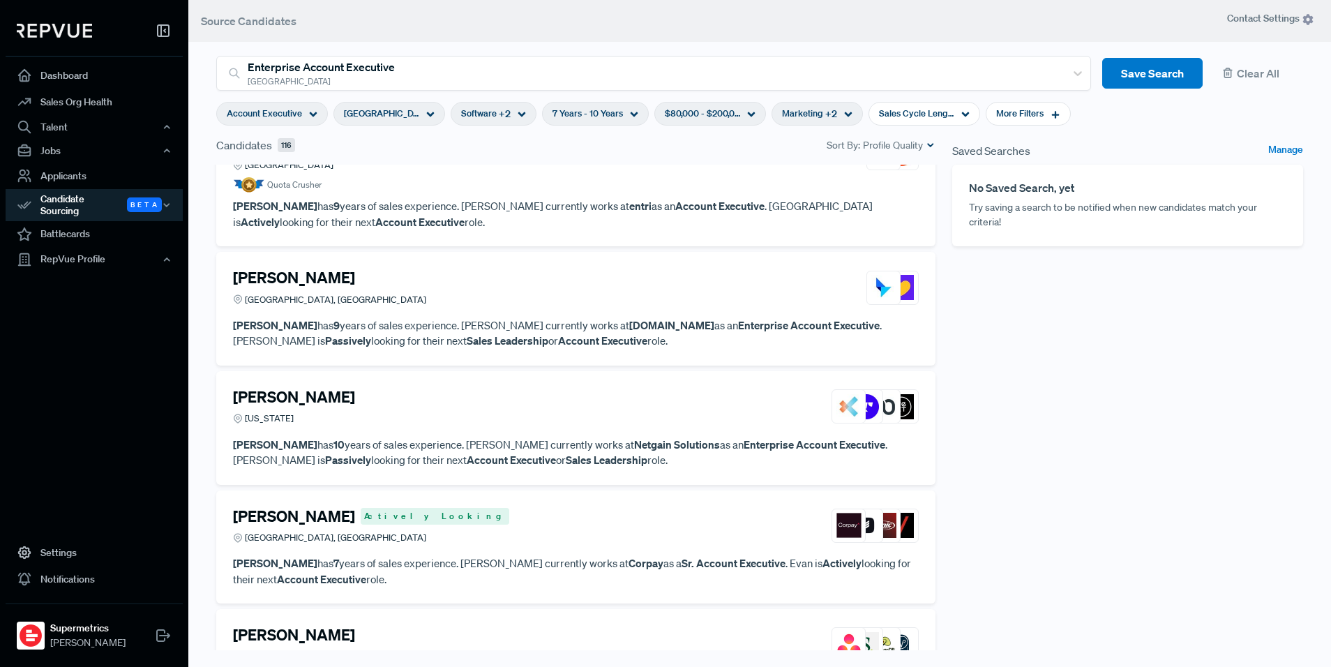
scroll to position [1360, 0]
click at [634, 442] on strong "Netgain Solutions" at bounding box center [677, 444] width 86 height 14
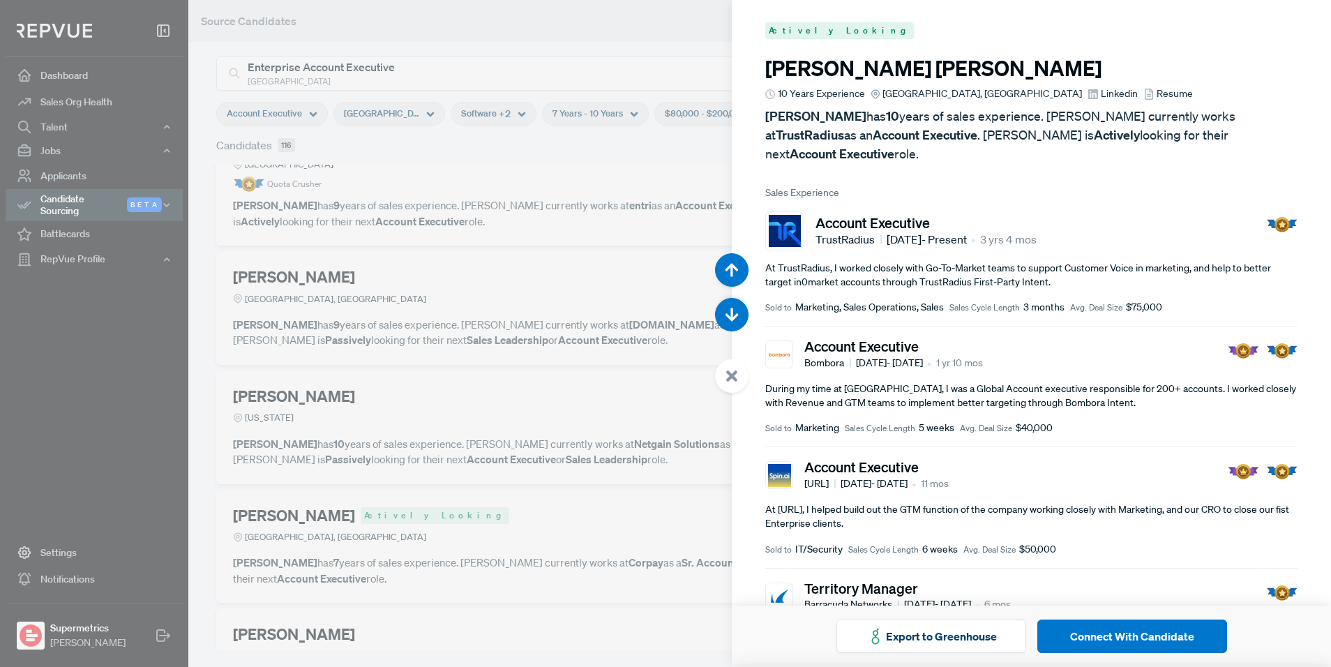
scroll to position [8002, 0]
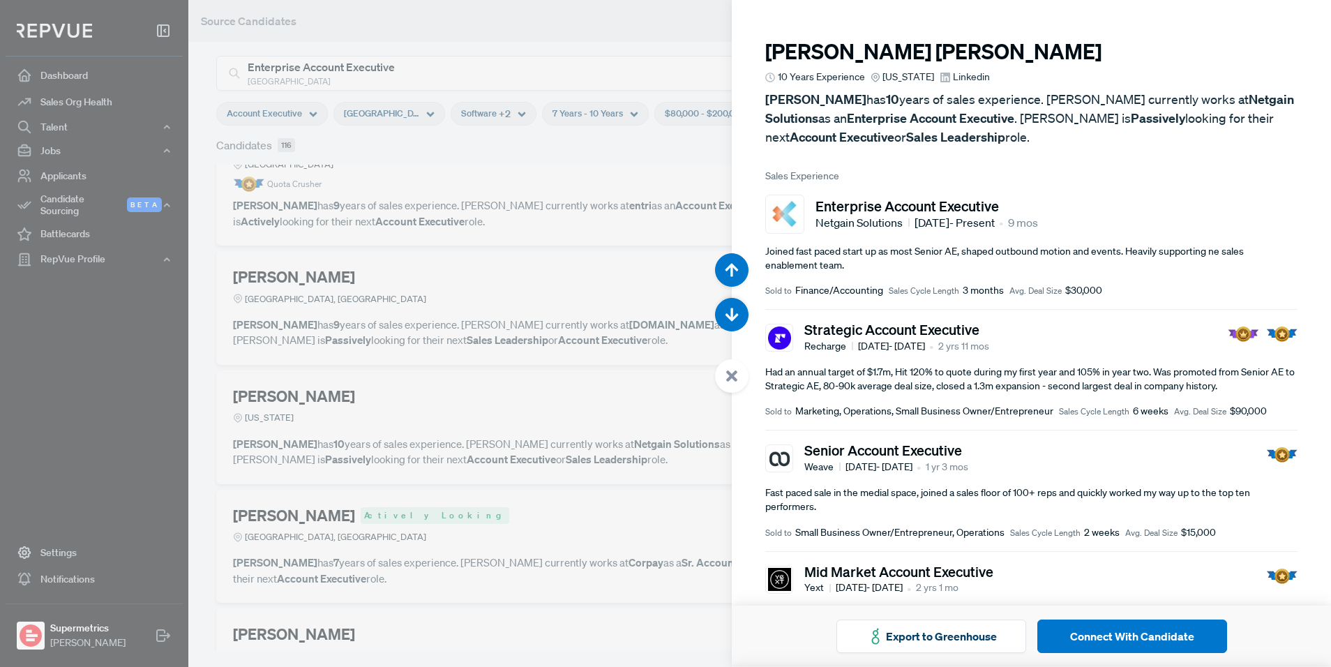
click at [953, 75] on span "Linkedin" at bounding box center [971, 77] width 37 height 15
click at [532, 349] on div at bounding box center [665, 333] width 1331 height 667
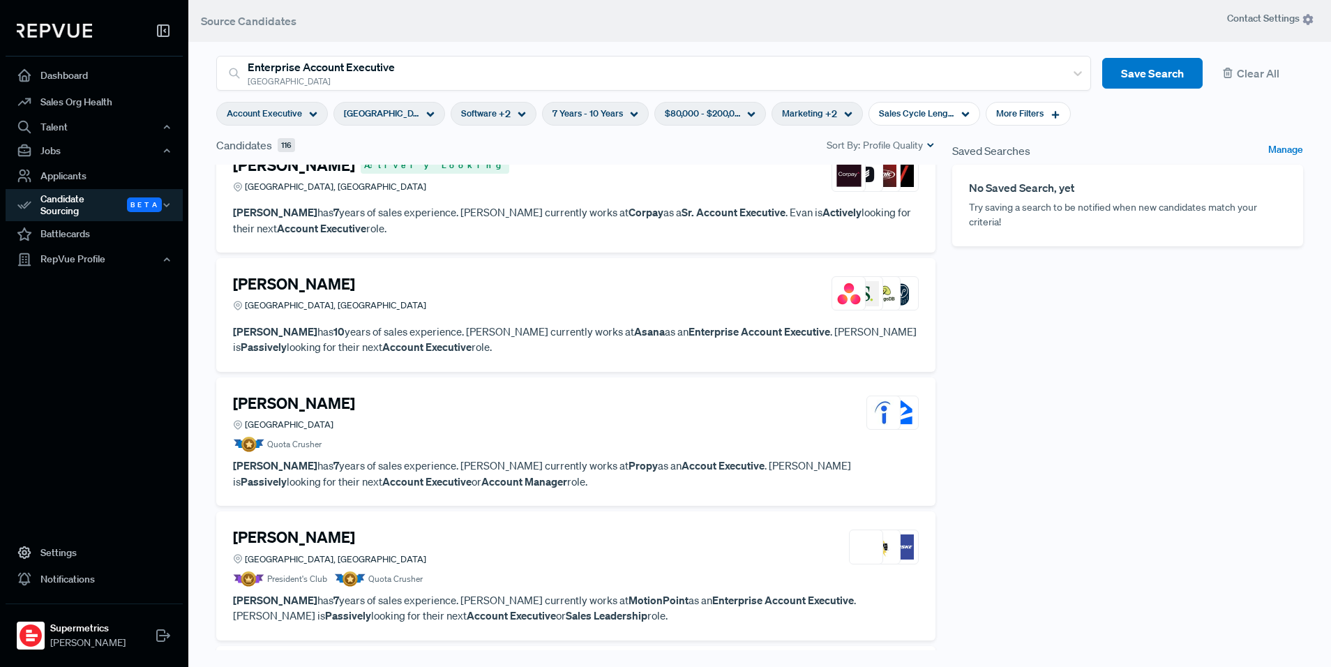
scroll to position [1712, 0]
click at [604, 337] on p "[PERSON_NAME] has 10 years of sales experience. [PERSON_NAME] currently works a…" at bounding box center [576, 337] width 686 height 31
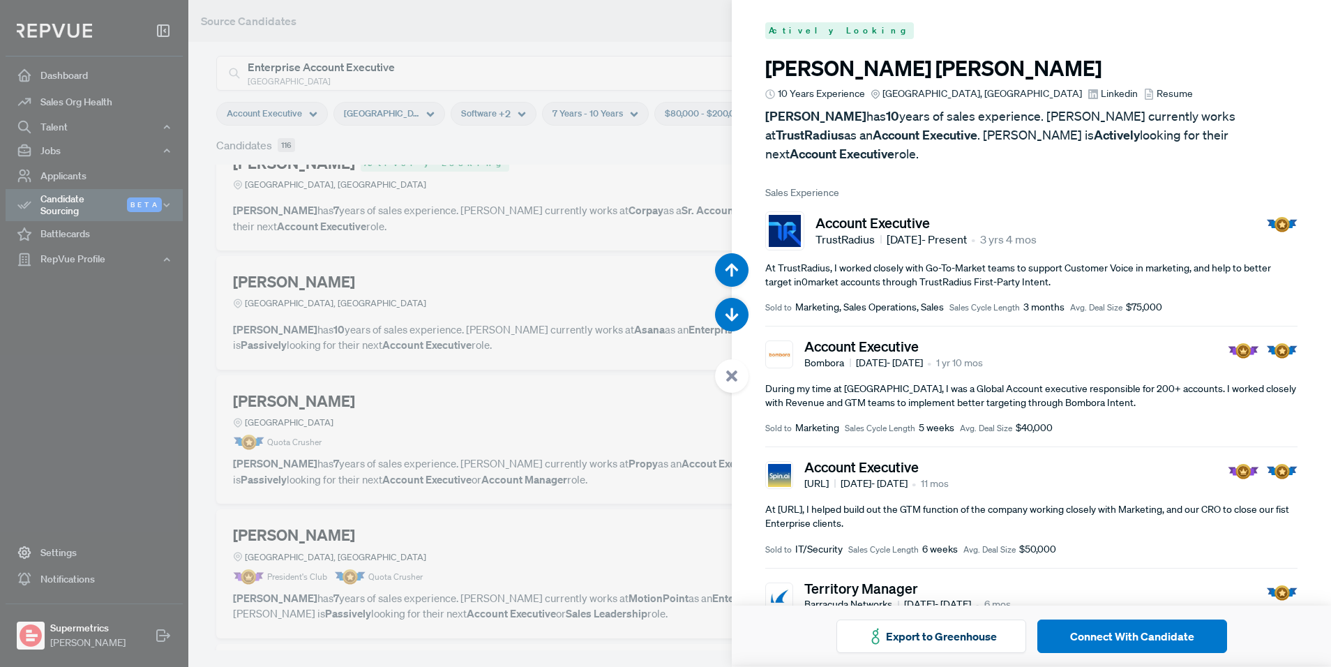
scroll to position [9335, 0]
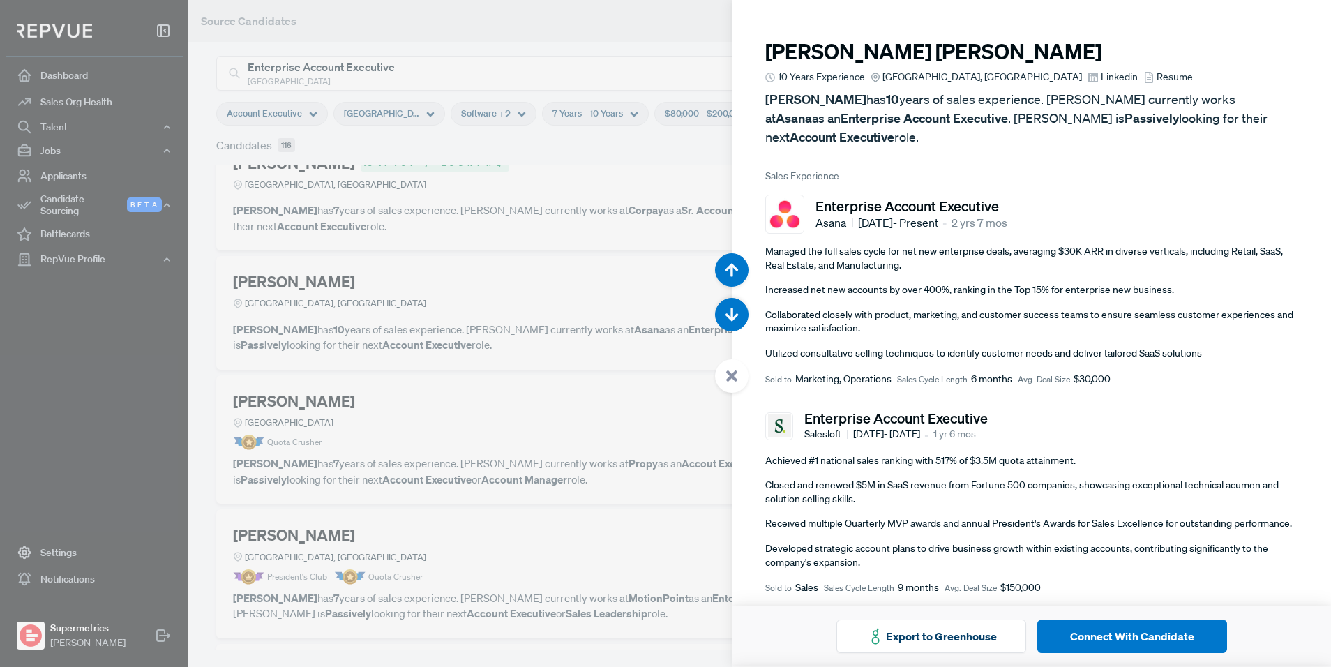
click at [576, 236] on div at bounding box center [665, 333] width 1331 height 667
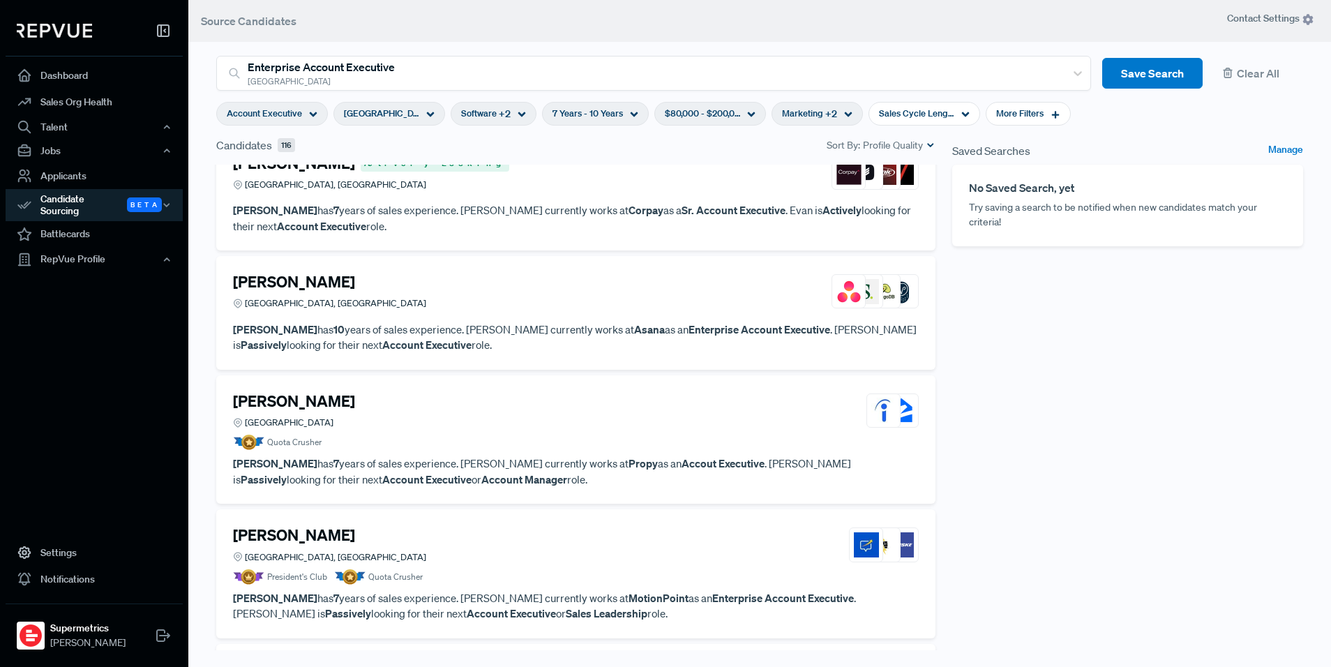
click at [671, 117] on span "$80,000 - $200,000" at bounding box center [702, 113] width 75 height 13
click at [979, 321] on div "Saved Searches Manage No Saved Search, yet Try saving a search to be notified w…" at bounding box center [1128, 402] width 368 height 531
click at [748, 115] on use at bounding box center [752, 114] width 8 height 5
click at [1096, 342] on div "Saved Searches Manage No Saved Search, yet Try saving a search to be notified w…" at bounding box center [1128, 402] width 368 height 531
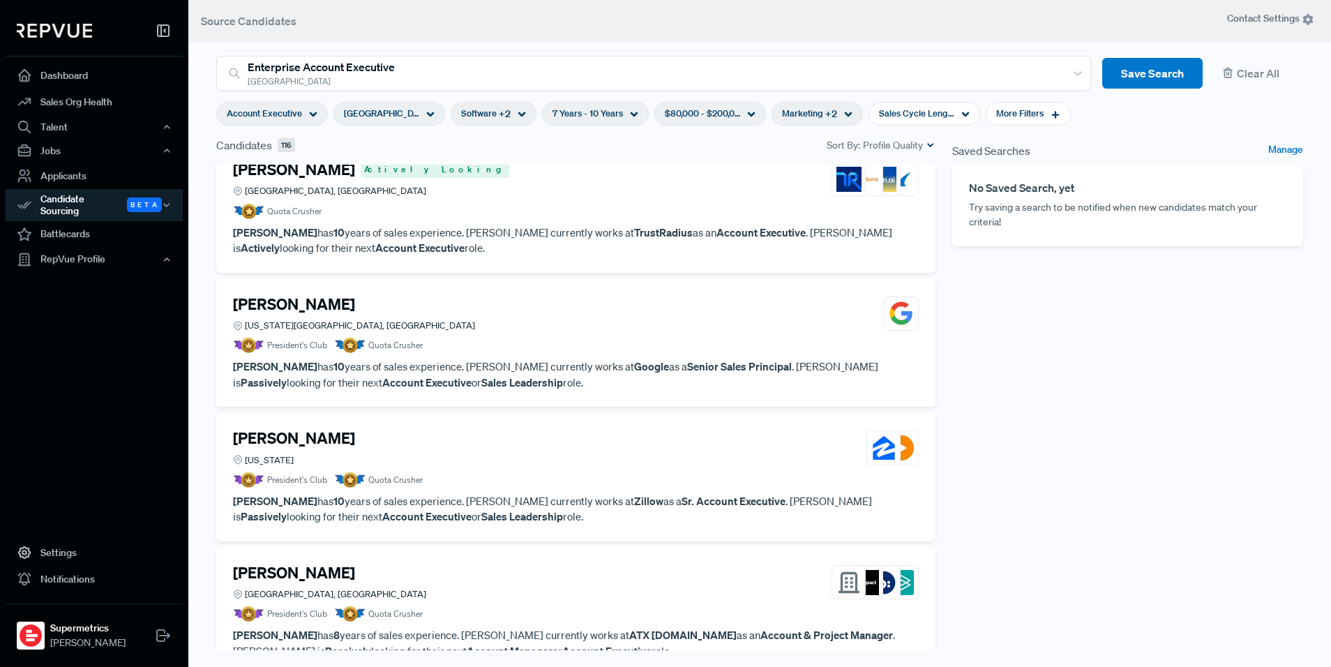
scroll to position [22, 0]
click at [484, 364] on p "[PERSON_NAME] has 10 years of sales experience. [PERSON_NAME] currently works a…" at bounding box center [576, 372] width 686 height 31
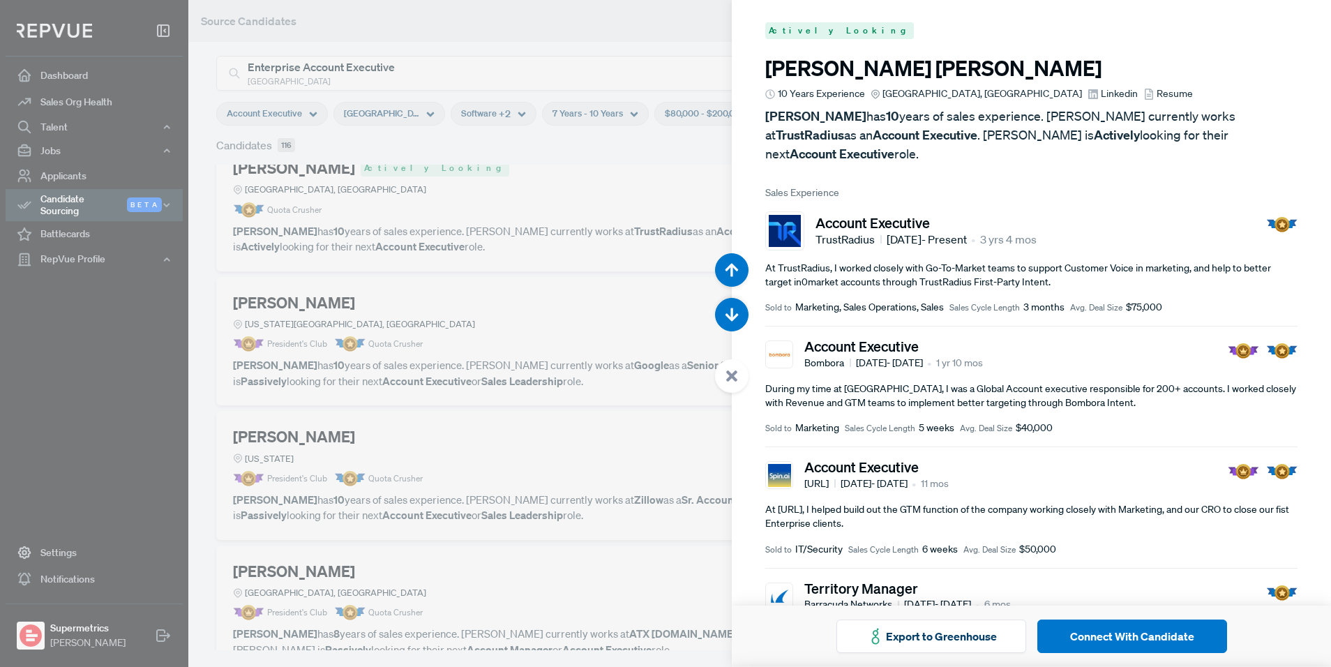
scroll to position [667, 0]
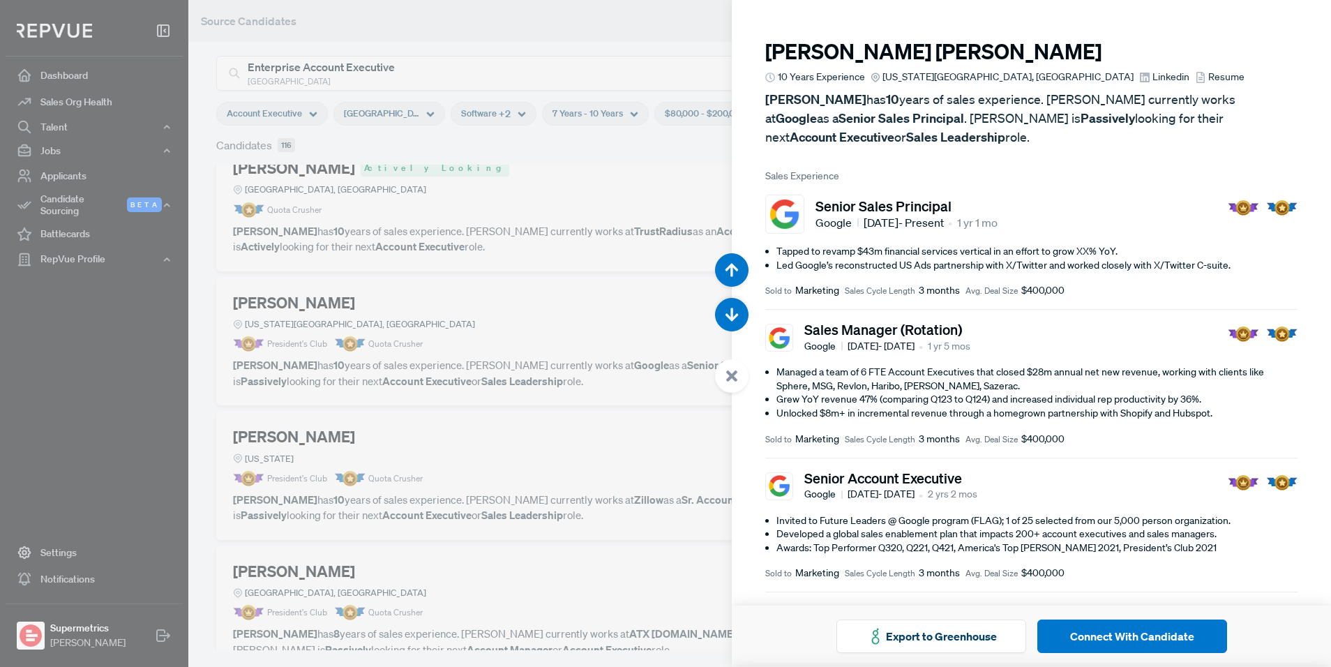
click at [1152, 79] on span "Linkedin" at bounding box center [1170, 77] width 37 height 15
click at [655, 169] on div at bounding box center [665, 333] width 1331 height 667
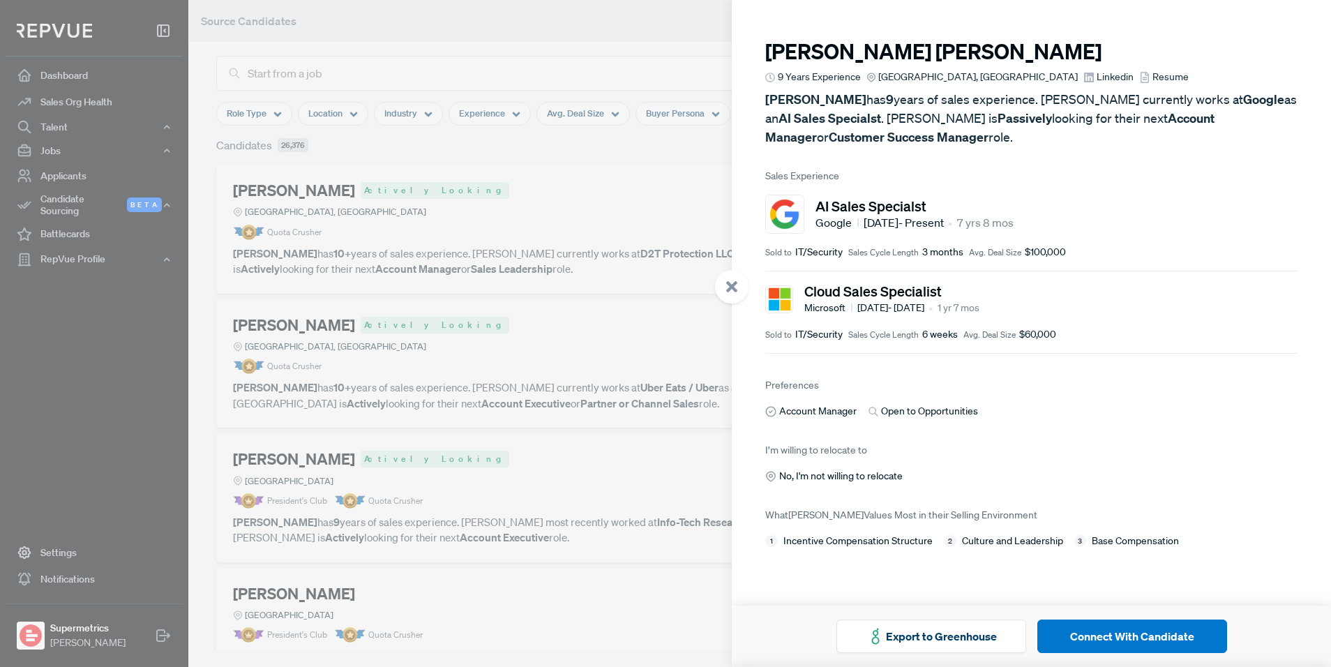
click at [547, 159] on div at bounding box center [665, 333] width 1331 height 667
